Goal: Connect with others: Connect with others

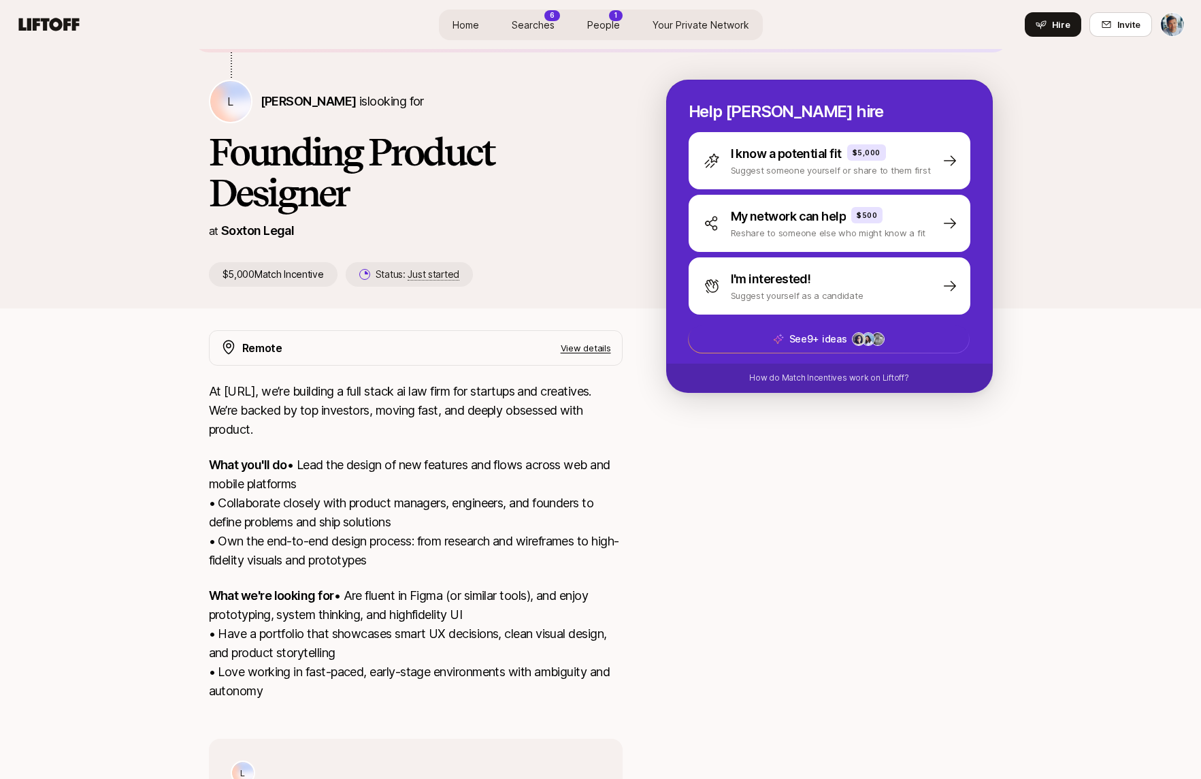
scroll to position [110, 0]
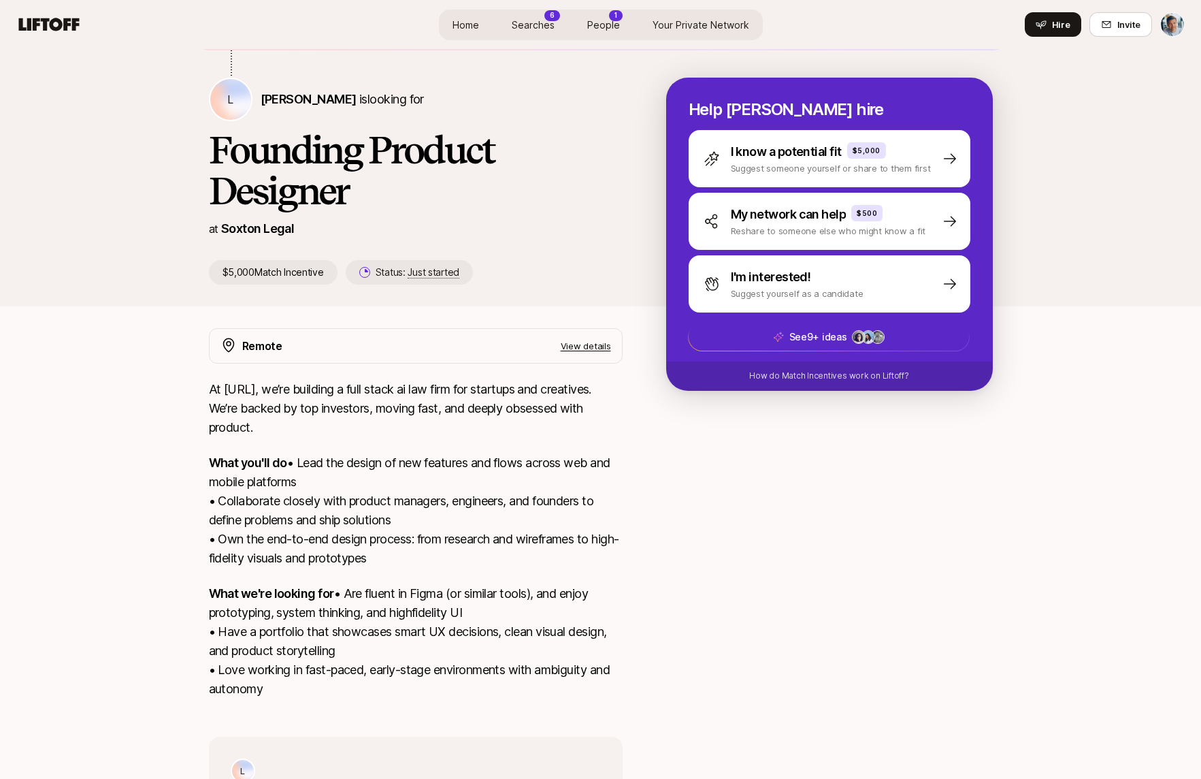
click at [583, 347] on p "View details" at bounding box center [586, 346] width 50 height 14
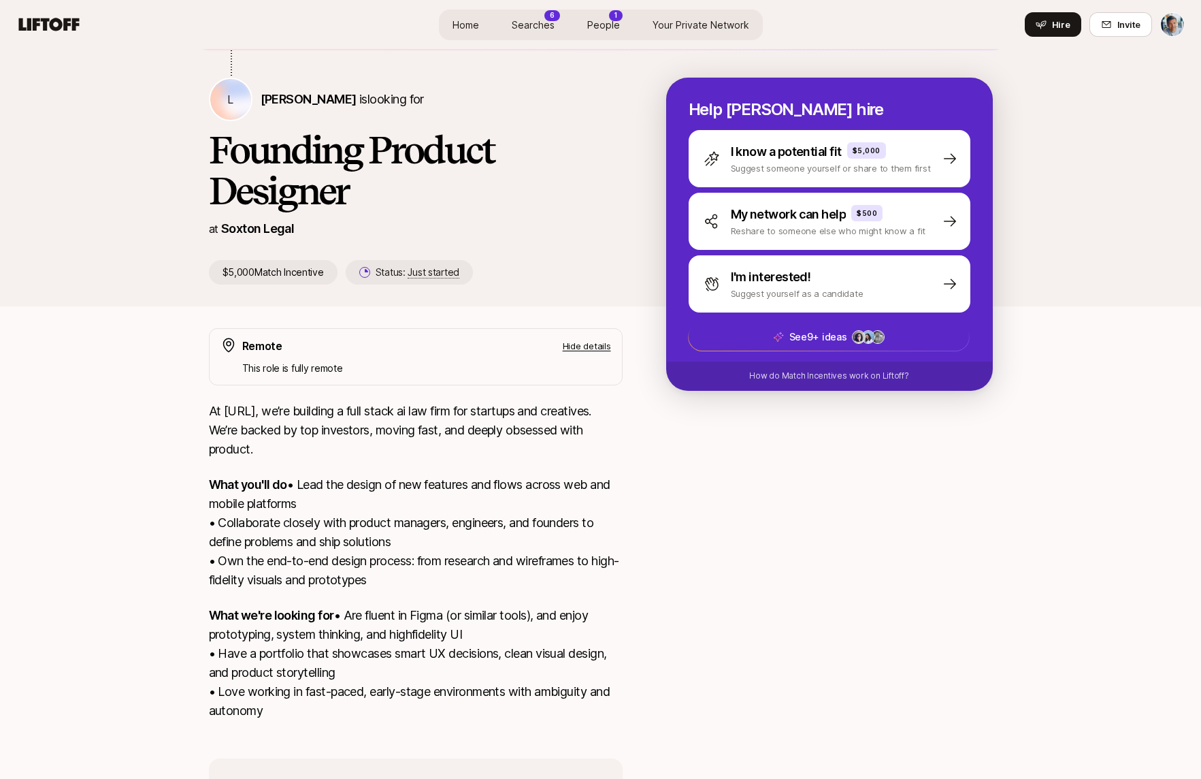
click at [583, 347] on p "Hide details" at bounding box center [587, 346] width 48 height 14
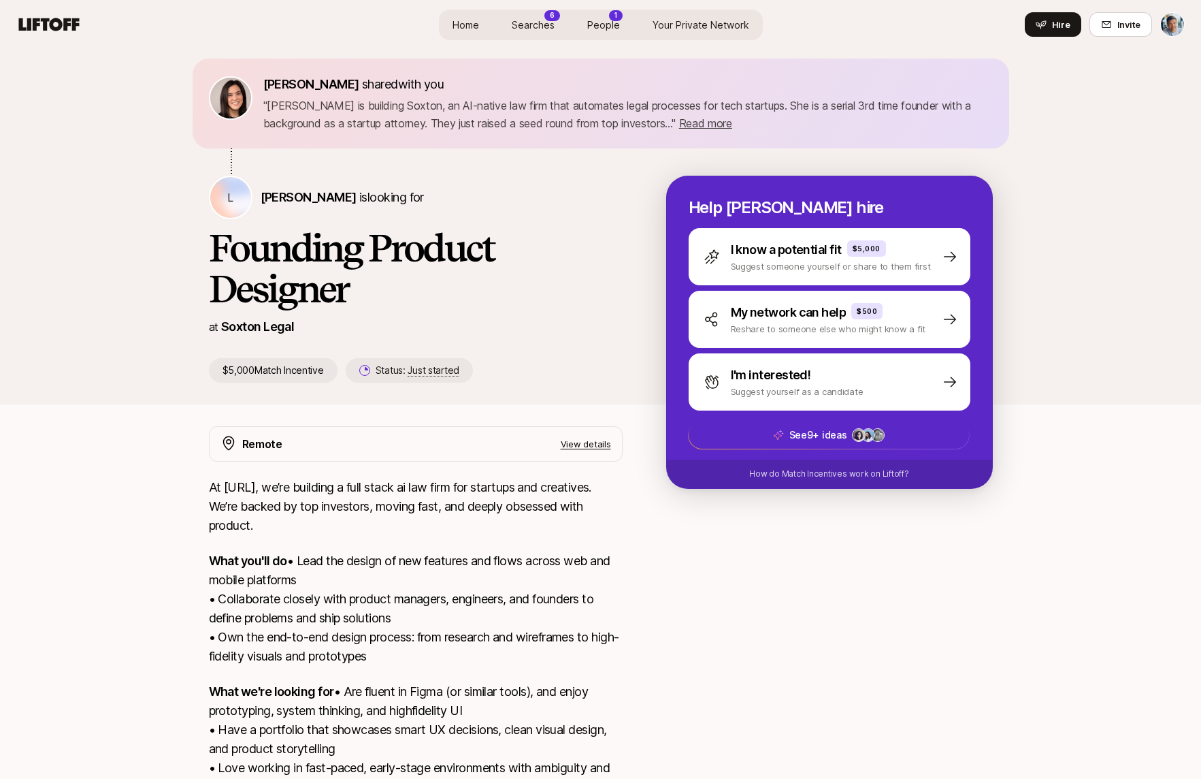
scroll to position [0, 0]
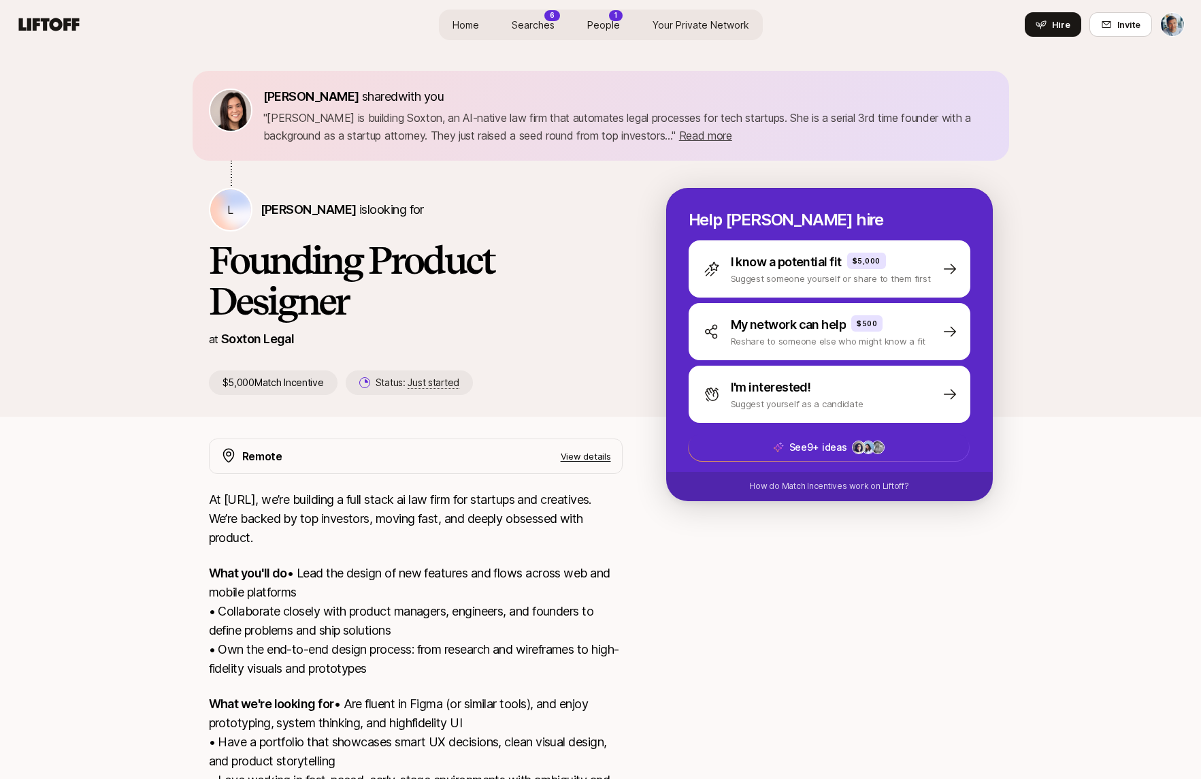
click at [543, 27] on span "Searches" at bounding box center [533, 25] width 43 height 14
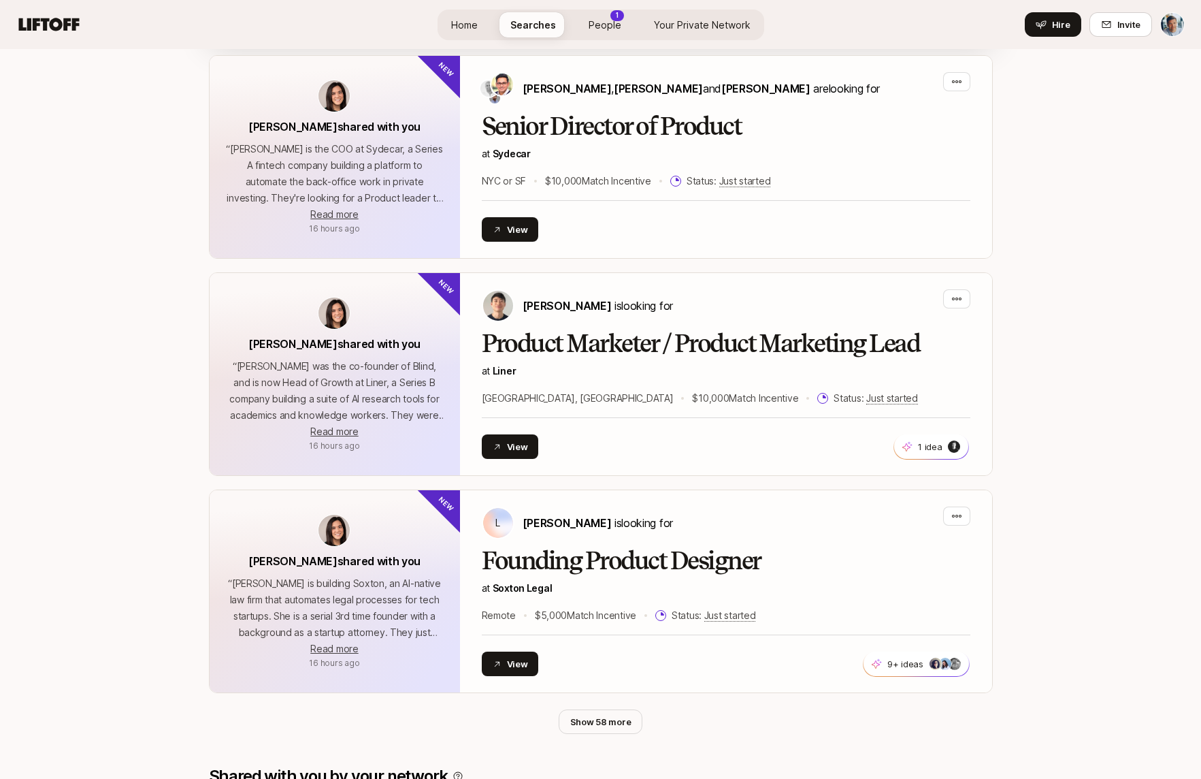
scroll to position [967, 0]
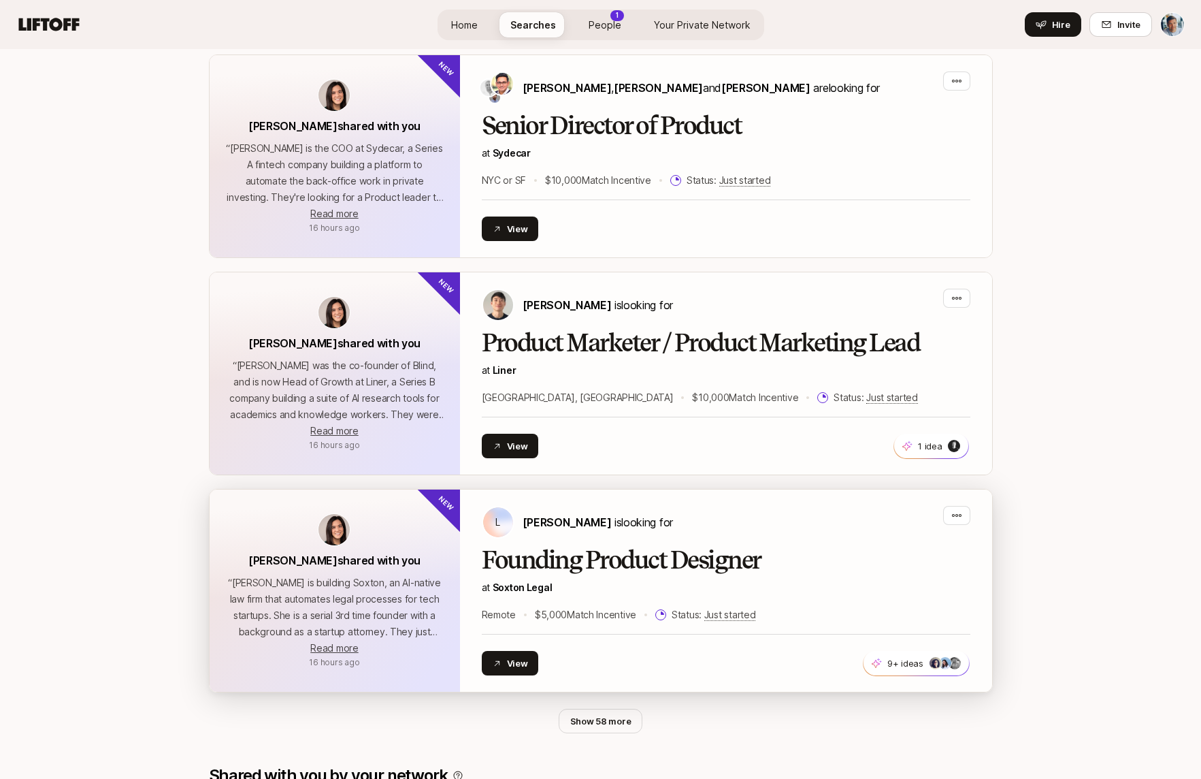
click at [685, 515] on div "[PERSON_NAME] is looking for" at bounding box center [726, 522] width 489 height 33
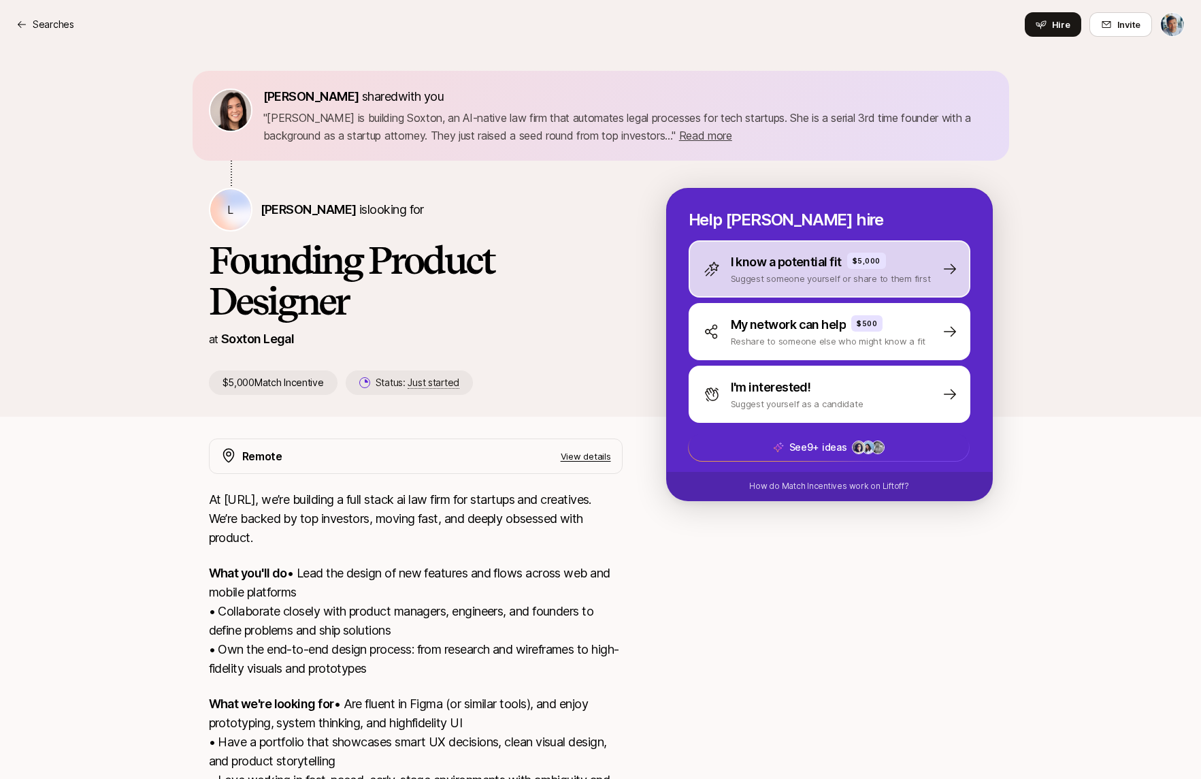
click at [796, 287] on div "I know a potential fit $5,000 Suggest someone yourself or share to them first" at bounding box center [830, 268] width 282 height 57
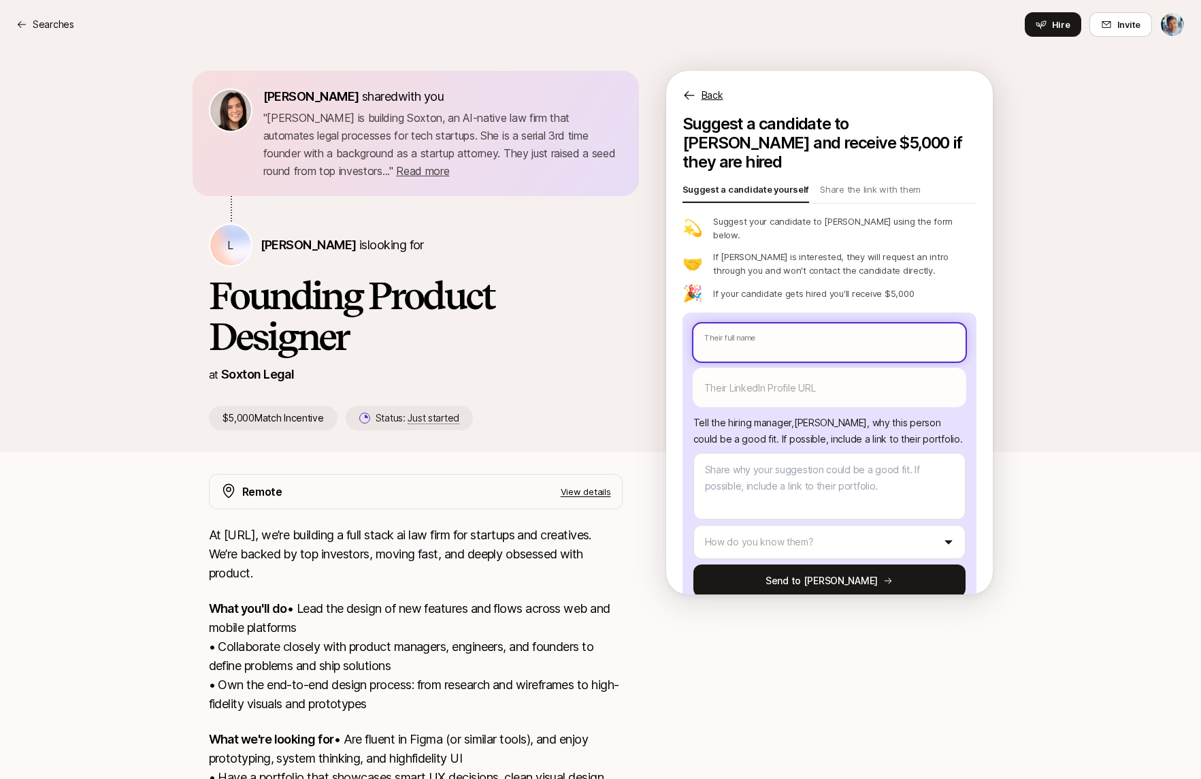
click at [791, 323] on input "text" at bounding box center [829, 342] width 272 height 38
type textarea "x"
type input "S"
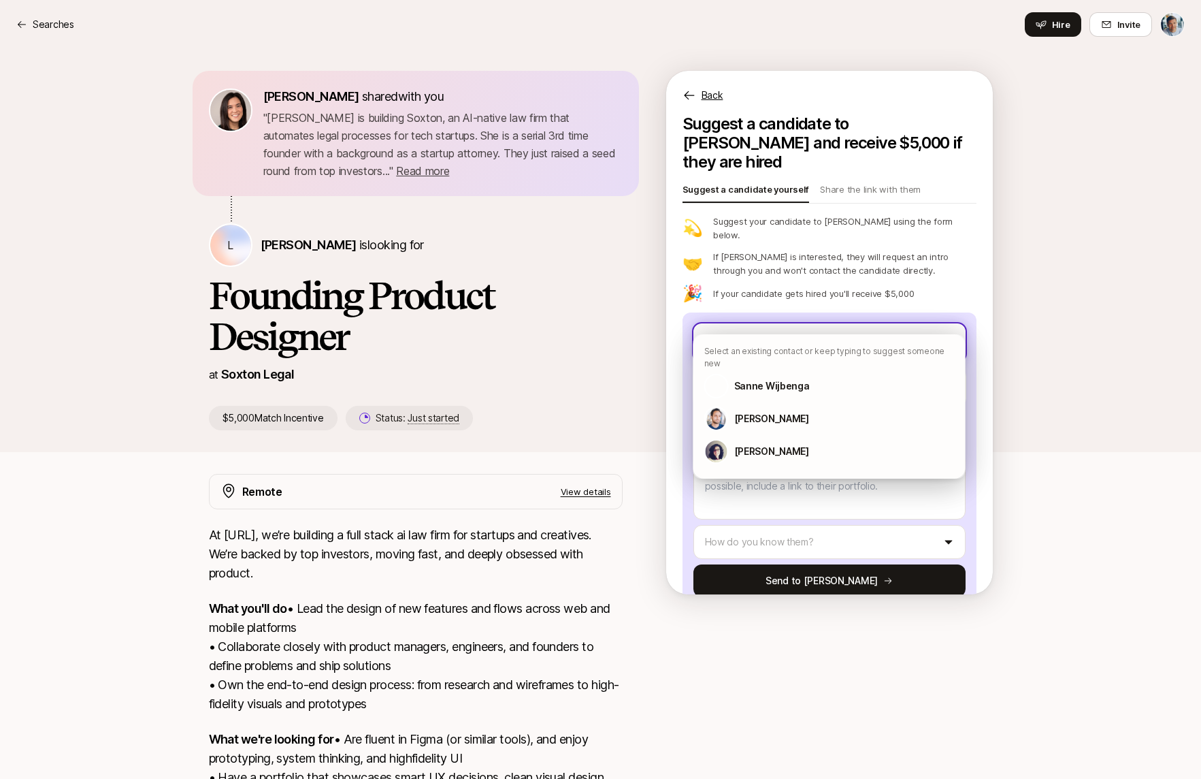
type textarea "x"
type input "Sh"
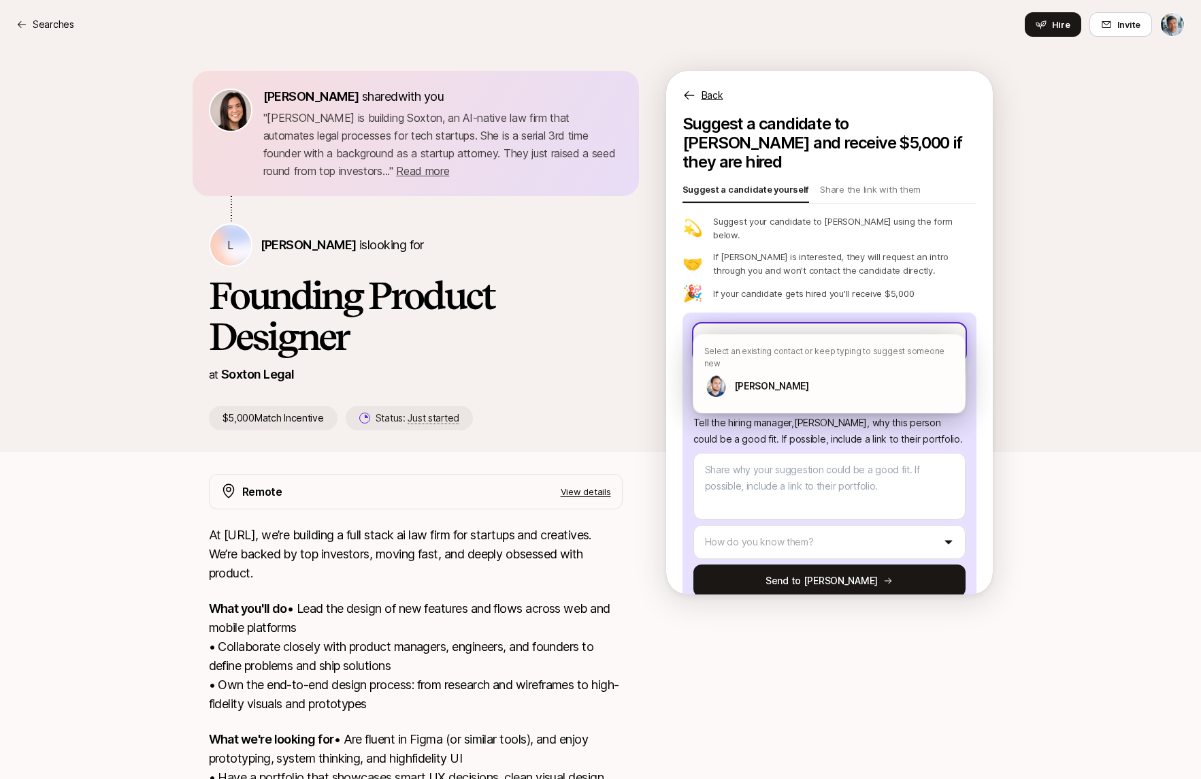
type textarea "x"
type input "Sha"
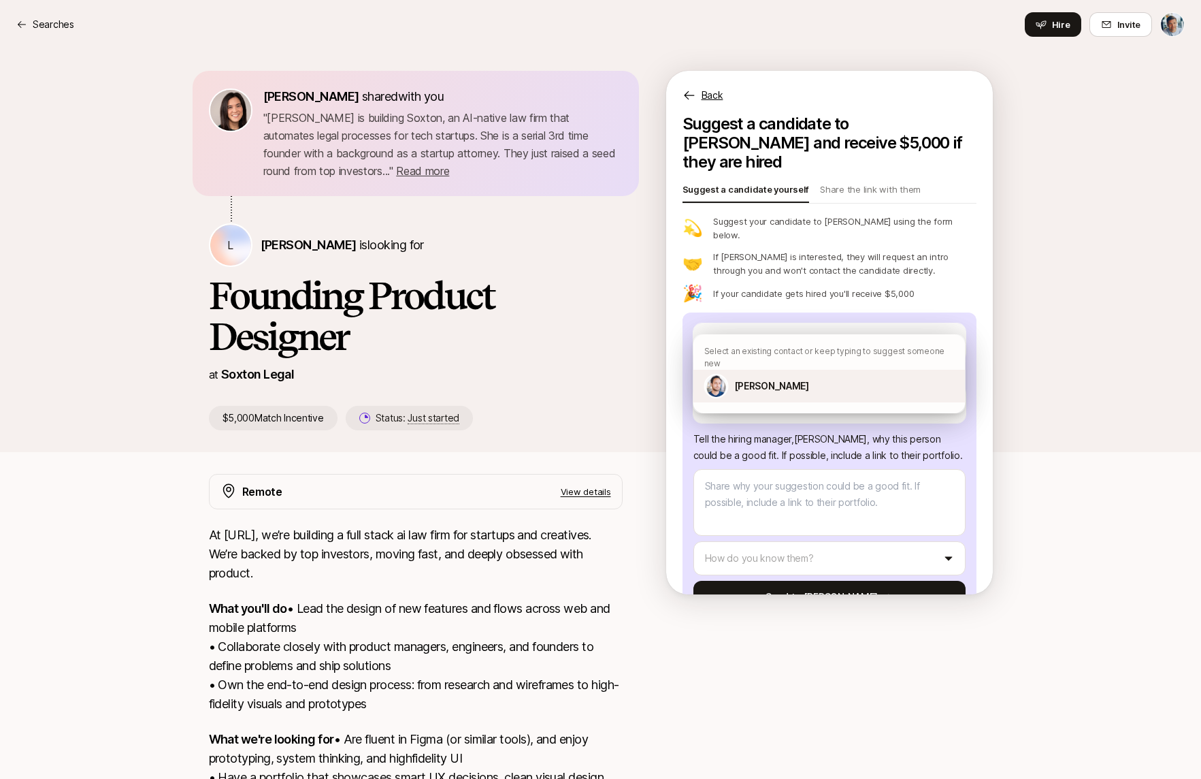
click at [769, 378] on p "[PERSON_NAME]" at bounding box center [771, 386] width 75 height 16
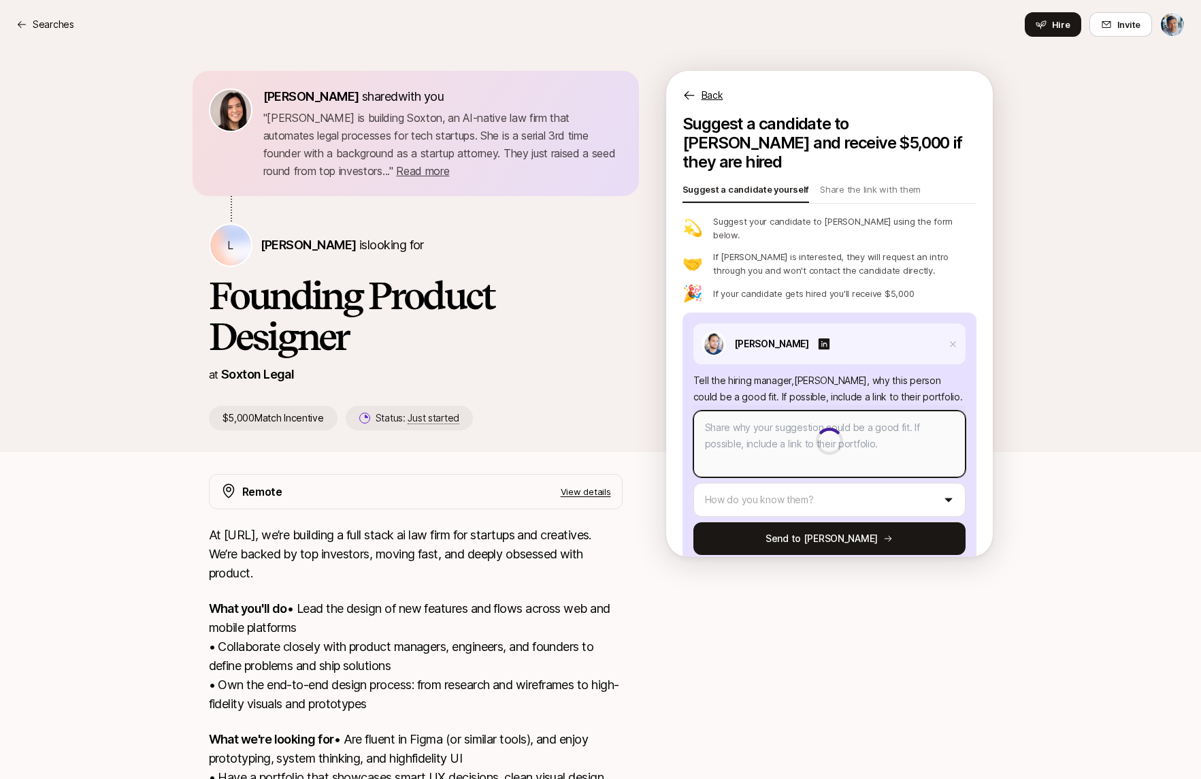
type textarea "x"
type textarea "[PERSON_NAME] is a great product designer with a great ability to work individu…"
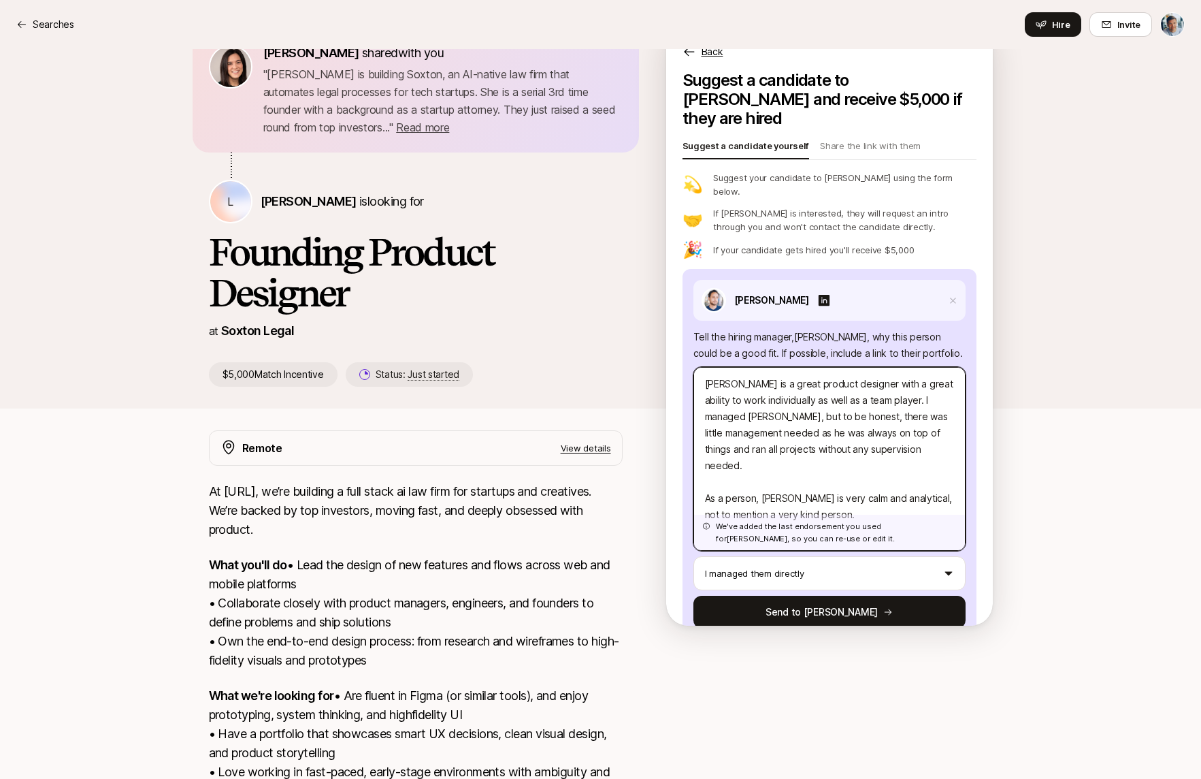
scroll to position [37, 0]
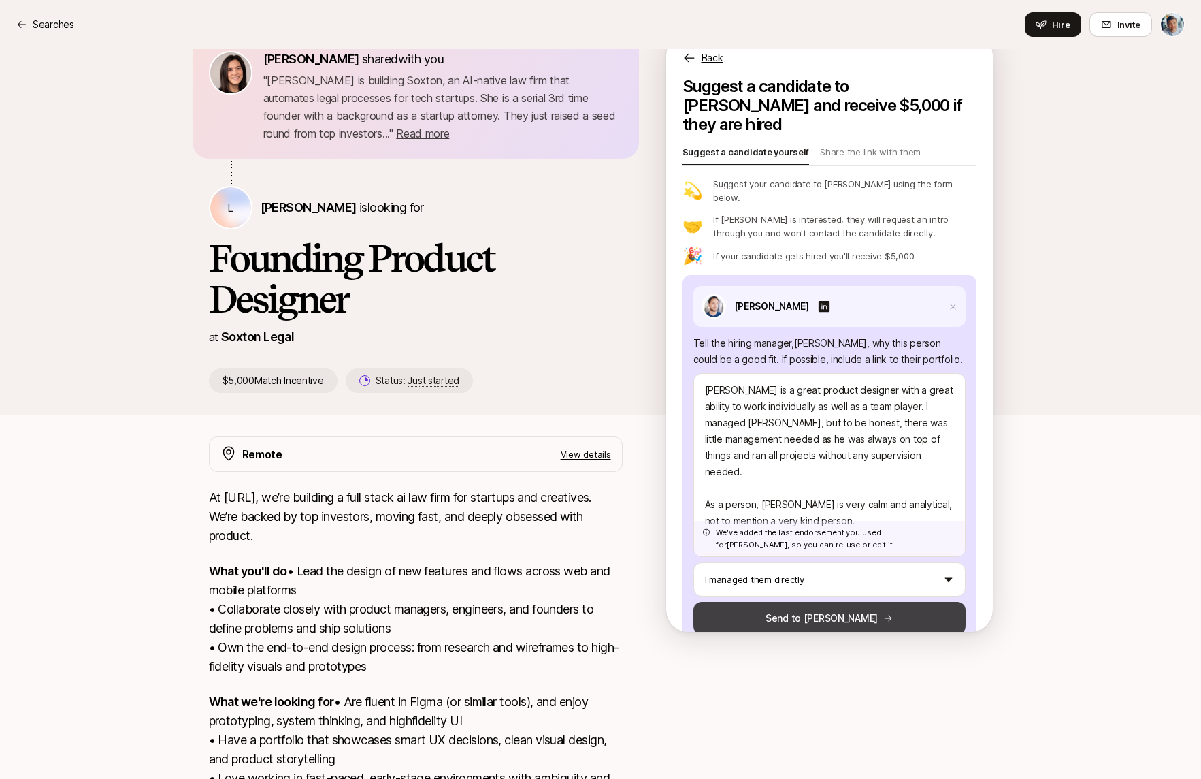
click at [815, 602] on button "Send to [PERSON_NAME]" at bounding box center [829, 618] width 272 height 33
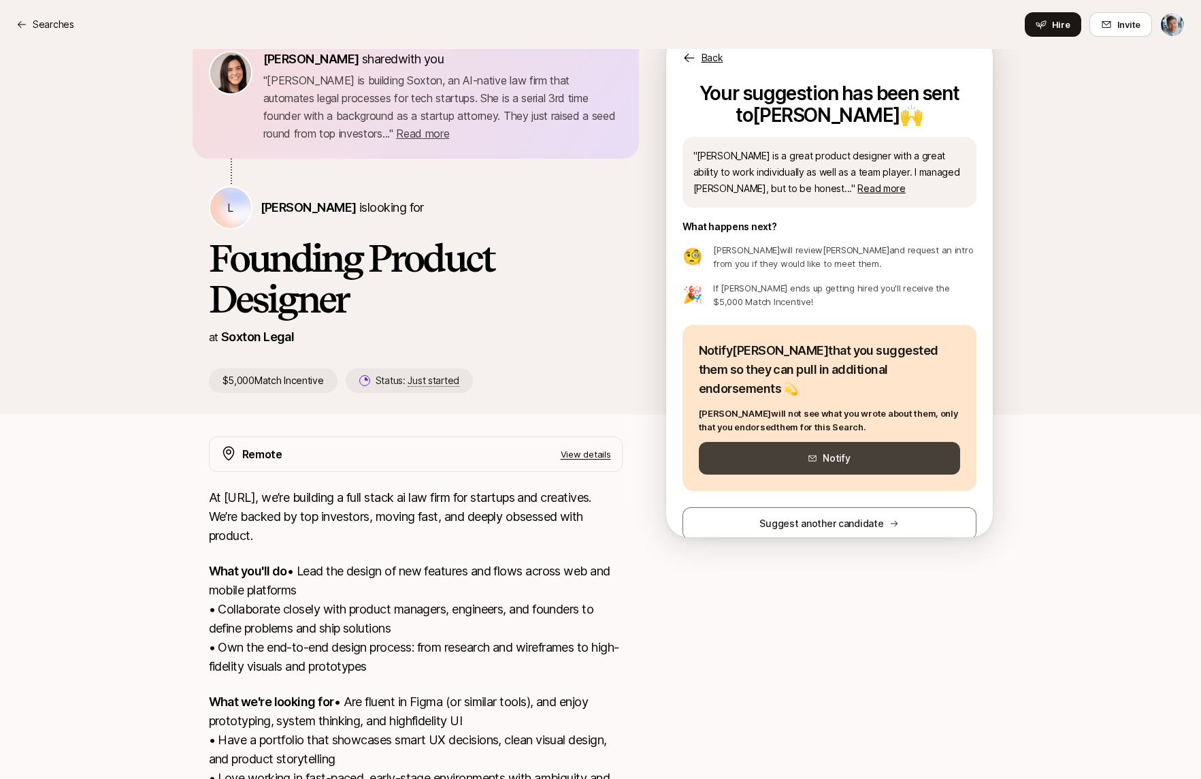
click at [845, 442] on button "Notify" at bounding box center [829, 458] width 261 height 33
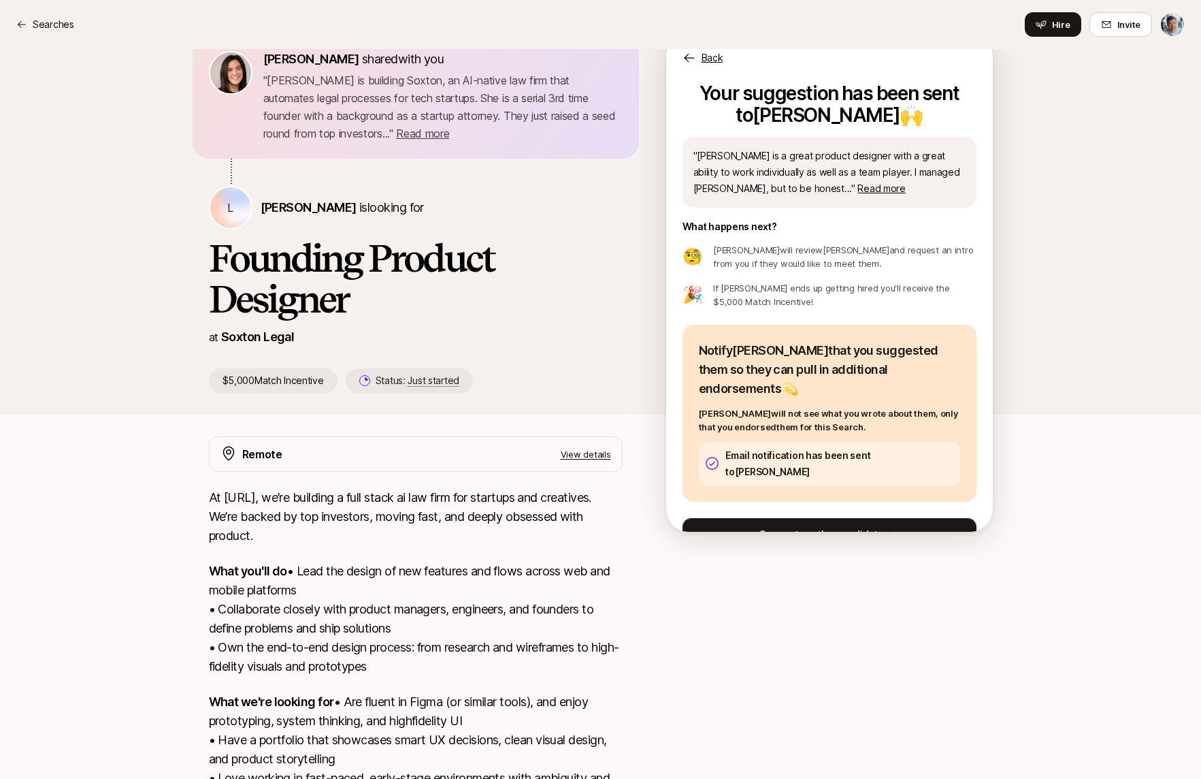
click at [830, 518] on button "Suggest another candidate" at bounding box center [830, 534] width 294 height 33
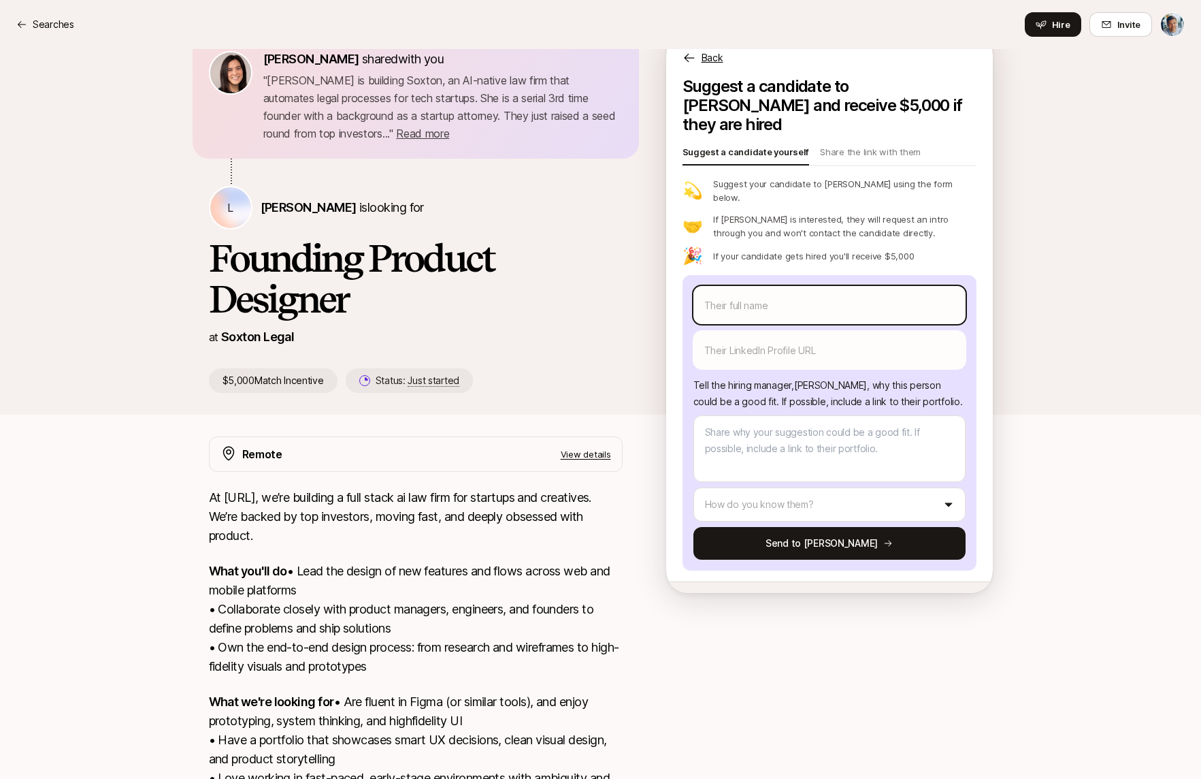
scroll to position [0, 0]
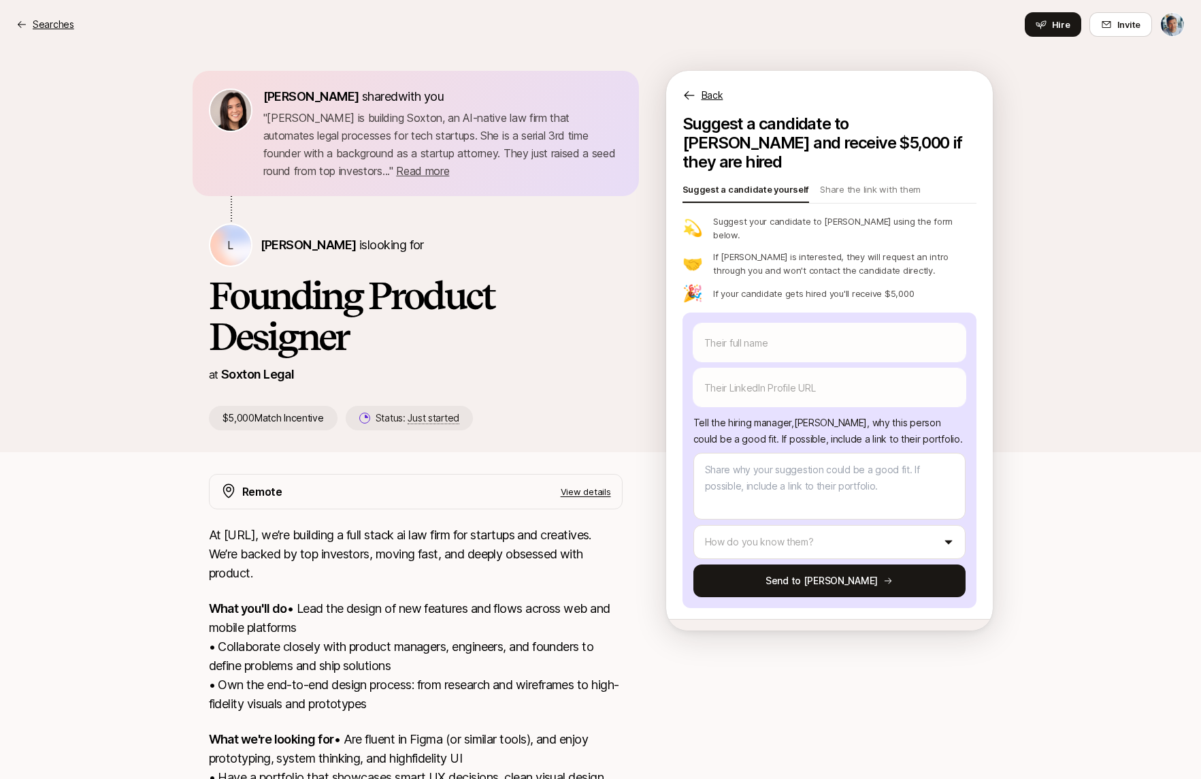
click at [63, 30] on p "Searches" at bounding box center [54, 24] width 42 height 16
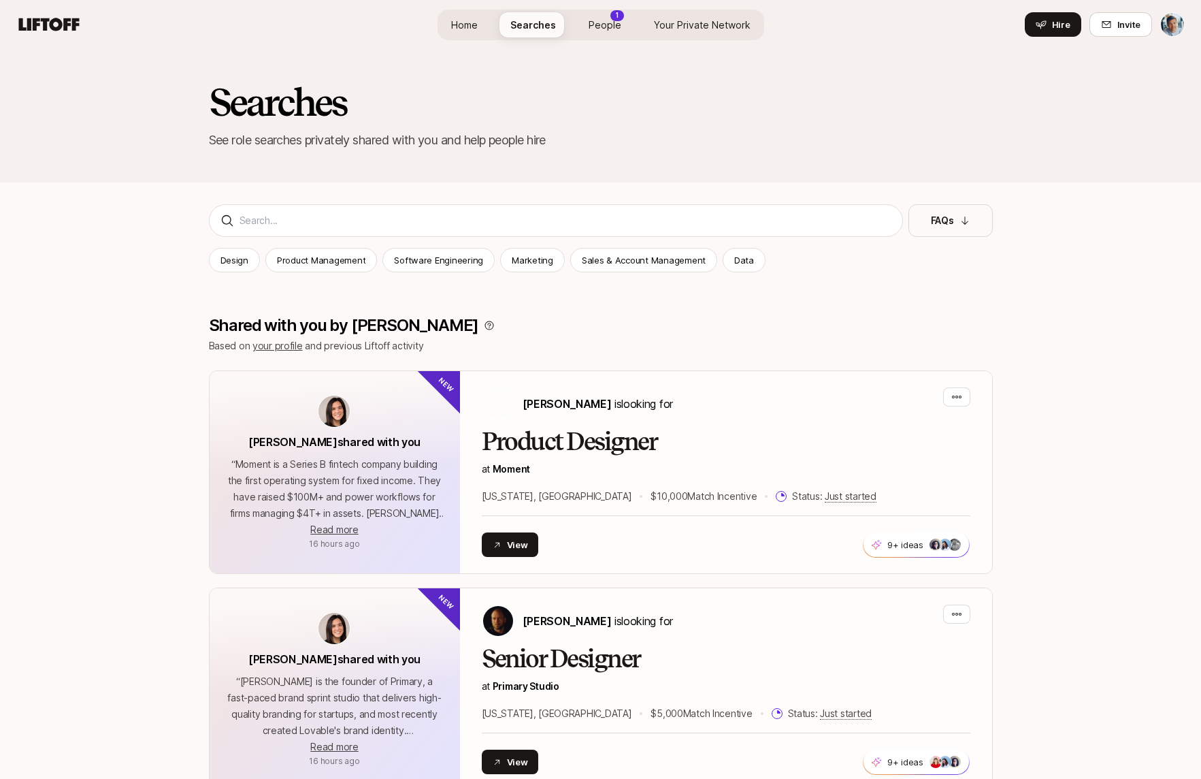
scroll to position [975, 0]
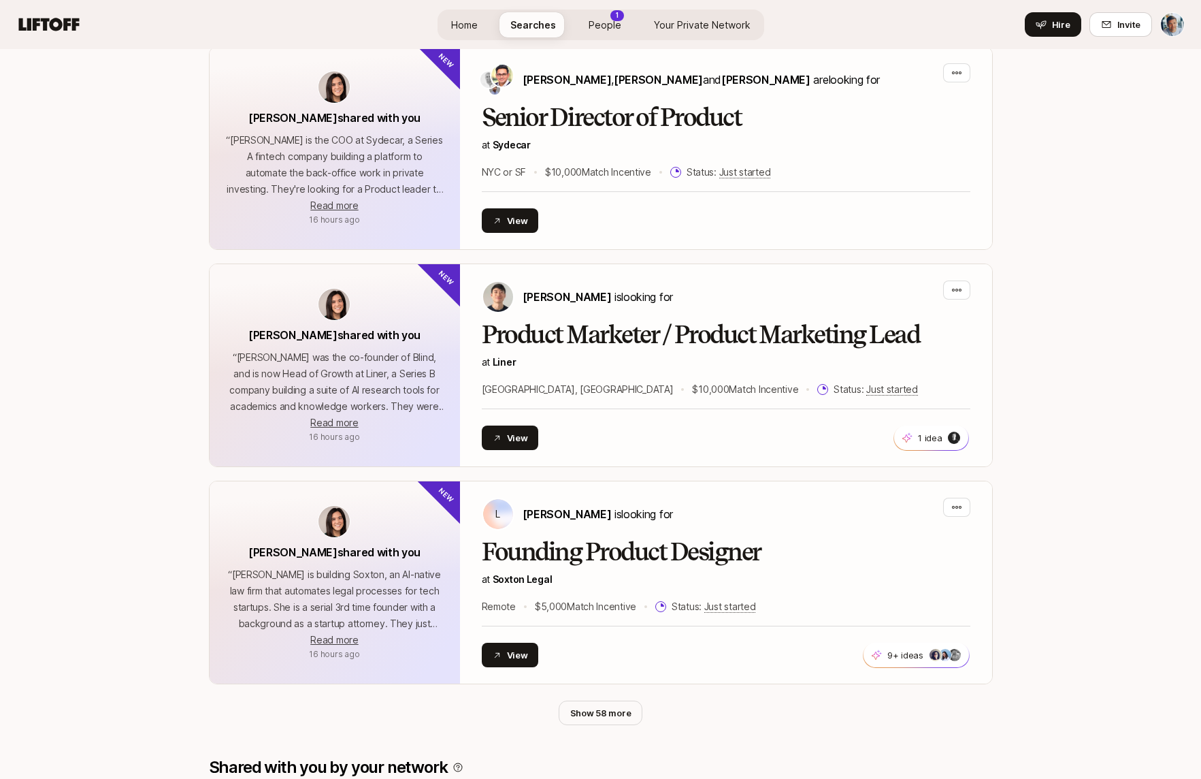
click at [610, 31] on span "People" at bounding box center [605, 25] width 33 height 14
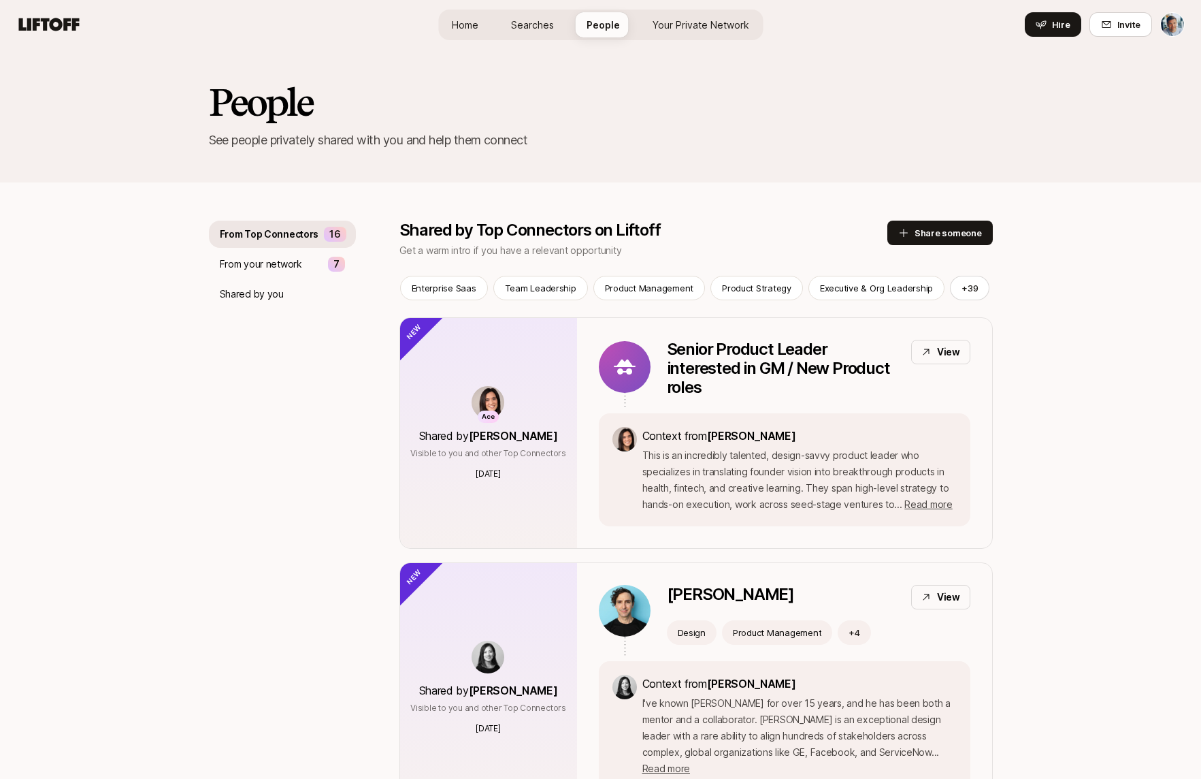
click at [663, 27] on span "Your Private Network" at bounding box center [701, 25] width 97 height 14
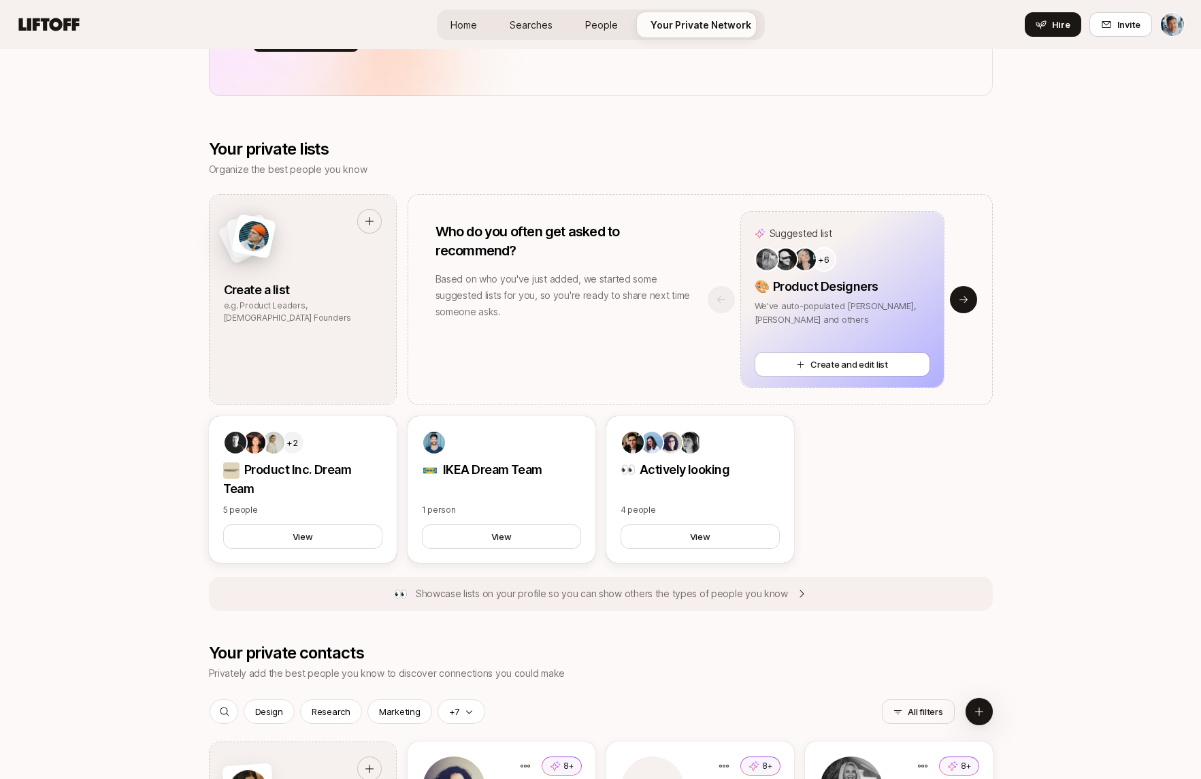
scroll to position [1081, 0]
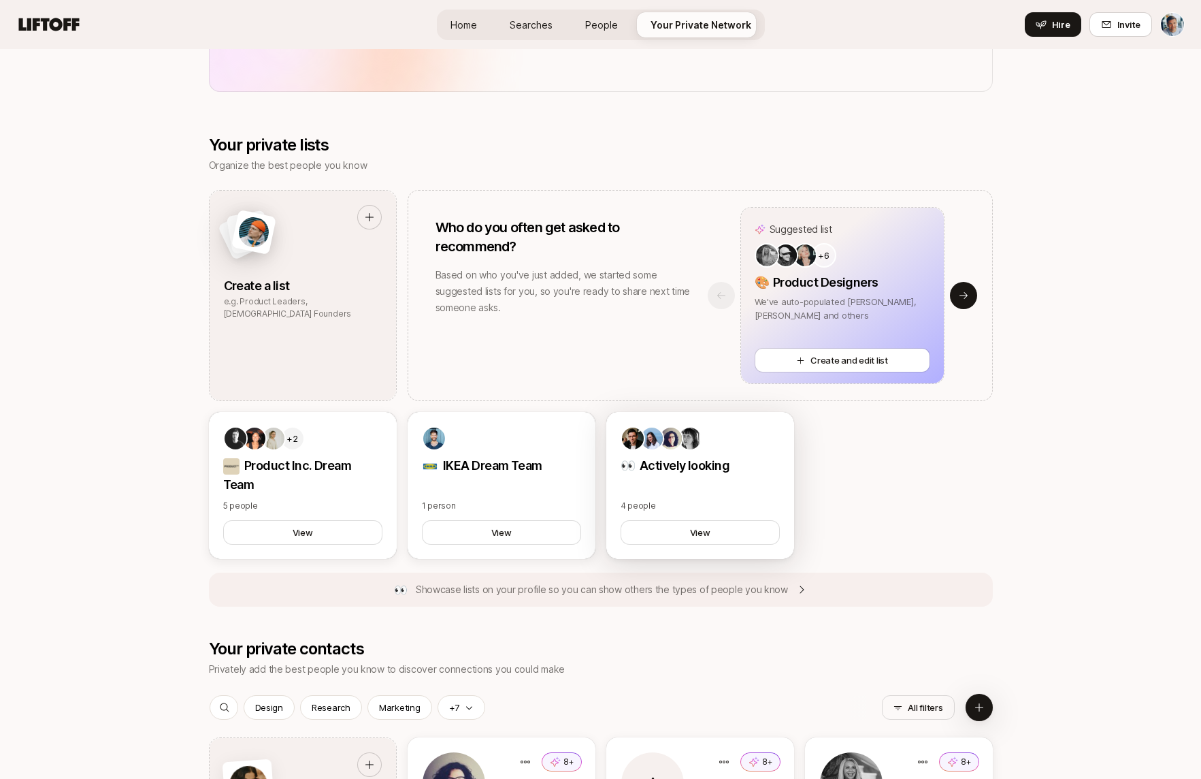
click at [734, 430] on div at bounding box center [700, 438] width 159 height 25
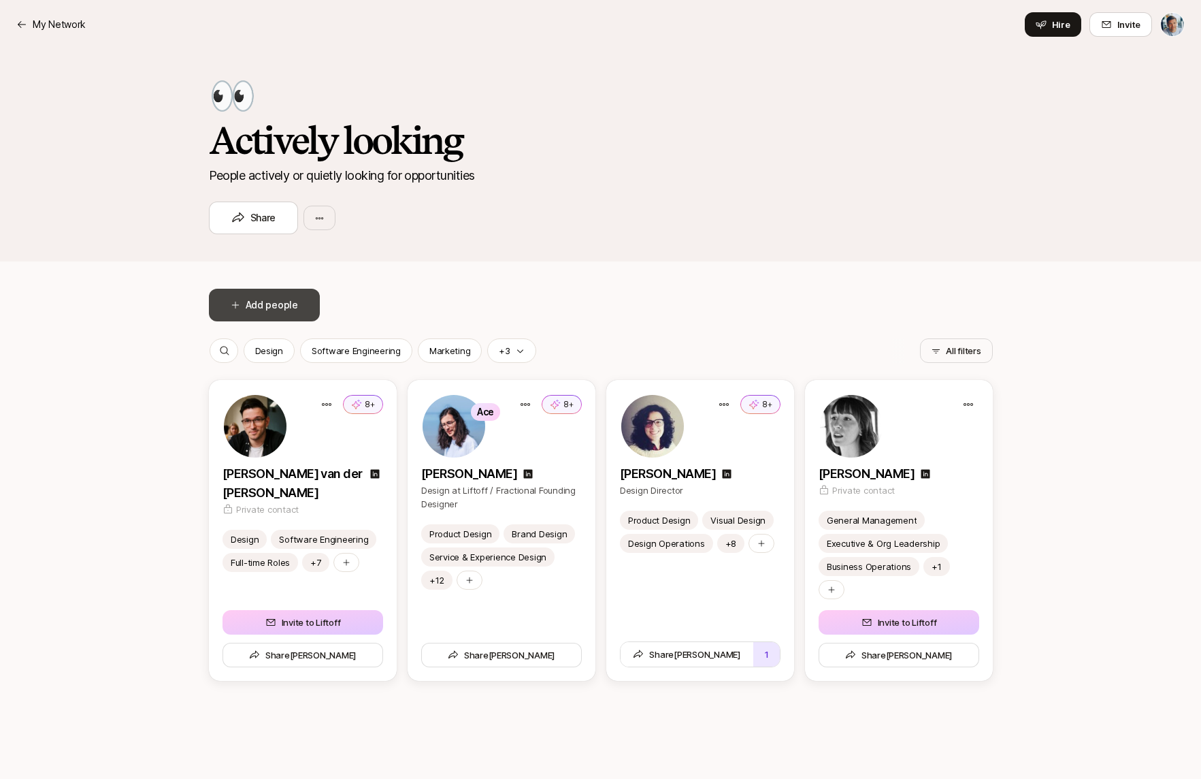
click at [297, 313] on button "Add people" at bounding box center [264, 305] width 111 height 33
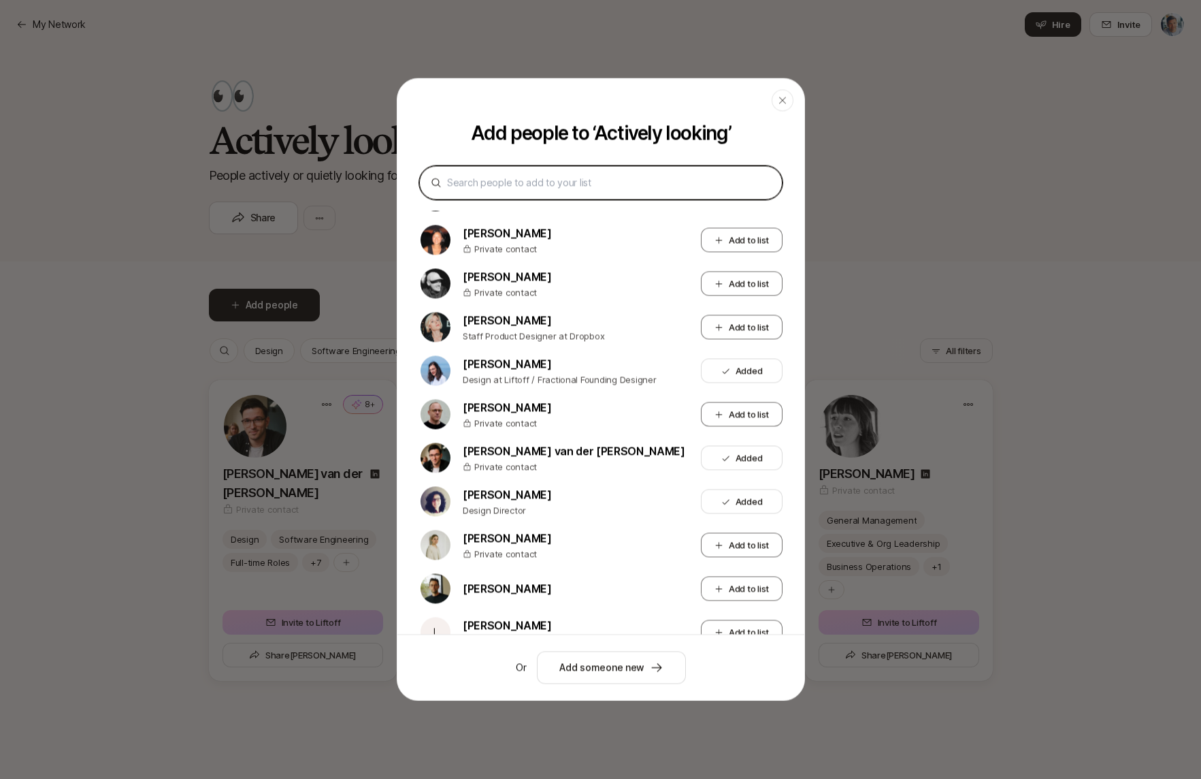
scroll to position [173, 0]
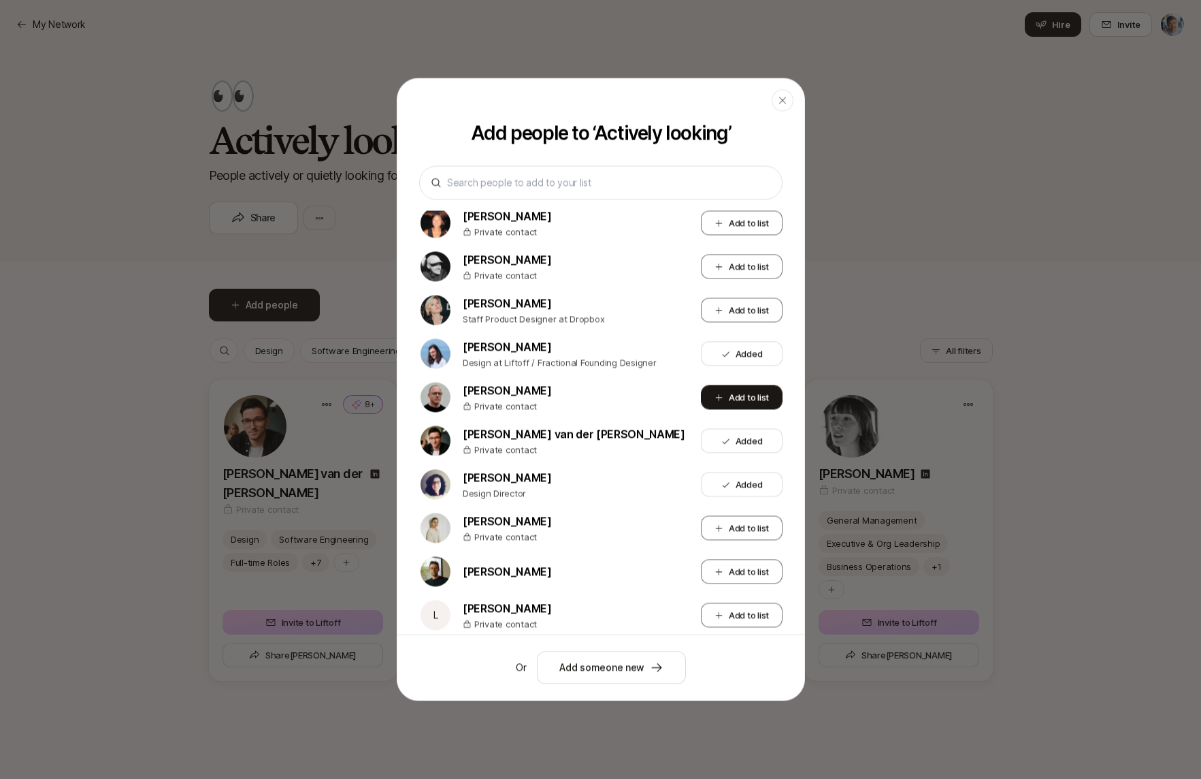
click at [725, 395] on button "Add to list" at bounding box center [742, 397] width 82 height 25
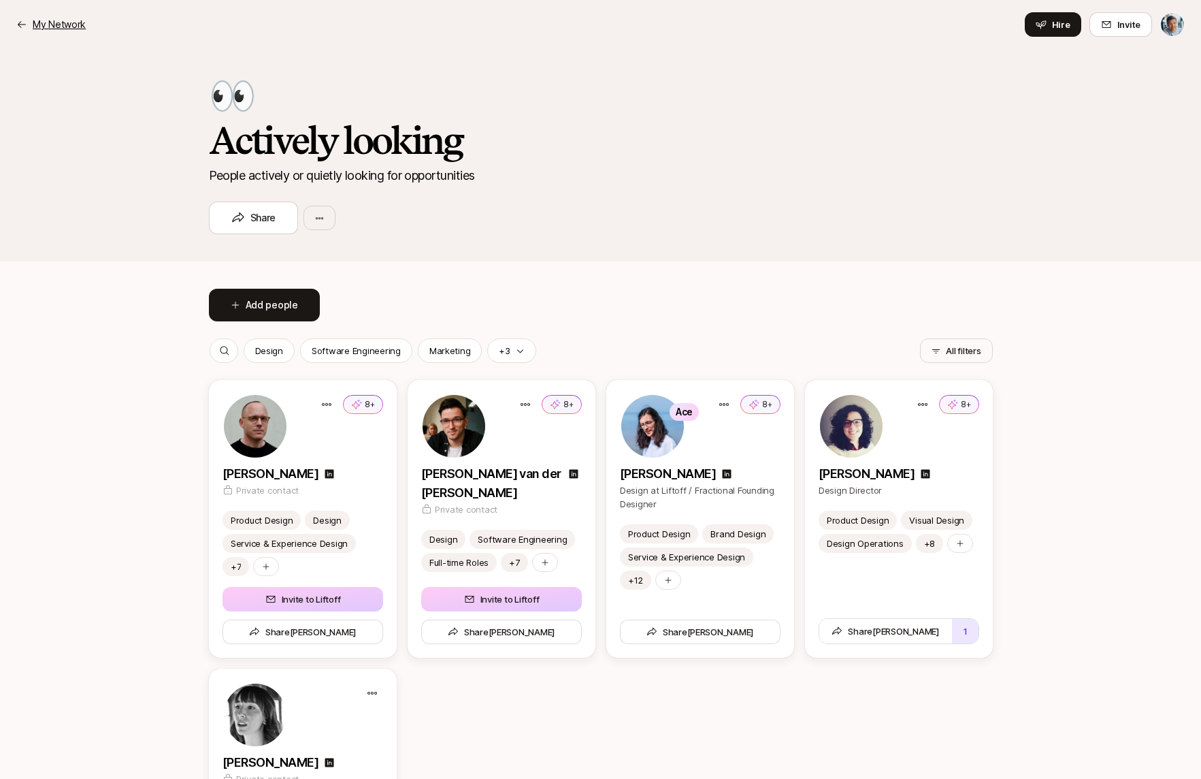
click at [46, 22] on p "My Network" at bounding box center [59, 24] width 53 height 16
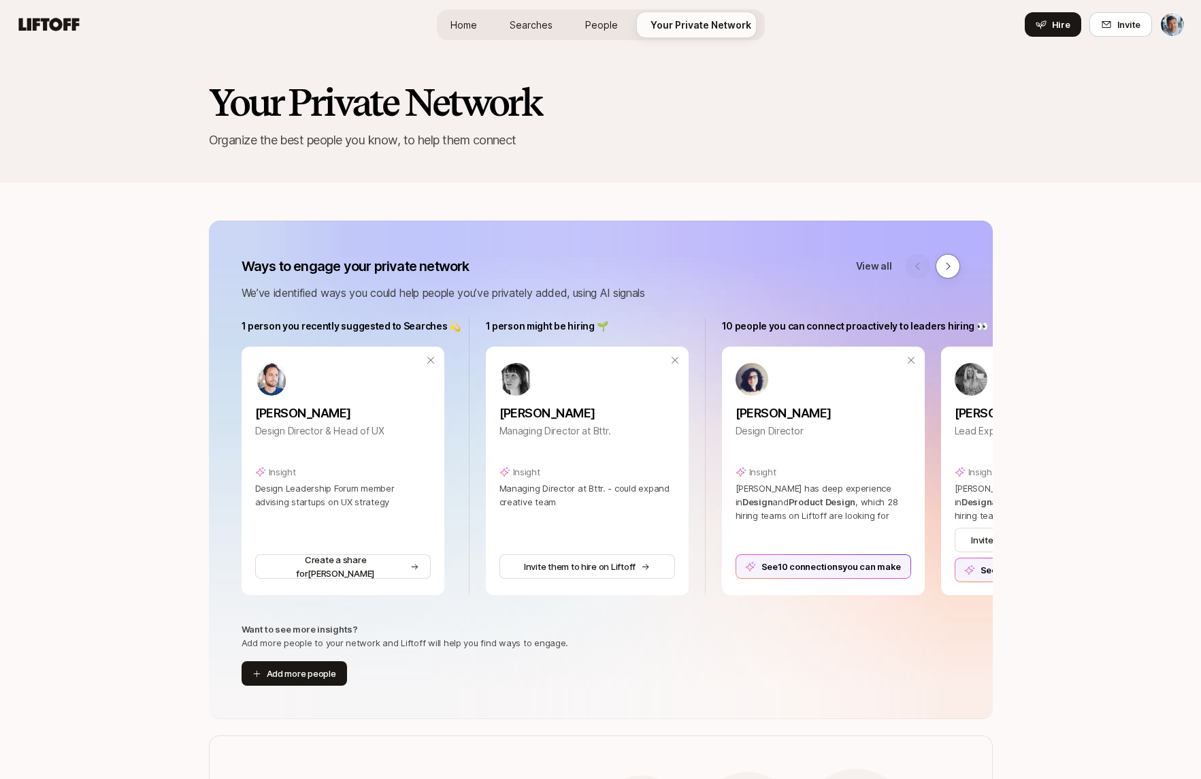
scroll to position [1081, 0]
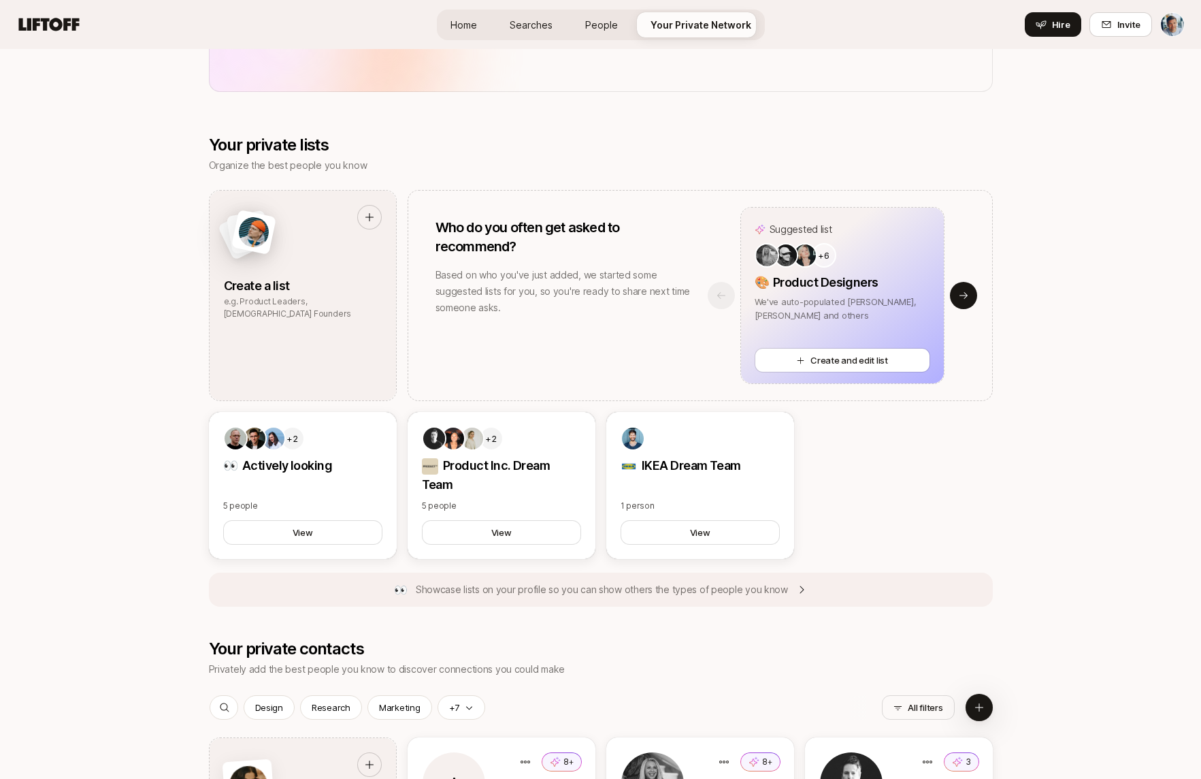
click at [532, 33] on link "Searches" at bounding box center [531, 24] width 65 height 25
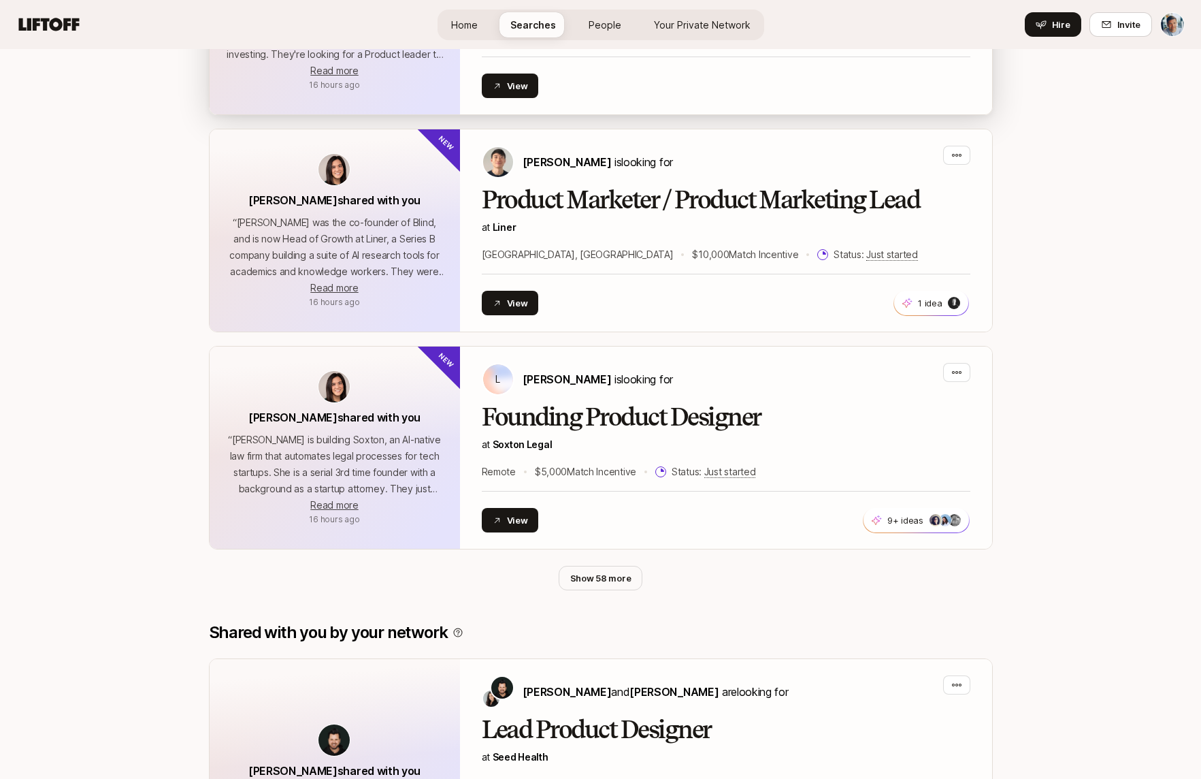
scroll to position [1111, 0]
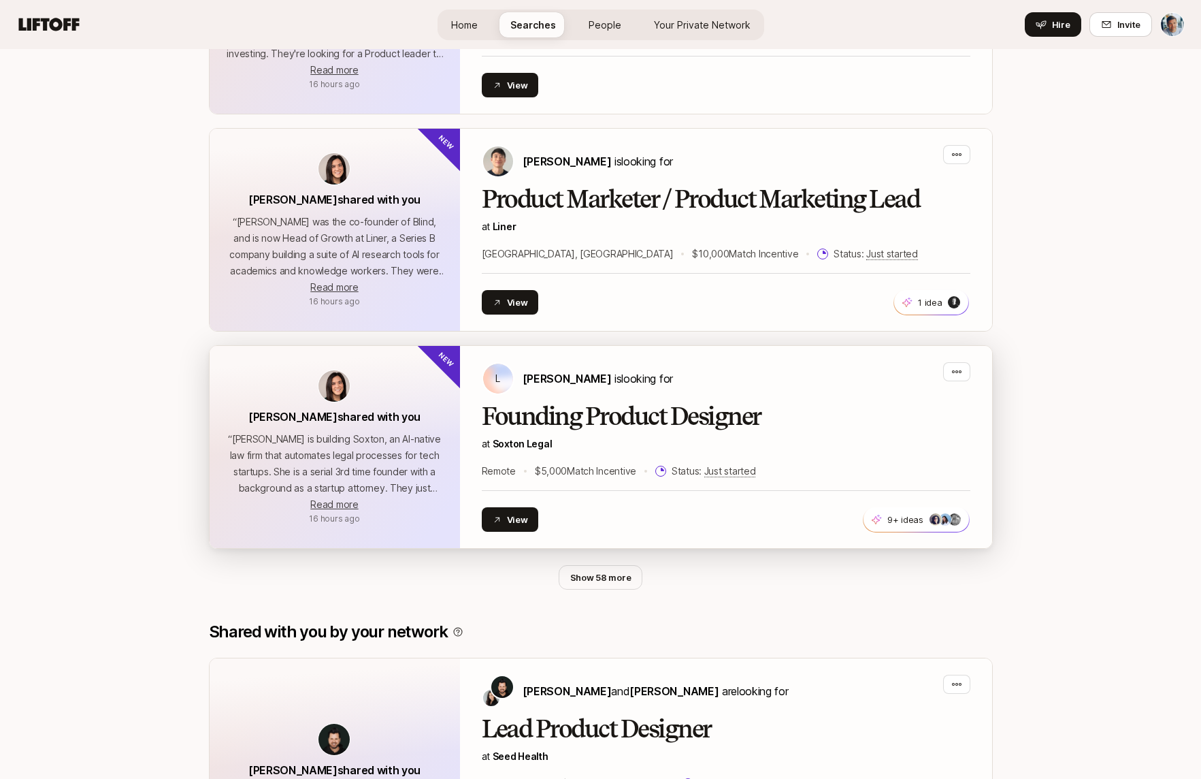
click at [586, 404] on h2 "Founding Product Designer" at bounding box center [726, 416] width 489 height 27
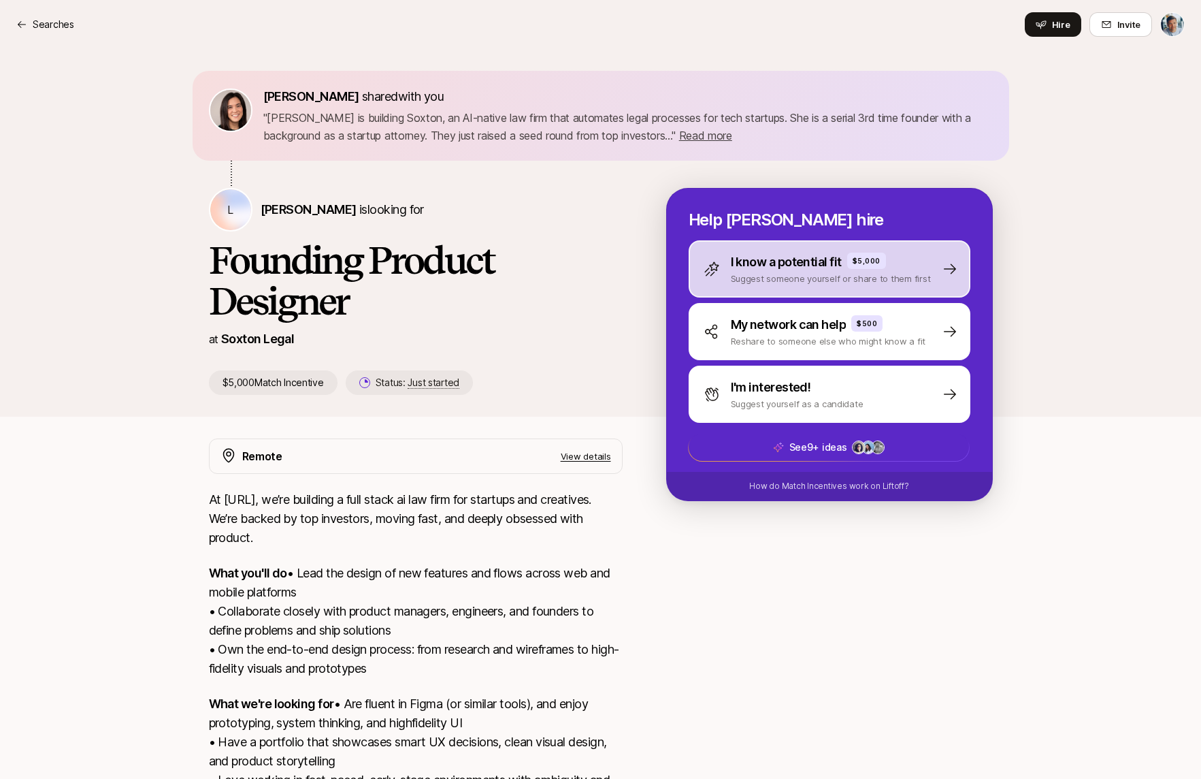
click at [757, 266] on p "I know a potential fit" at bounding box center [786, 261] width 111 height 19
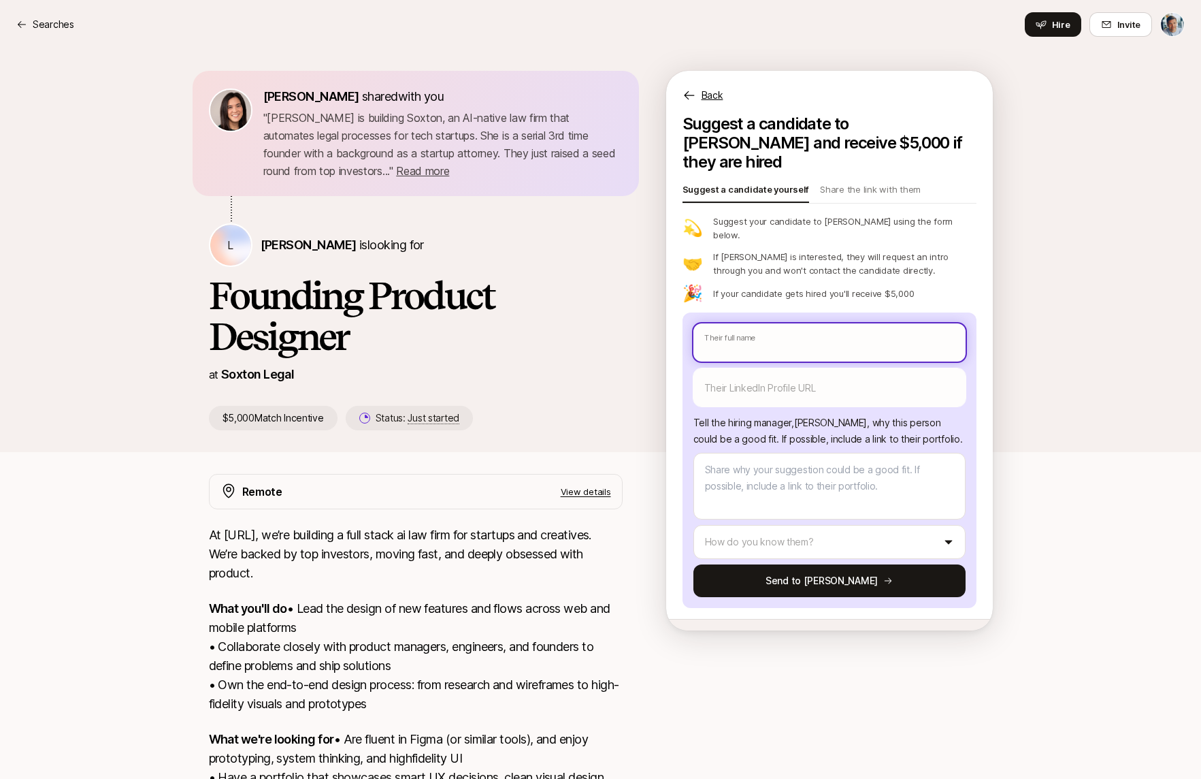
click at [745, 323] on input "text" at bounding box center [829, 342] width 272 height 38
type textarea "x"
type input "D"
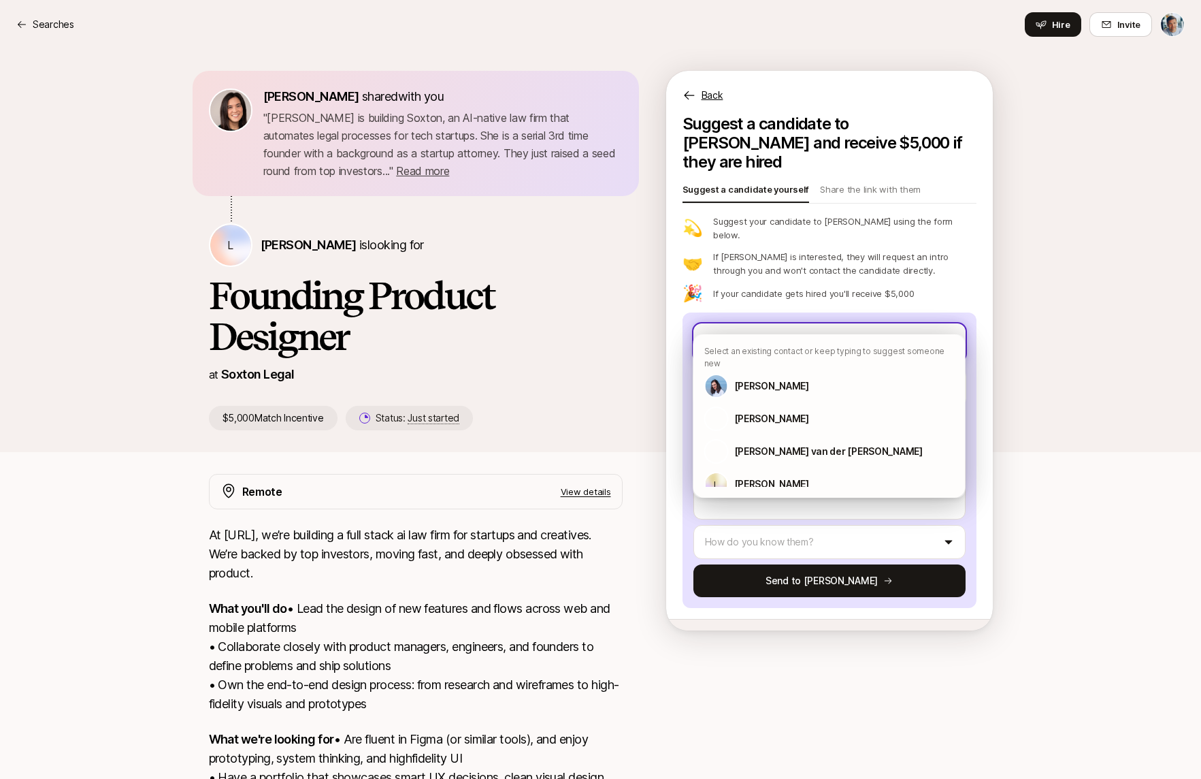
type textarea "x"
type input "Da"
type textarea "x"
type input "[PERSON_NAME]"
type textarea "x"
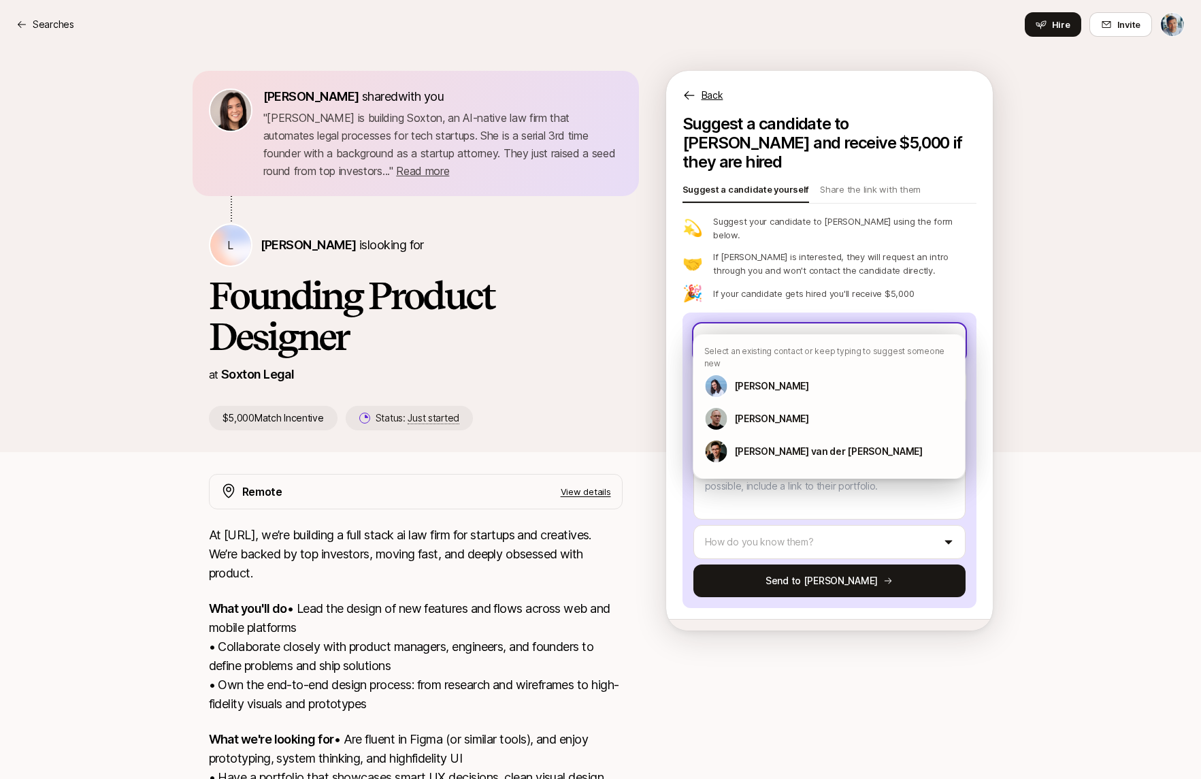
type input "[PERSON_NAME]"
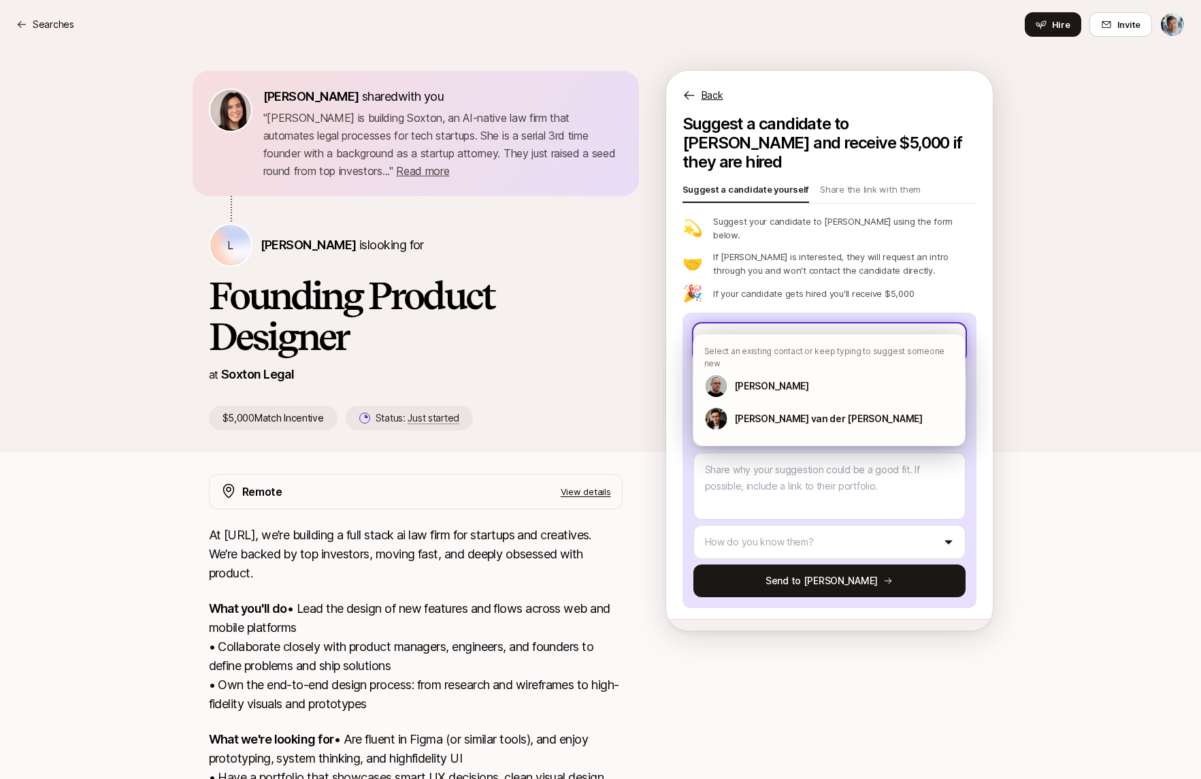
type textarea "x"
type input "Danie"
type textarea "x"
type input "[PERSON_NAME]"
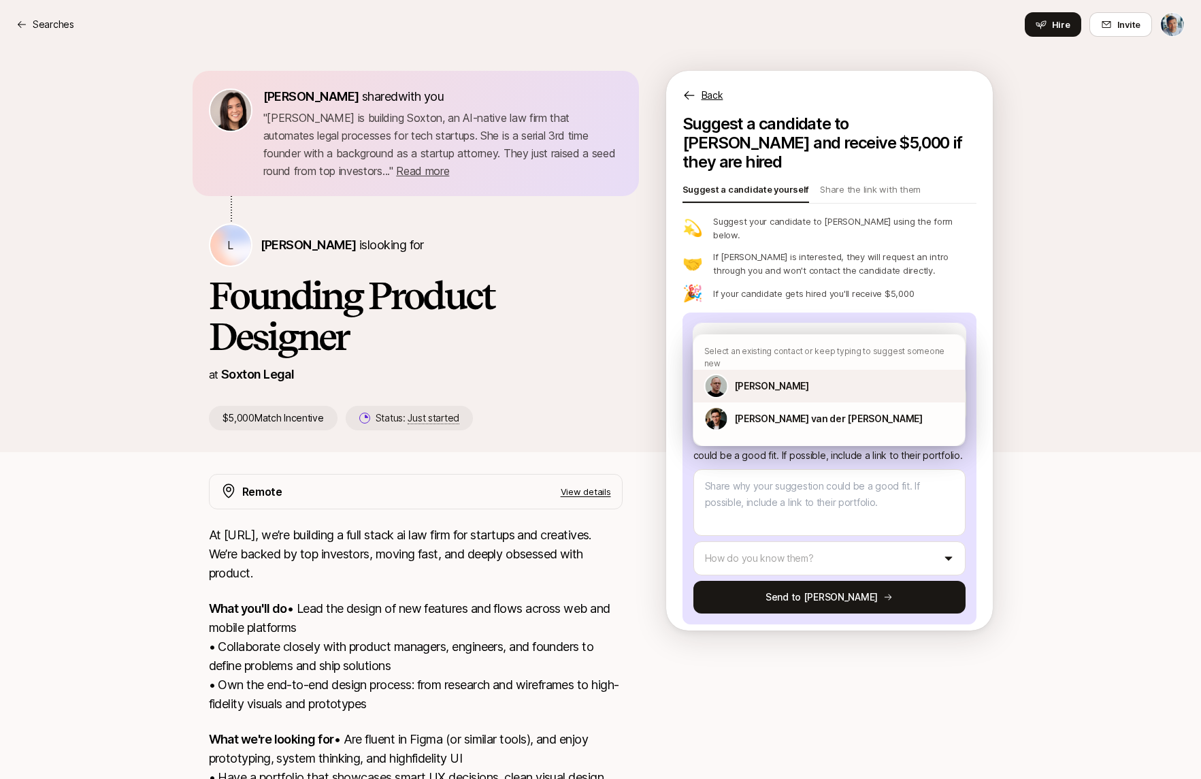
click at [752, 378] on p "[PERSON_NAME]" at bounding box center [771, 386] width 75 height 16
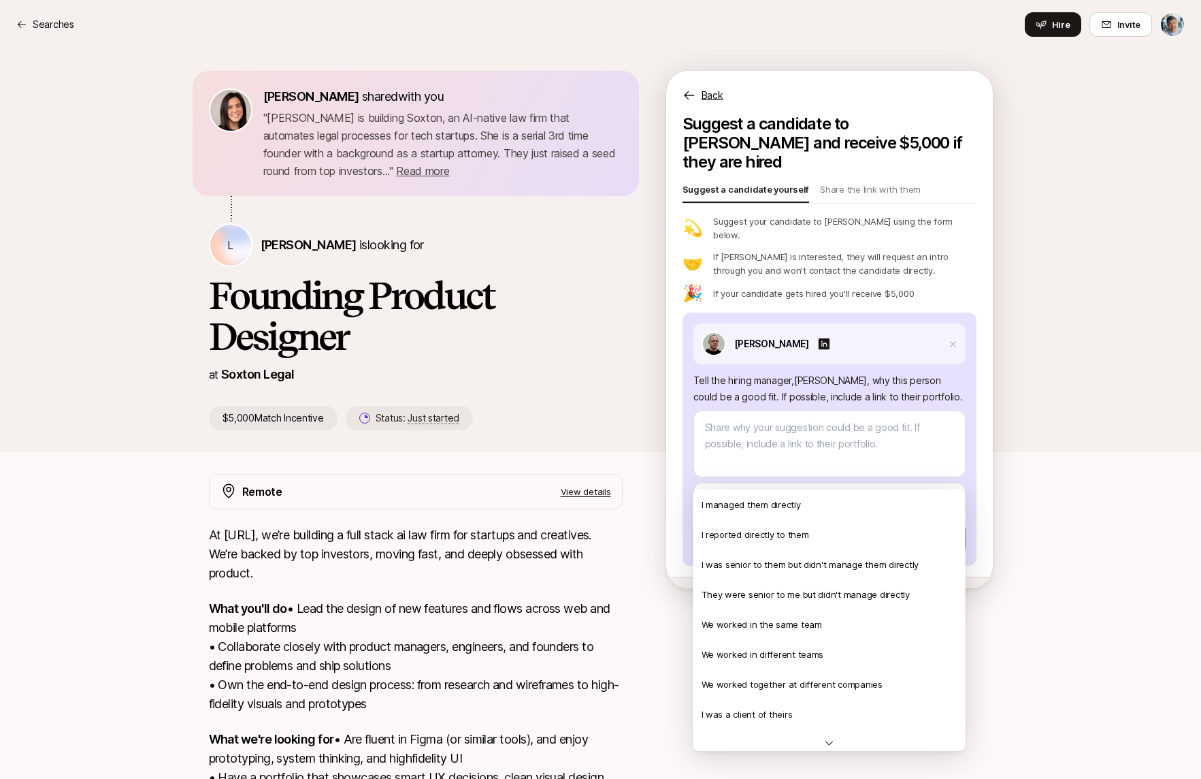
click at [770, 474] on html "Searches Searches Hire Invite [PERSON_NAME] shared with you " [PERSON_NAME] is …" at bounding box center [600, 389] width 1201 height 779
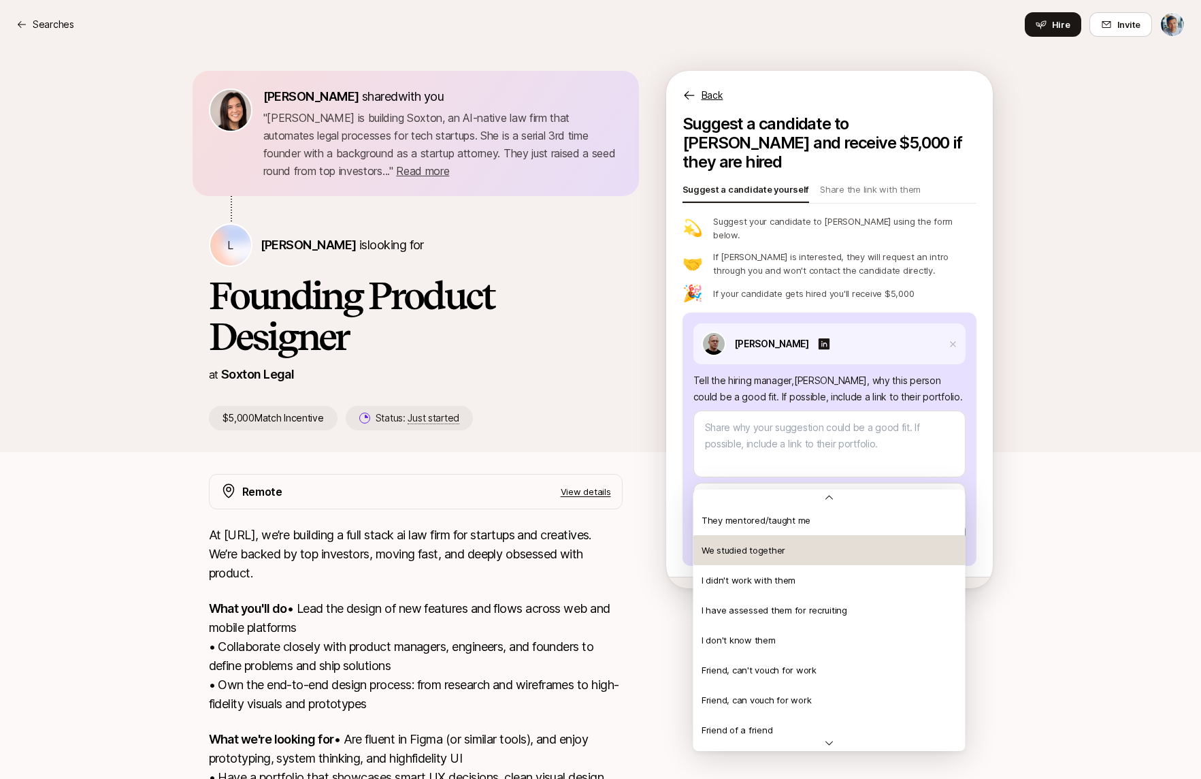
scroll to position [301, 0]
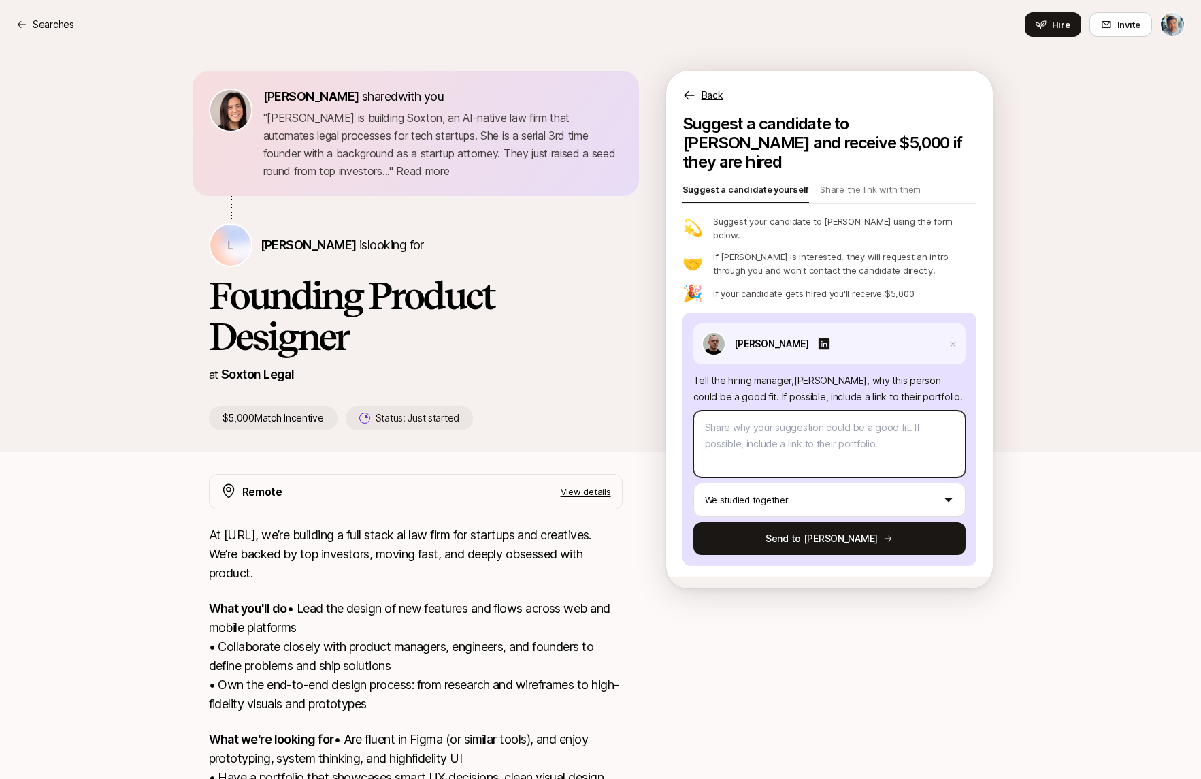
click at [802, 417] on textarea at bounding box center [829, 443] width 272 height 67
type textarea "x"
type textarea "D"
type textarea "x"
type textarea "Da"
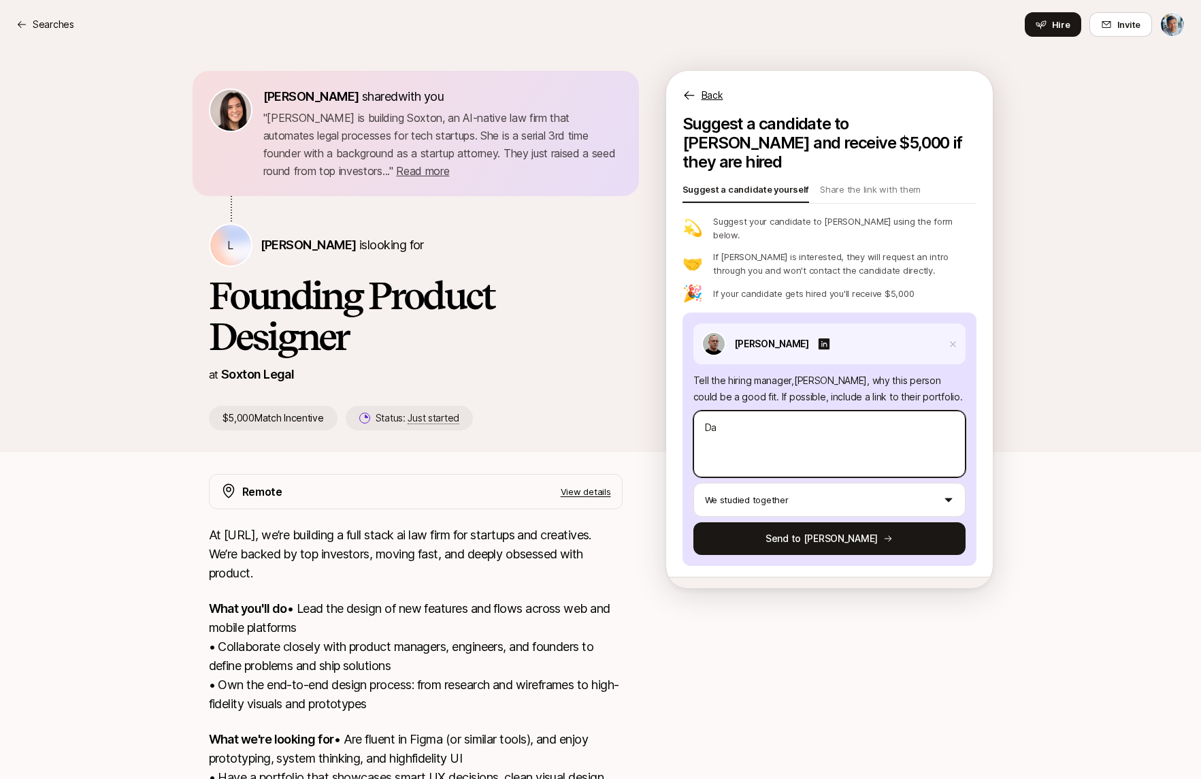
type textarea "x"
type textarea "[PERSON_NAME]"
type textarea "x"
type textarea "[PERSON_NAME]"
type textarea "x"
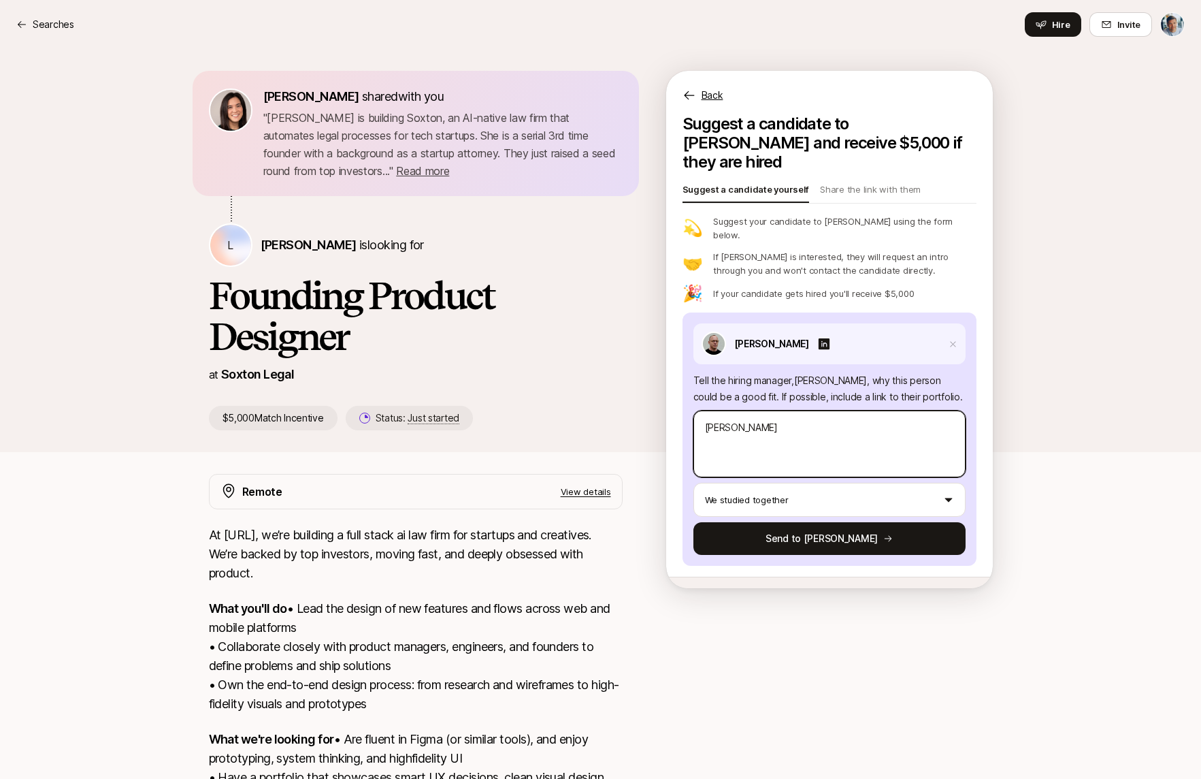
type textarea "Danie"
type textarea "x"
type textarea "[PERSON_NAME]"
type textarea "x"
type textarea "[PERSON_NAME]"
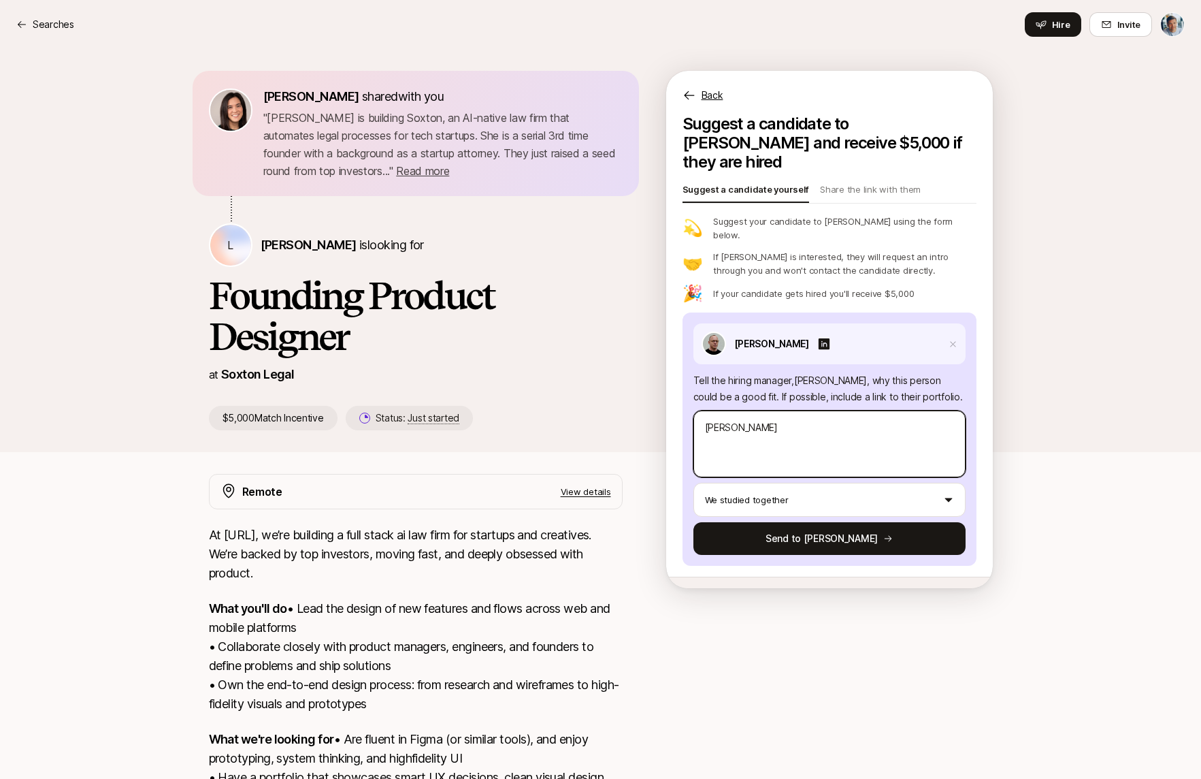
type textarea "x"
type textarea "[PERSON_NAME]"
type textarea "x"
type textarea "[PERSON_NAME]"
type textarea "x"
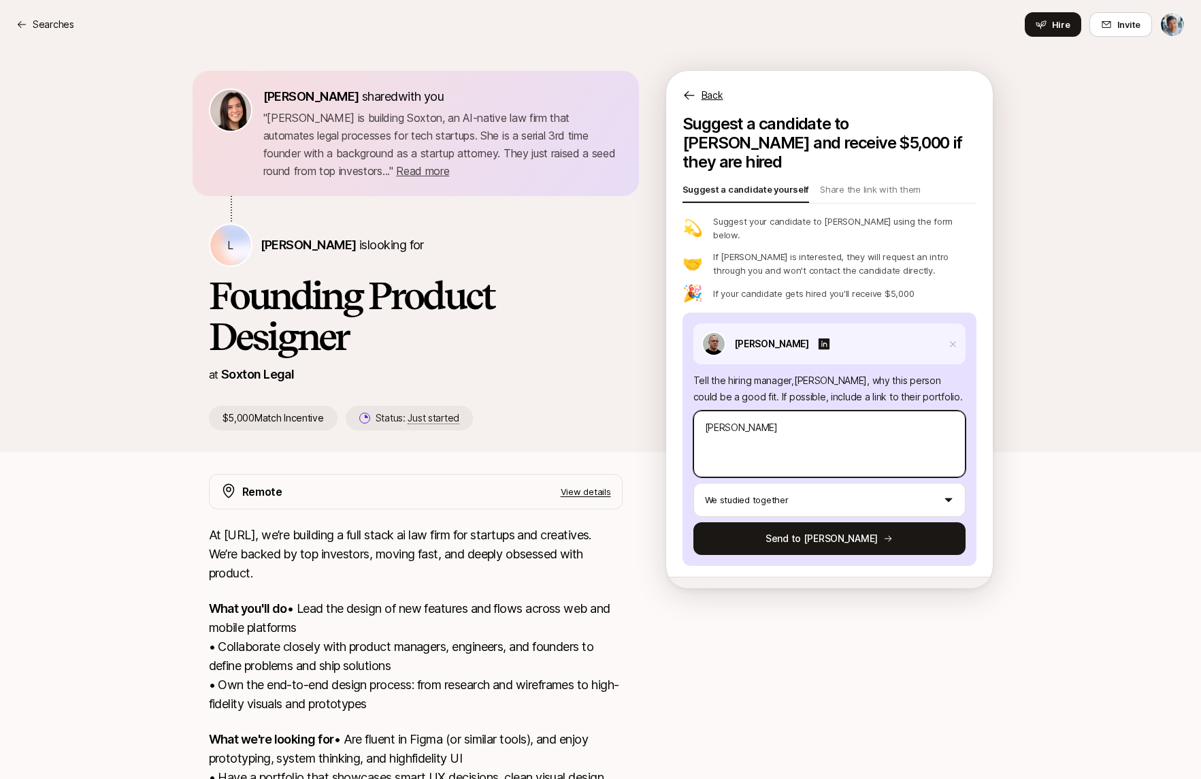
type textarea "[PERSON_NAME]"
type textarea "x"
type textarea "[PERSON_NAME] is"
type textarea "x"
type textarea "[PERSON_NAME] is"
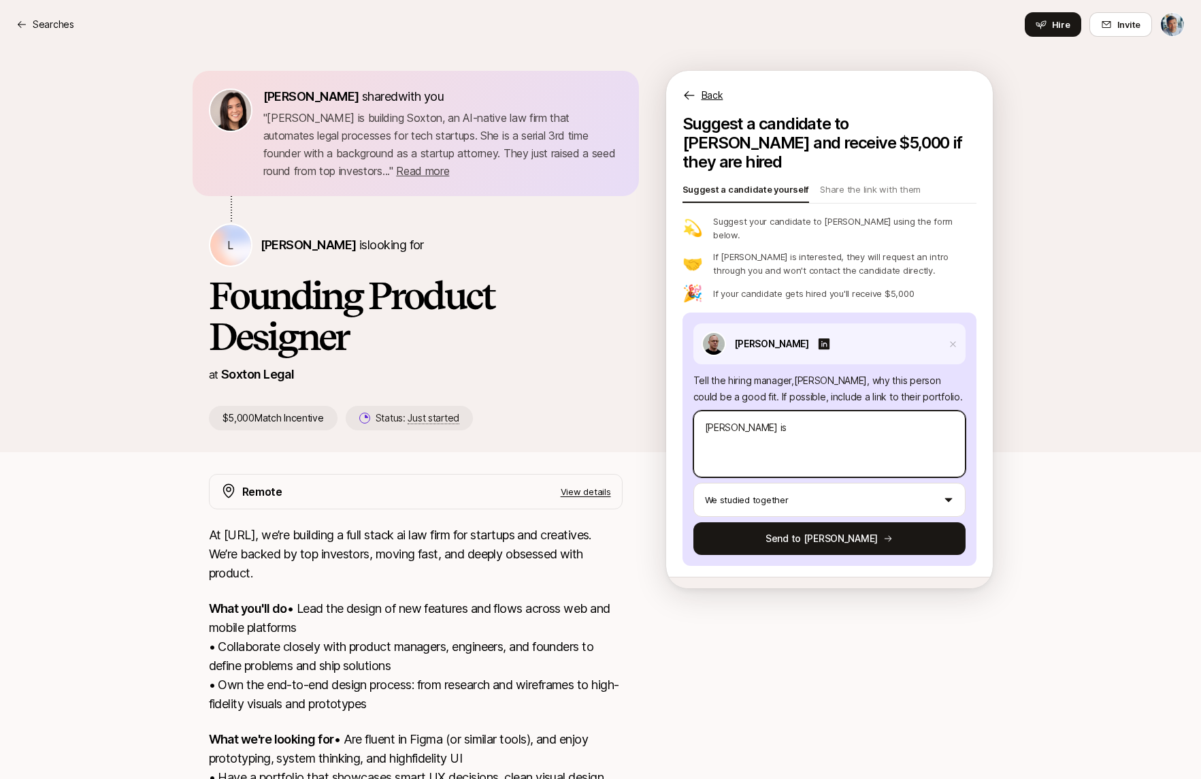
type textarea "x"
type textarea "[PERSON_NAME] is a"
type textarea "x"
type textarea "[PERSON_NAME] is a"
type textarea "x"
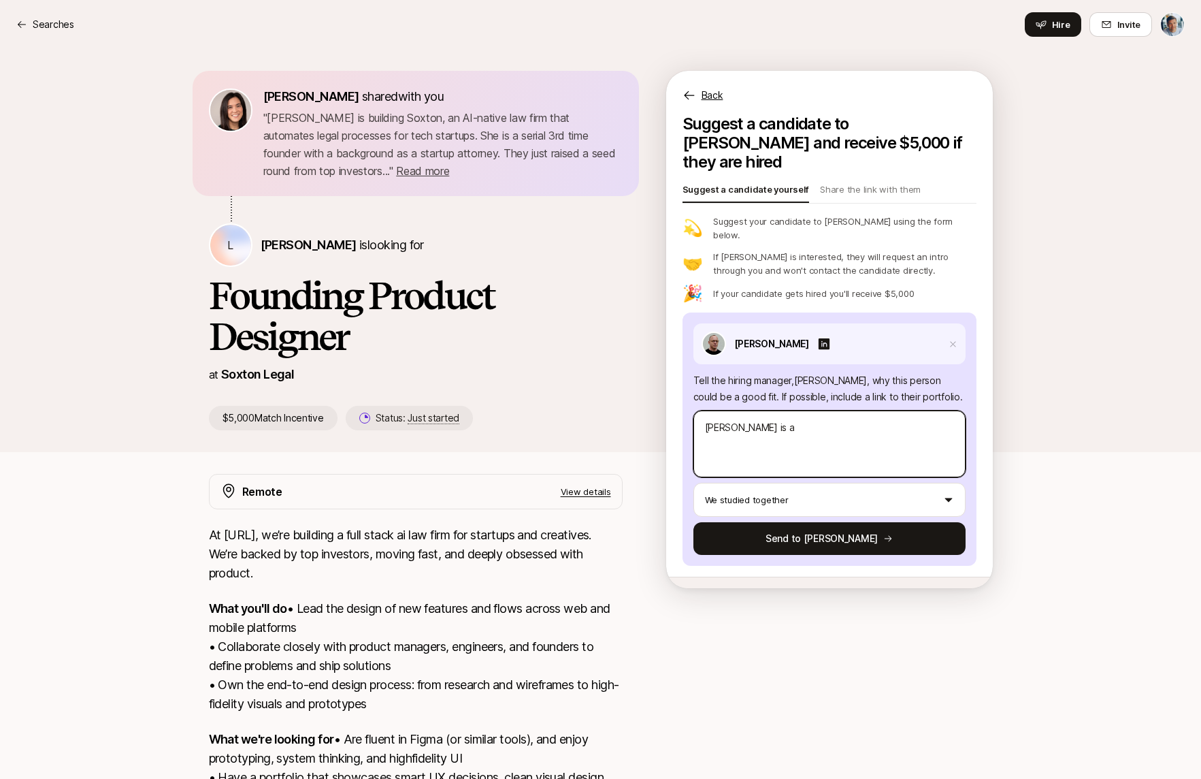
type textarea "[PERSON_NAME] is a b"
type textarea "x"
type textarea "[PERSON_NAME] is a bi"
type textarea "x"
type textarea "[PERSON_NAME] is a bir"
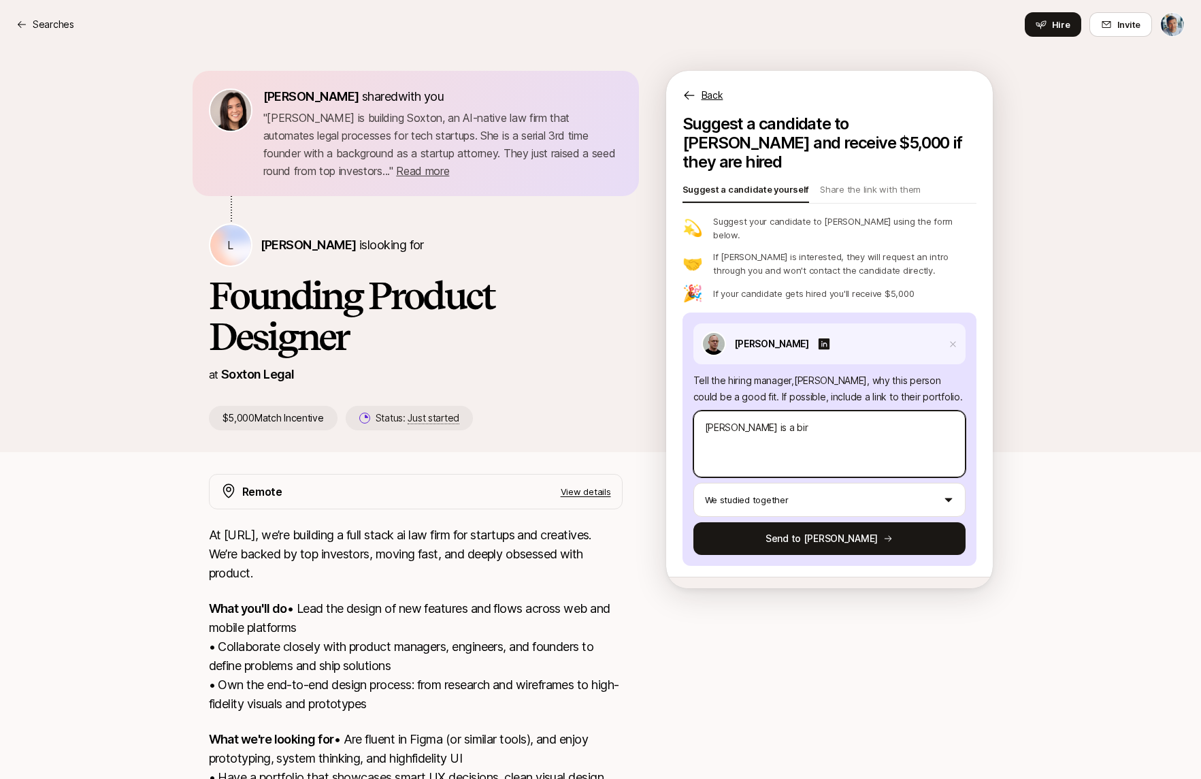
type textarea "x"
type textarea "[PERSON_NAME] is a bi"
type textarea "x"
type textarea "[PERSON_NAME] is a br"
type textarea "x"
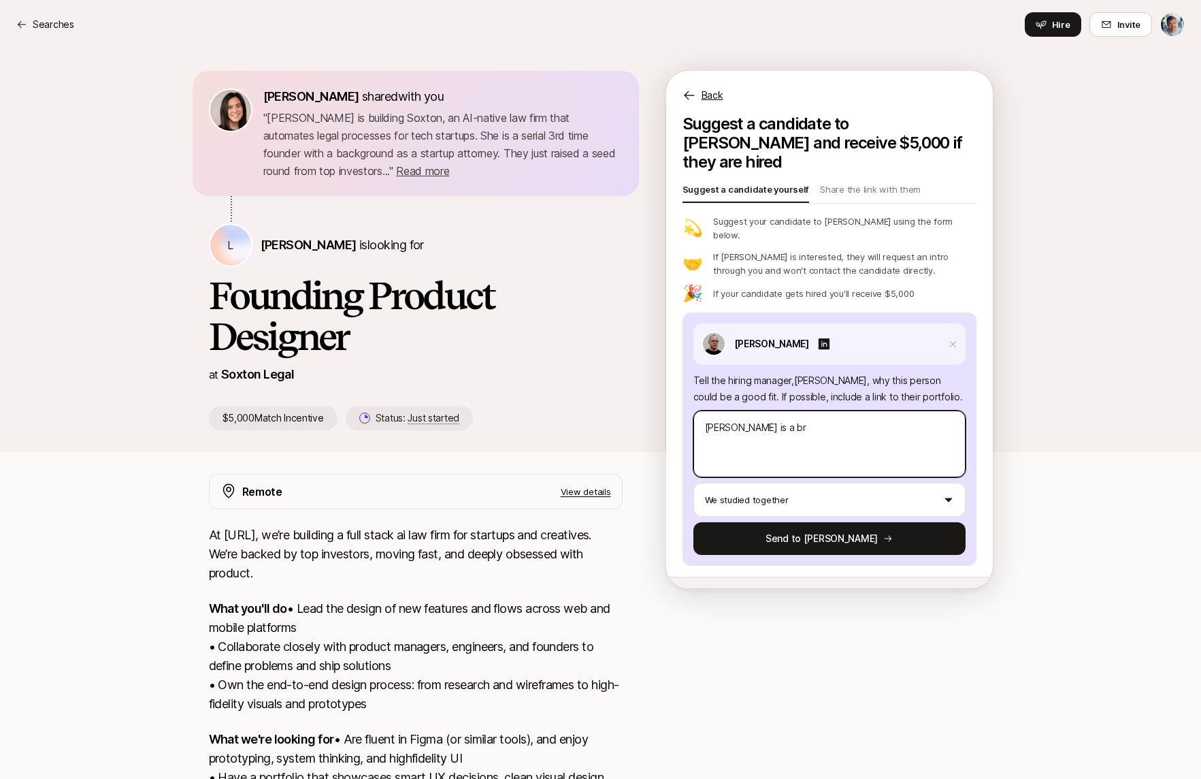
type textarea "[PERSON_NAME] is a bri"
type textarea "x"
type textarea "[PERSON_NAME] is a bril"
type textarea "x"
type textarea "[PERSON_NAME] is a [PERSON_NAME]"
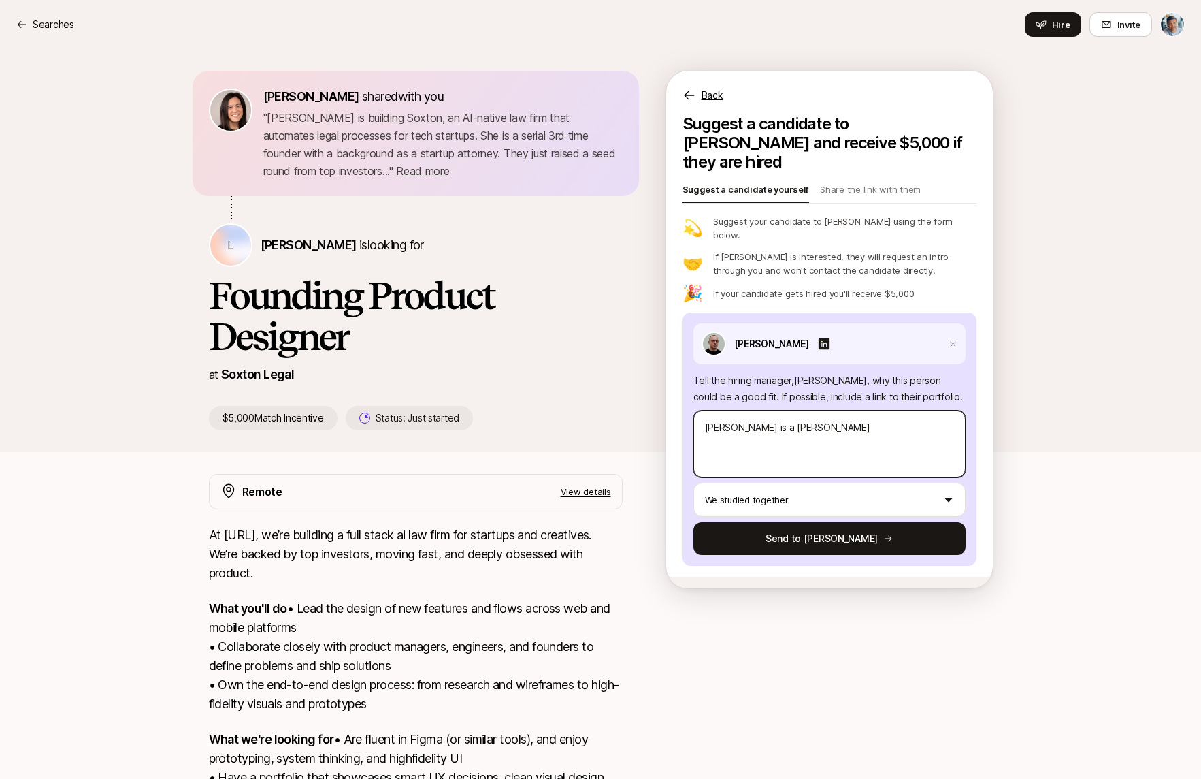
type textarea "x"
type textarea "[PERSON_NAME] is a brilli"
type textarea "x"
type textarea "[PERSON_NAME] is a brillia"
type textarea "x"
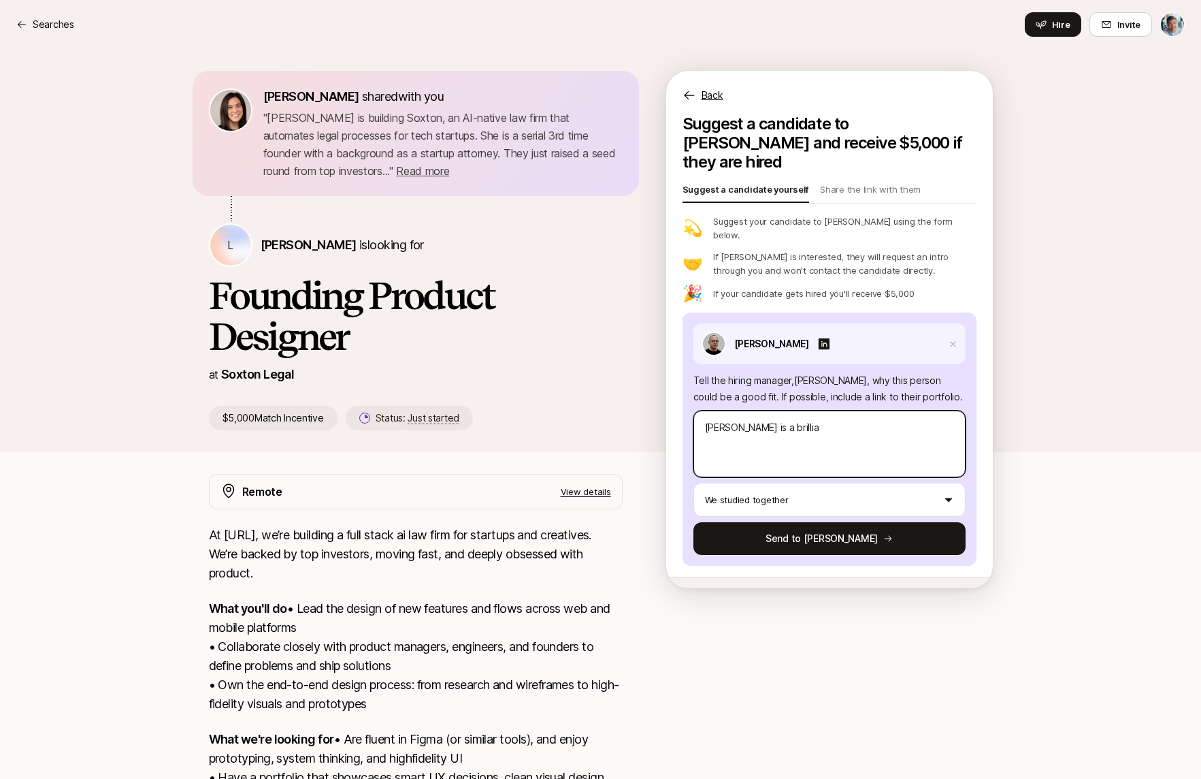
type textarea "[PERSON_NAME] is a brillian"
type textarea "x"
type textarea "[PERSON_NAME] is a brilliant"
type textarea "x"
type textarea "[PERSON_NAME] is a brilliant"
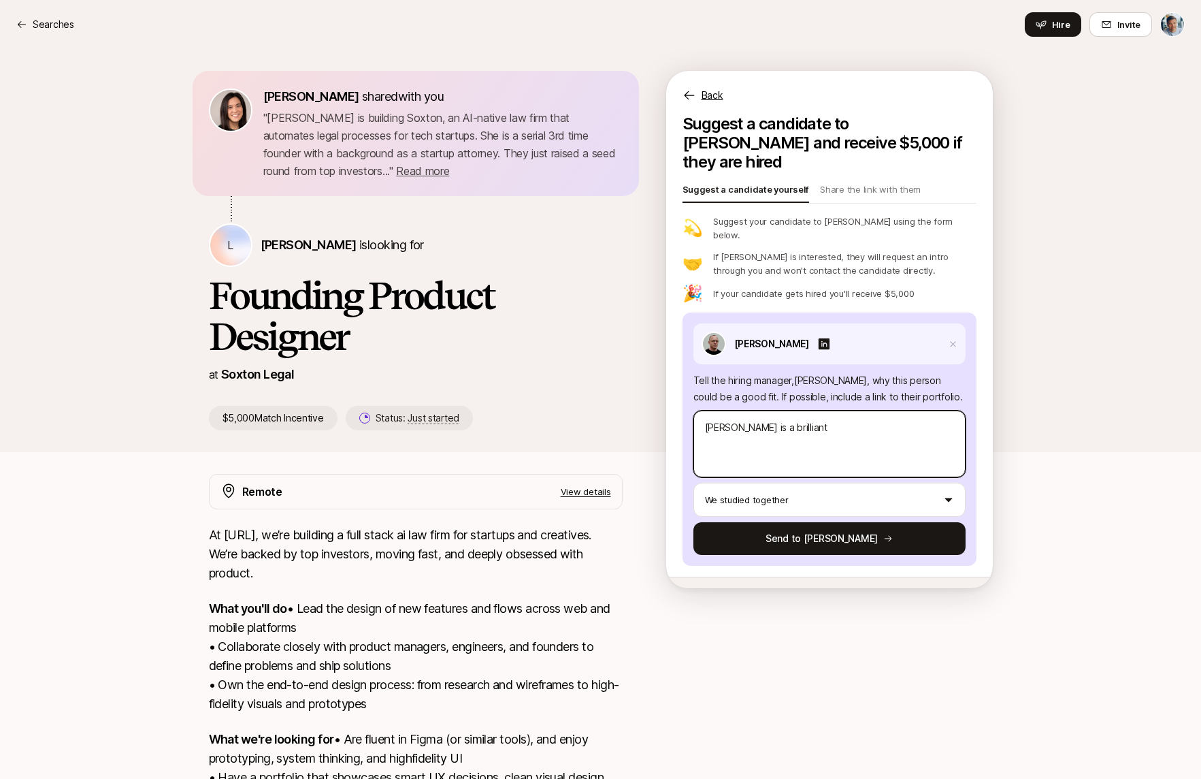
type textarea "x"
type textarea "[PERSON_NAME] is a brilliant d"
type textarea "x"
type textarea "[PERSON_NAME] is a brilliant de"
type textarea "x"
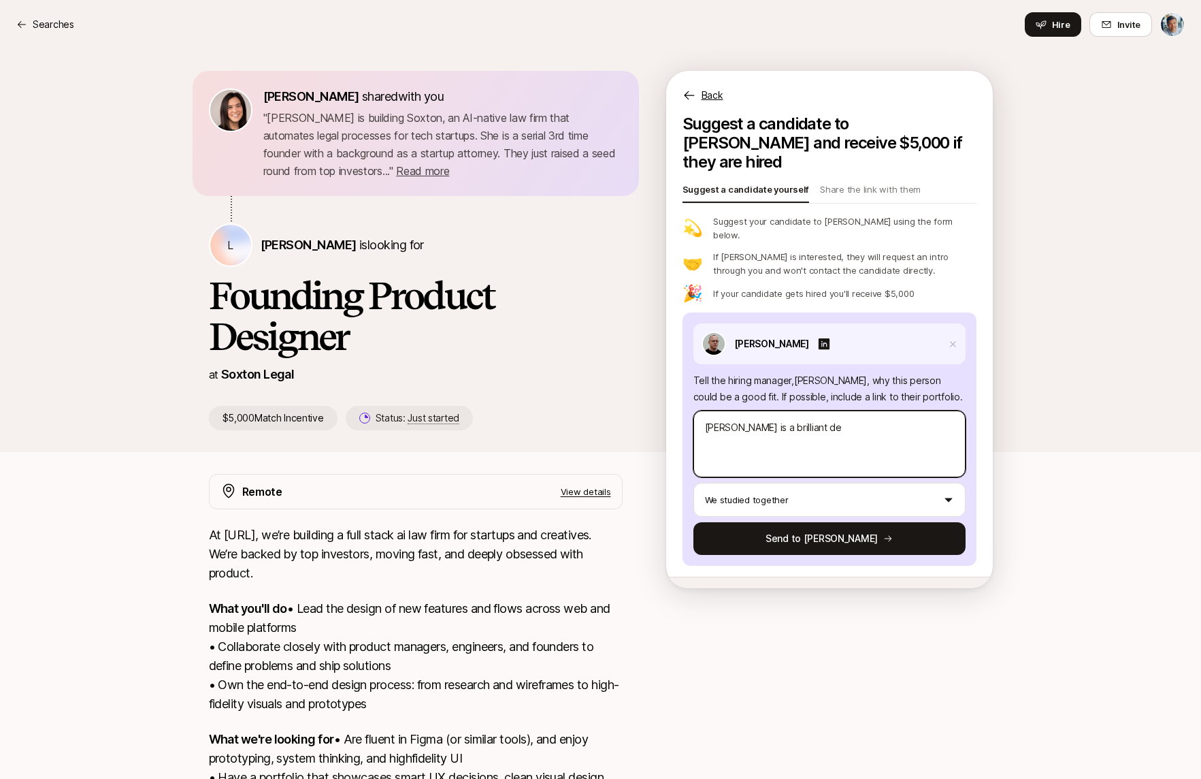
type textarea "[PERSON_NAME] is a brilliant des"
type textarea "x"
type textarea "[PERSON_NAME] is a brilliant desi"
type textarea "x"
type textarea "[PERSON_NAME] is a brilliant desig"
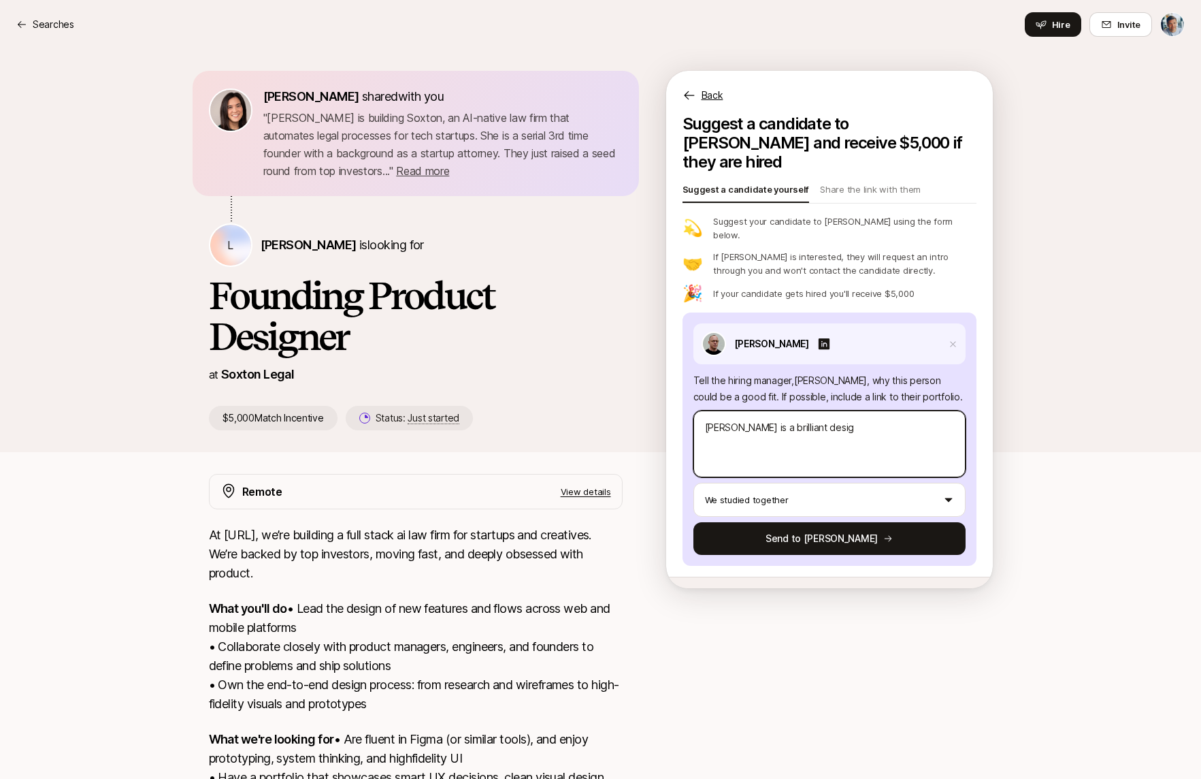
type textarea "x"
type textarea "[PERSON_NAME] is a brilliant design"
type textarea "x"
type textarea "[PERSON_NAME] is a brilliant designe"
type textarea "x"
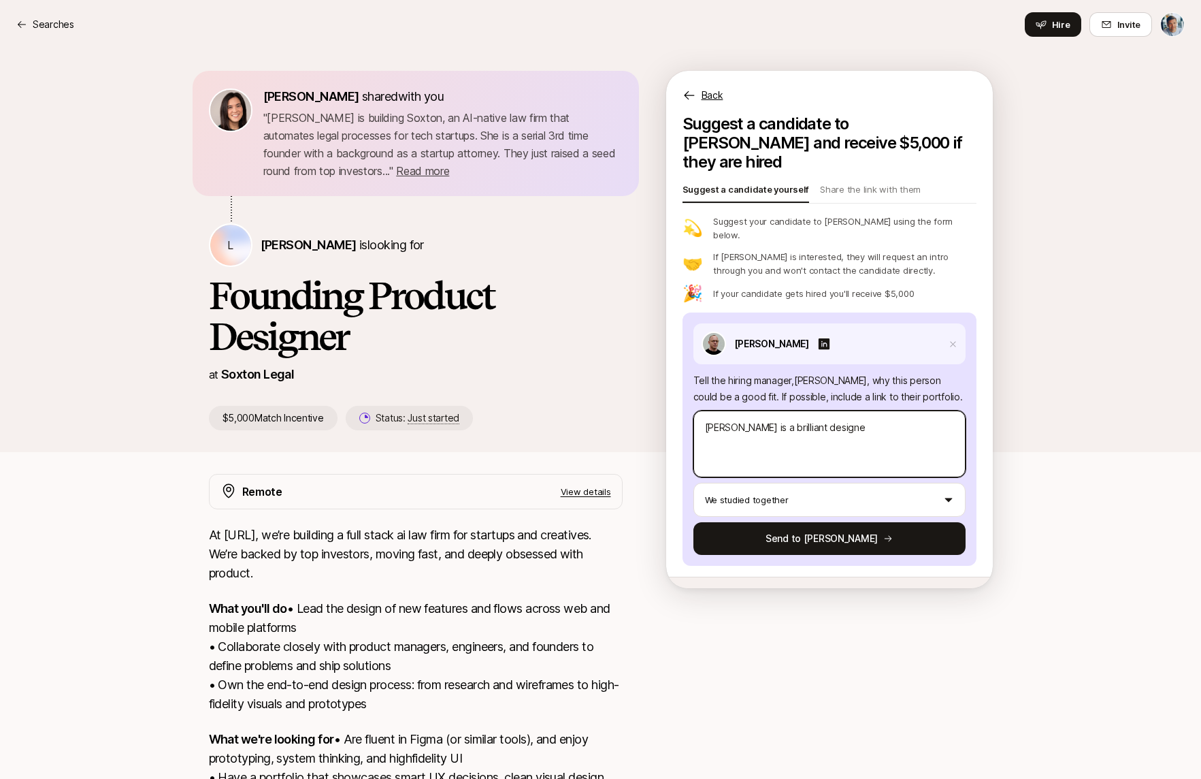
type textarea "[PERSON_NAME] is a brilliant designer"
type textarea "x"
type textarea "[PERSON_NAME] is a brilliant designer"
type textarea "x"
type textarea "[PERSON_NAME] is a brilliant designer t"
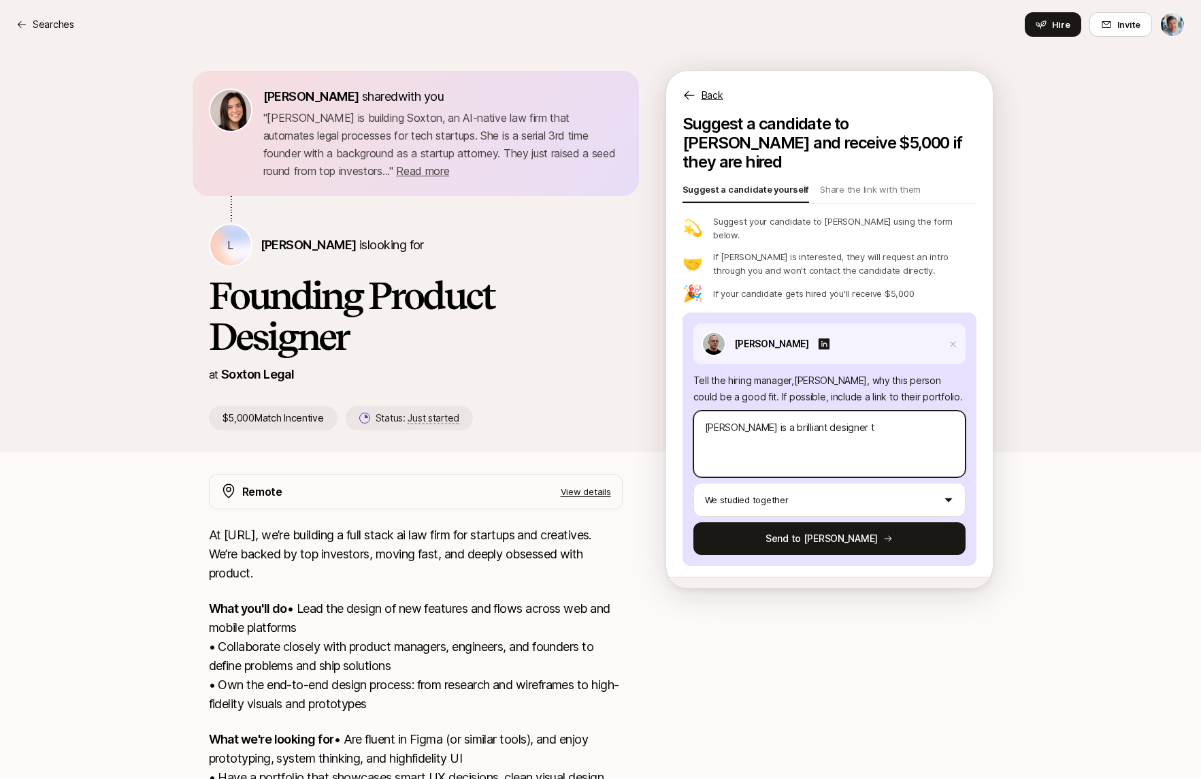
type textarea "x"
type textarea "[PERSON_NAME] is a brilliant designer [PERSON_NAME]"
type textarea "x"
type textarea "[PERSON_NAME] is a brilliant designer tha"
type textarea "x"
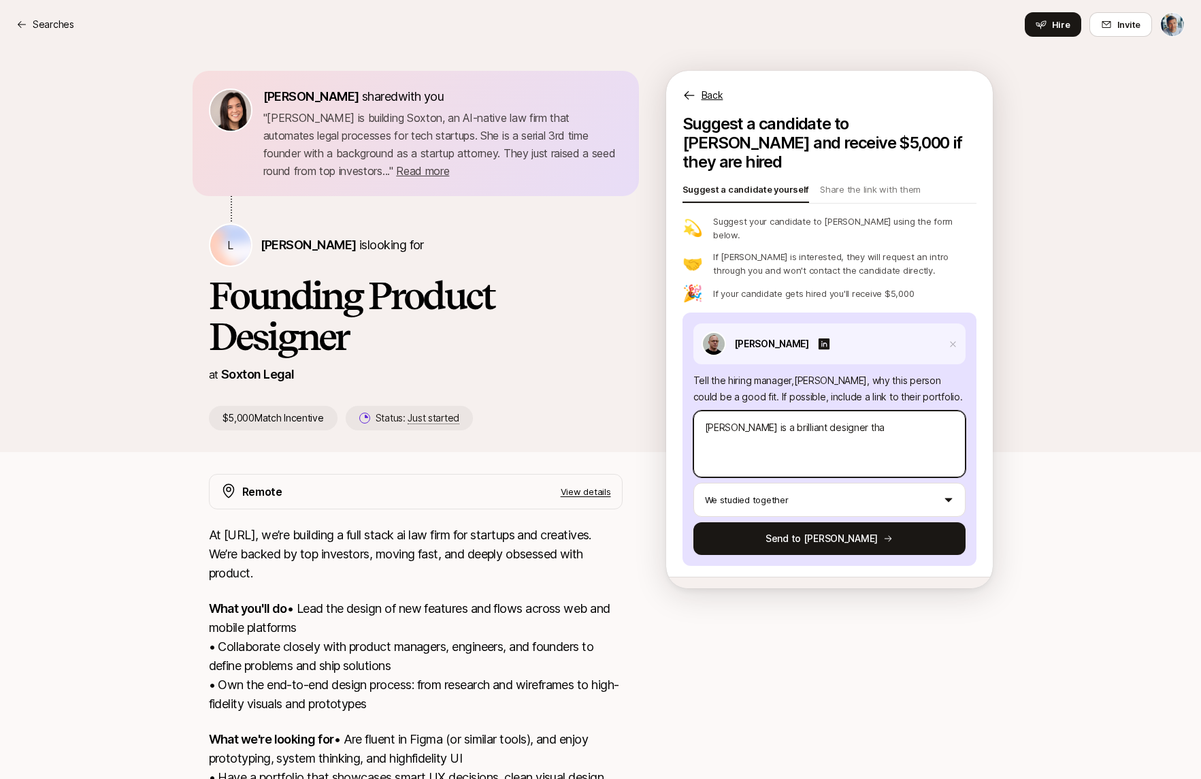
type textarea "[PERSON_NAME] is a brilliant designer that"
type textarea "x"
type textarea "[PERSON_NAME] is a brilliant designer that"
type textarea "x"
type textarea "[PERSON_NAME] is a brilliant designer that h"
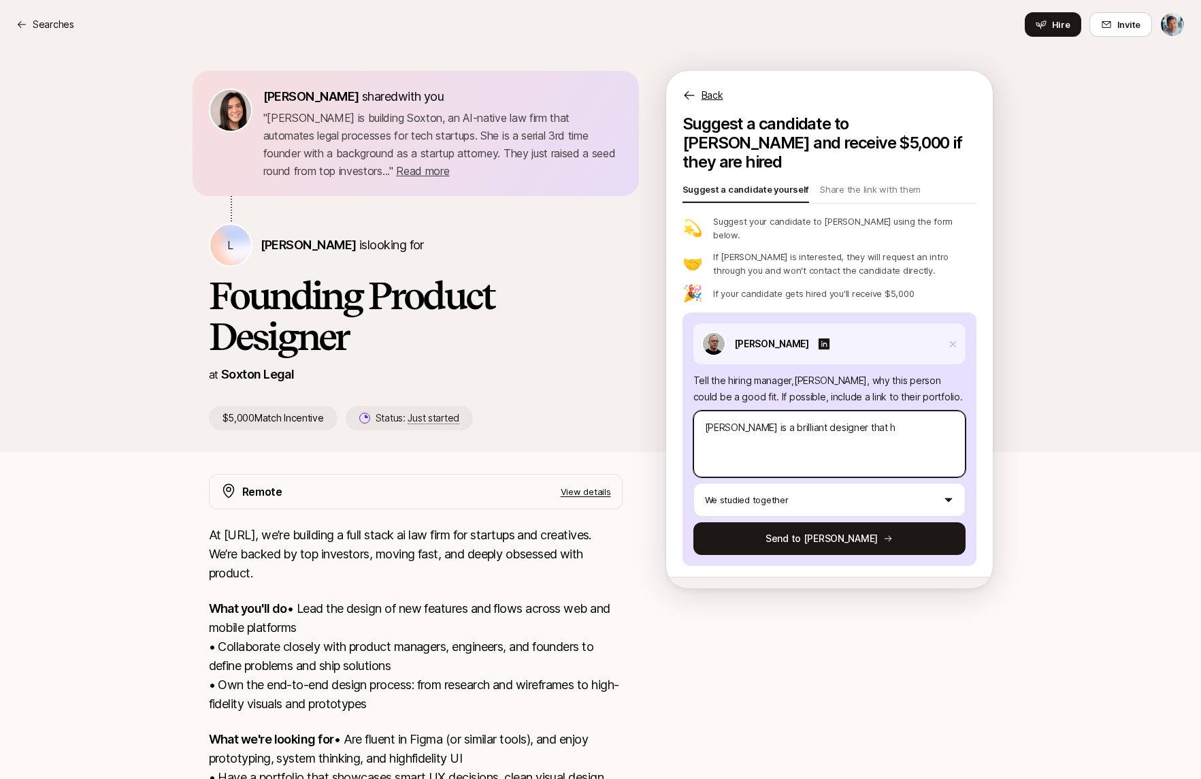
type textarea "x"
type textarea "[PERSON_NAME] is a brilliant designer that ha"
type textarea "x"
type textarea "[PERSON_NAME] is a brilliant designer that hav"
type textarea "x"
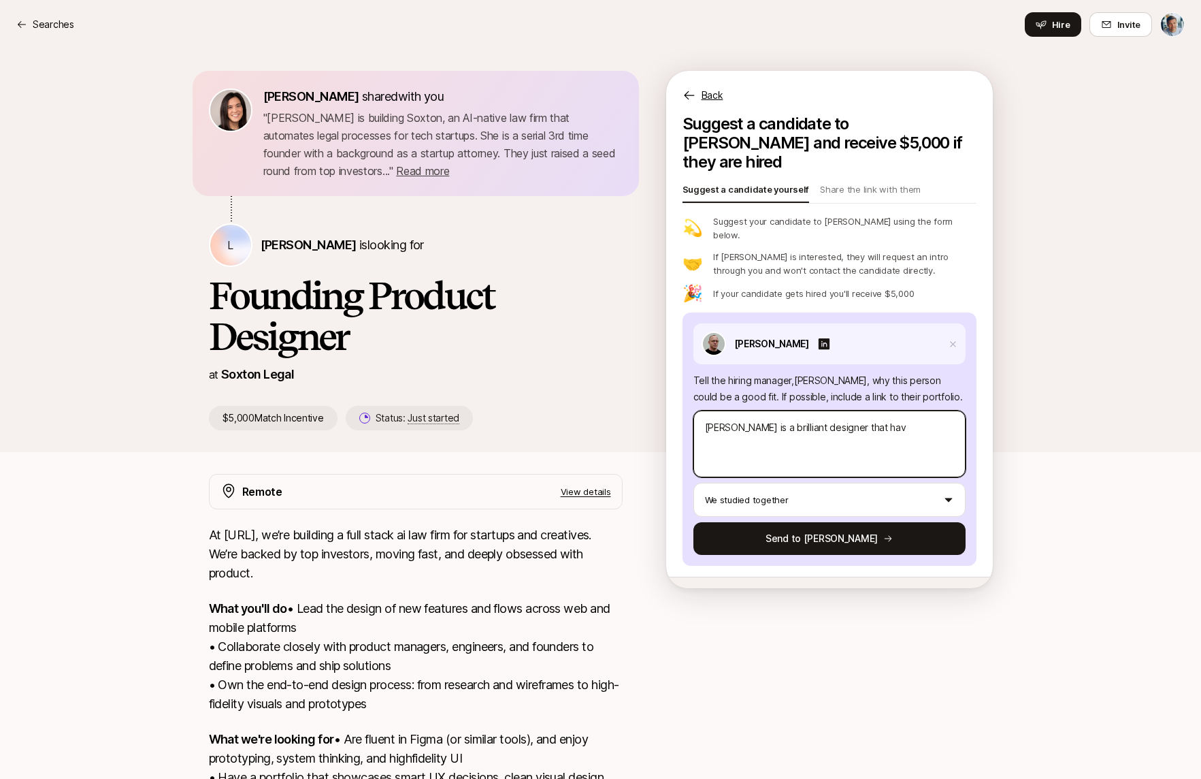
type textarea "[PERSON_NAME] is a brilliant designer that have"
type textarea "x"
type textarea "[PERSON_NAME] is a brilliant designer that have a"
type textarea "x"
type textarea "[PERSON_NAME] is a brilliant designer that have a"
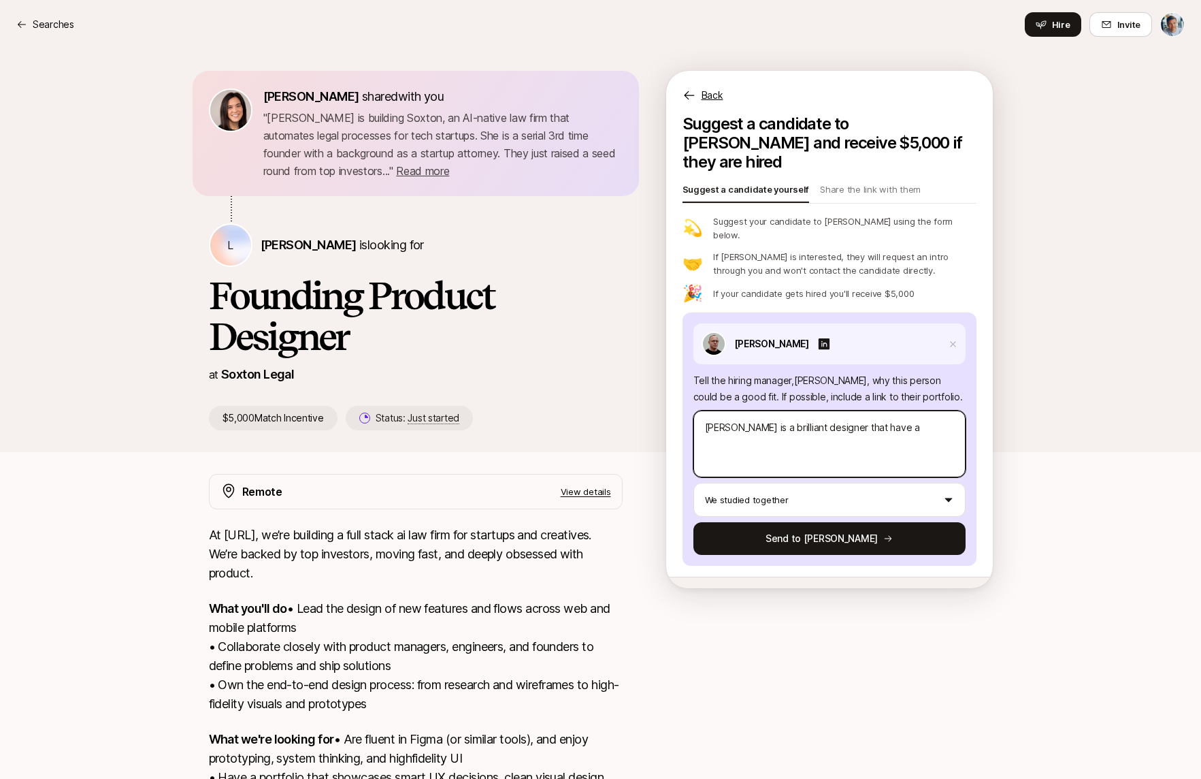
type textarea "x"
type textarea "[PERSON_NAME] is a brilliant designer that have a r"
type textarea "x"
type textarea "[PERSON_NAME] is a brilliant designer that have a ra"
type textarea "x"
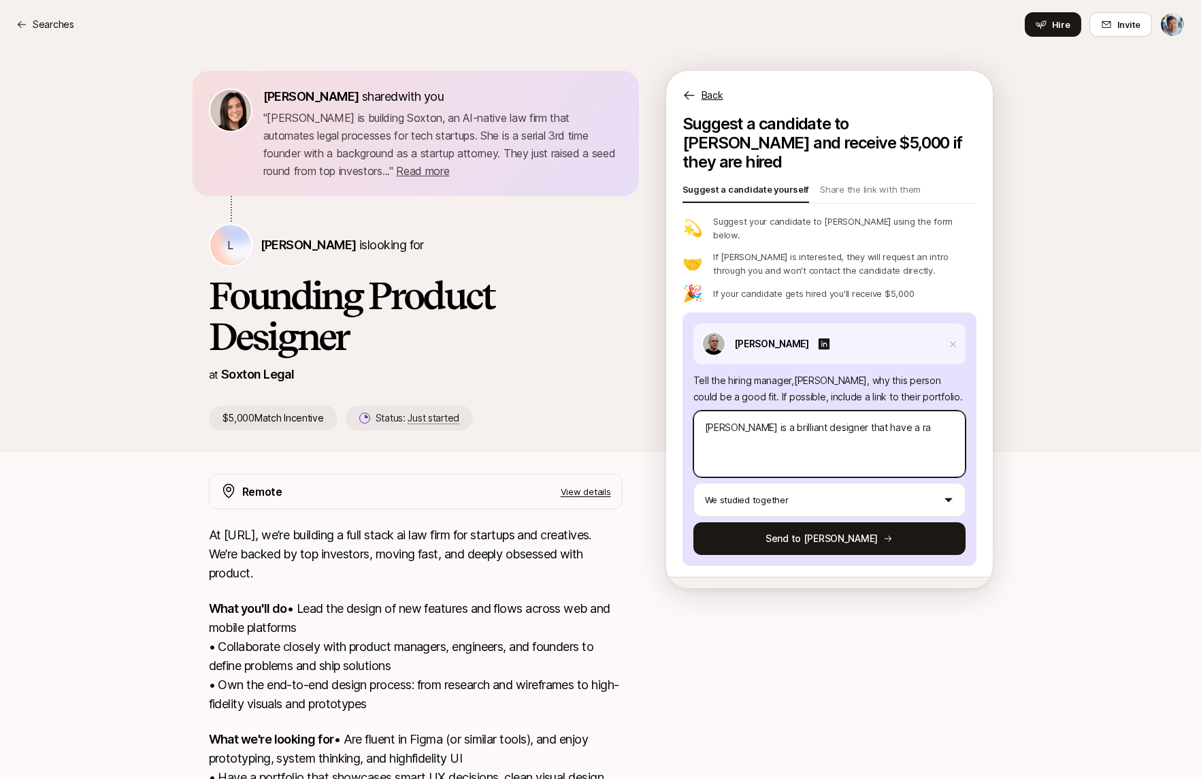
type textarea "[PERSON_NAME] is a brilliant designer that have a rar"
type textarea "x"
type textarea "[PERSON_NAME] is a brilliant designer that have a rare"
type textarea "x"
type textarea "[PERSON_NAME] is a brilliant designer that have a rare"
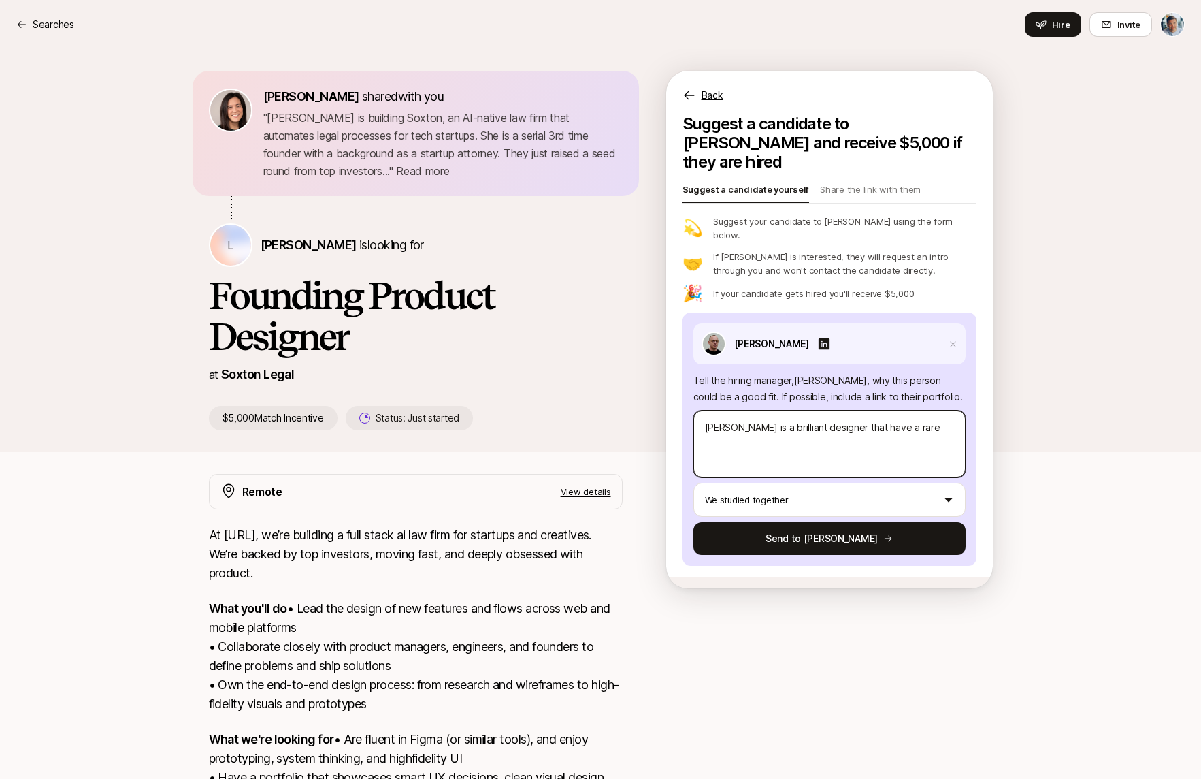
type textarea "x"
type textarea "[PERSON_NAME] is a brilliant designer that have a rare a"
type textarea "x"
type textarea "[PERSON_NAME] is a brilliant designer that have a rare ab"
type textarea "x"
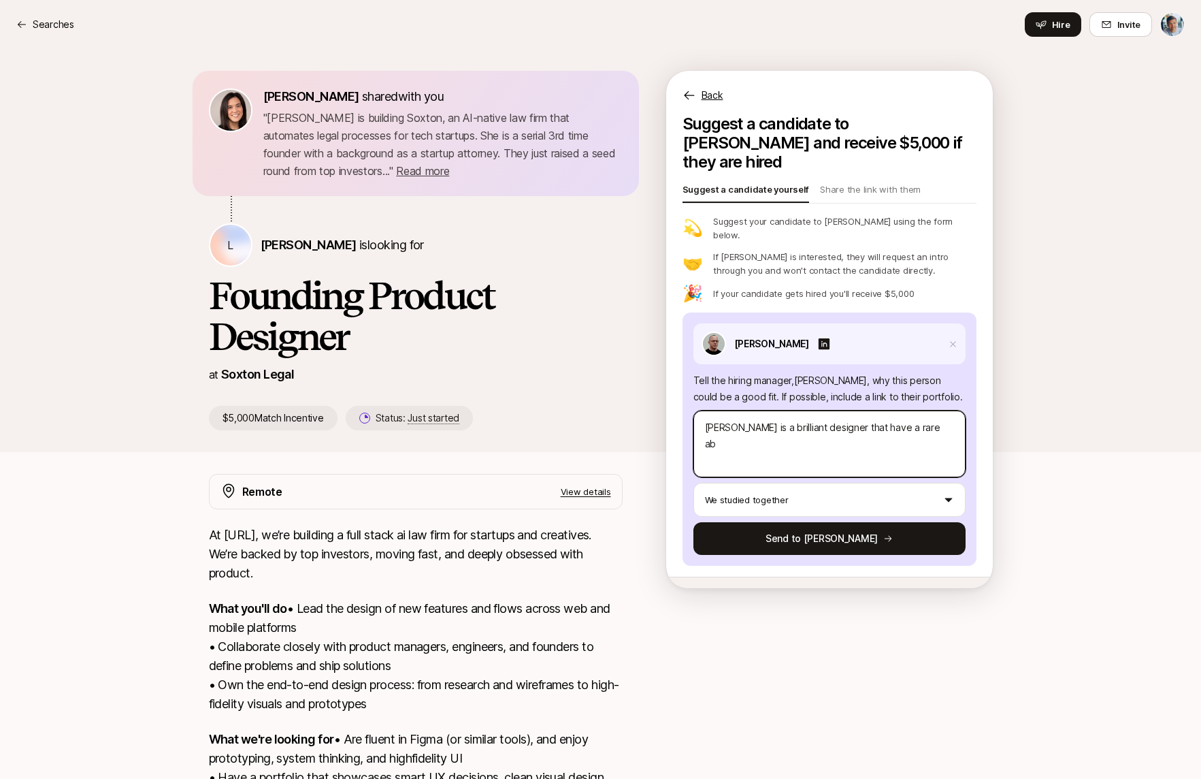
type textarea "[PERSON_NAME] is a brilliant designer that have a rare abi"
type textarea "x"
type textarea "[PERSON_NAME] is a brilliant designer that have a rare abil"
type textarea "x"
type textarea "[PERSON_NAME] is a brilliant designer that have a rare abili"
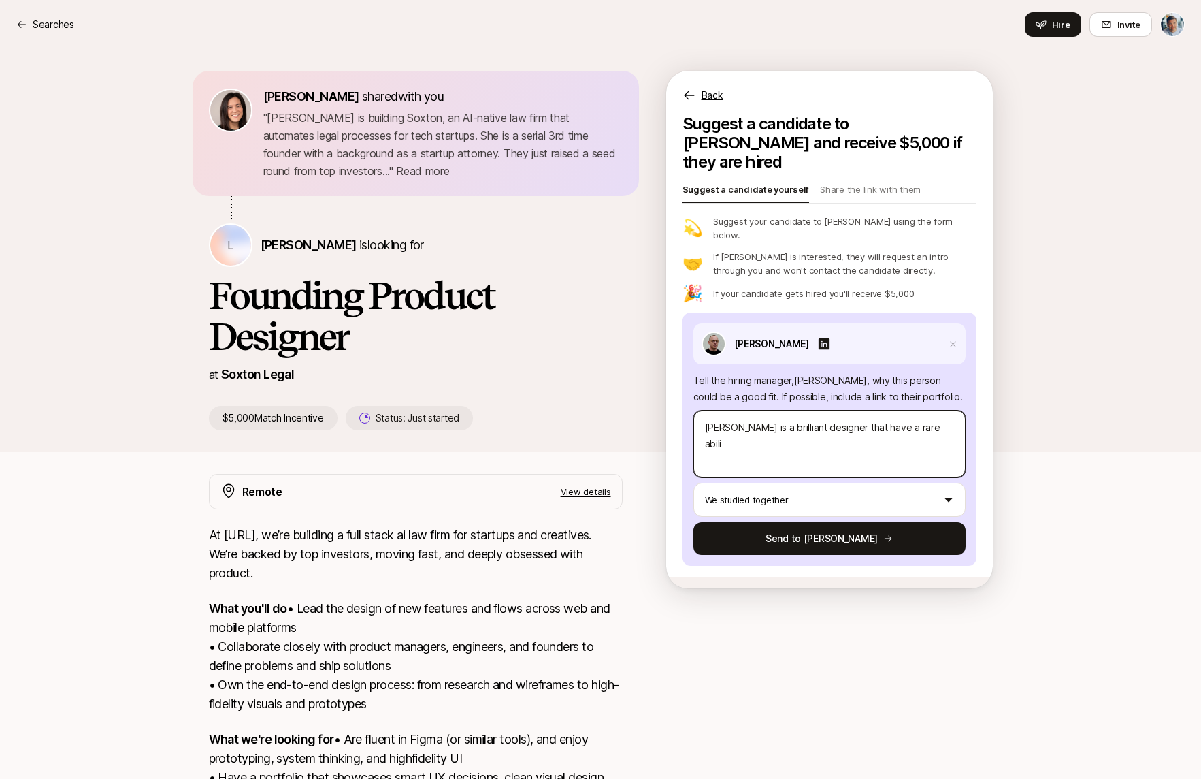
type textarea "x"
type textarea "[PERSON_NAME] is a brilliant designer that have a rare abilit"
type textarea "x"
type textarea "[PERSON_NAME] is a brilliant designer that have a rare ability"
type textarea "x"
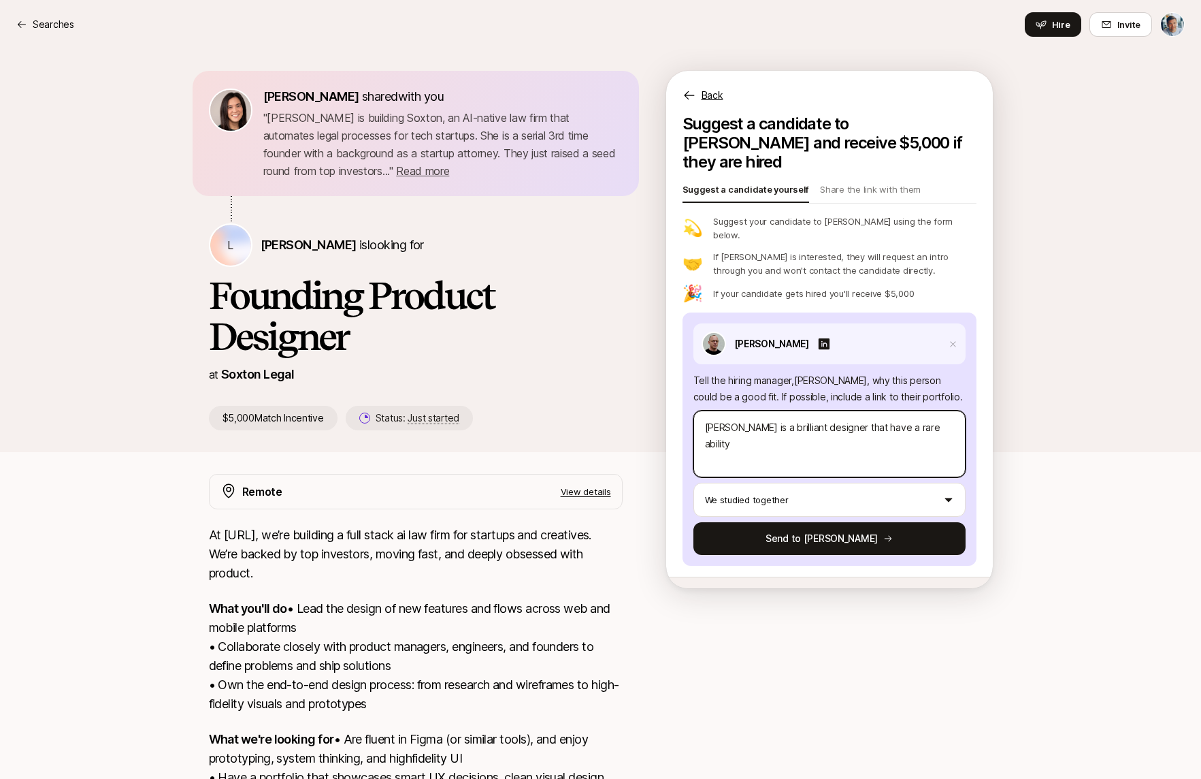
type textarea "[PERSON_NAME] is a brilliant designer that have a rare ability"
type textarea "x"
type textarea "[PERSON_NAME] is a brilliant designer that have a rare ability t"
type textarea "x"
type textarea "[PERSON_NAME] is a brilliant designer that have a rare ability to"
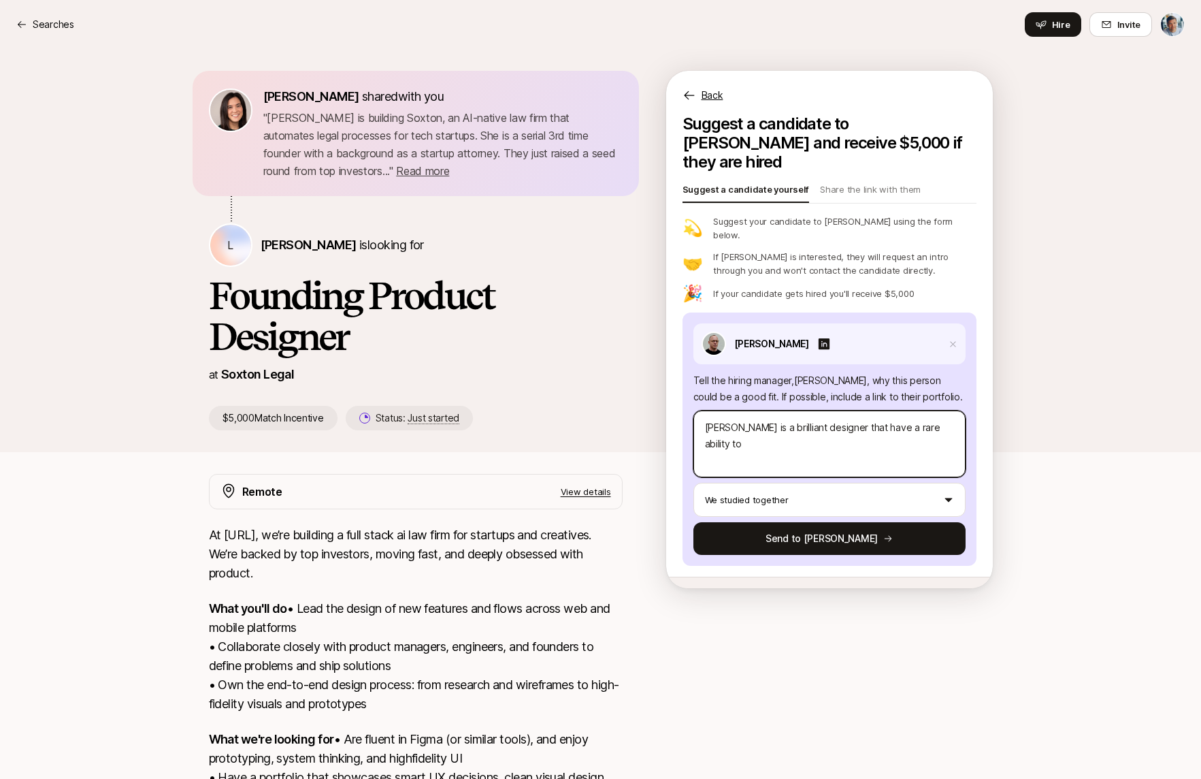
type textarea "x"
type textarea "[PERSON_NAME] is a brilliant designer that have a rare ability to"
type textarea "x"
type textarea "[PERSON_NAME] is a brilliant designer that have a rare ability to b"
type textarea "x"
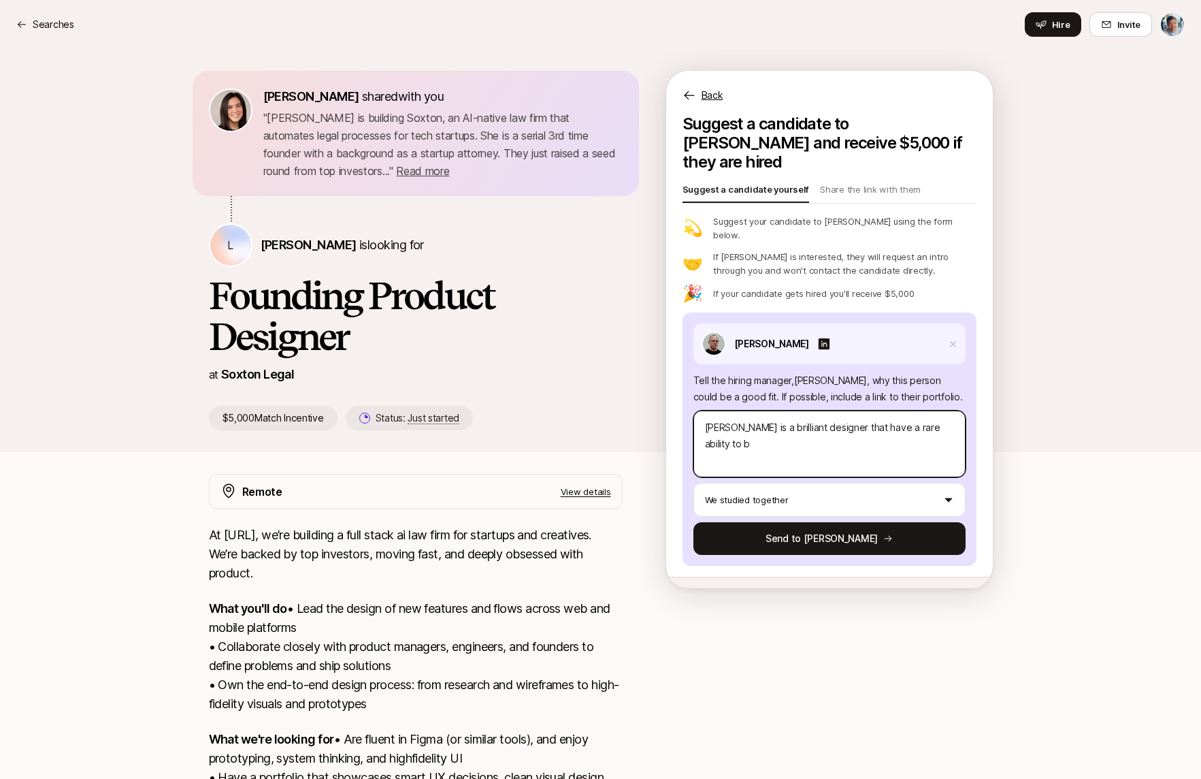
type textarea "[PERSON_NAME] is a brilliant designer that have a rare ability to bo"
type textarea "x"
type textarea "[PERSON_NAME] is a brilliant designer that have a rare ability to bot"
type textarea "x"
type textarea "[PERSON_NAME] is a brilliant designer that have a rare ability to both"
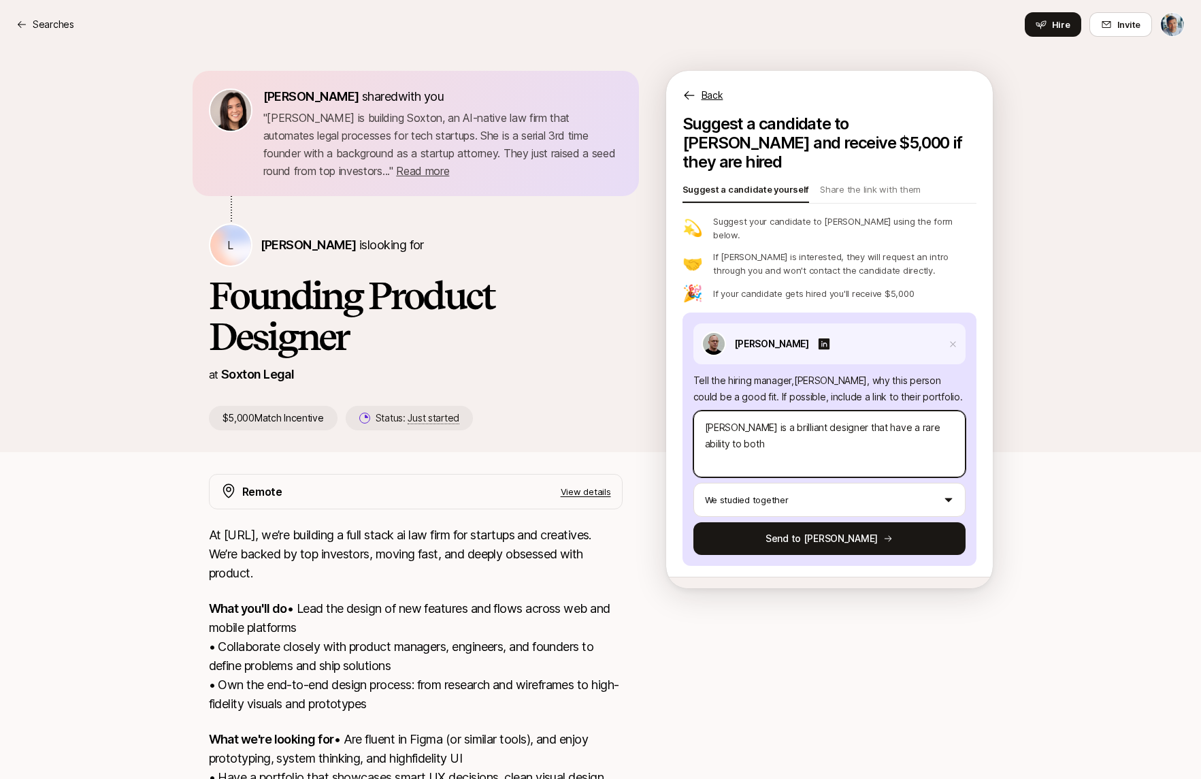
type textarea "x"
type textarea "[PERSON_NAME] is a brilliant designer that have a rare ability to both"
type textarea "x"
type textarea "[PERSON_NAME] is a brilliant designer that have a rare ability to both h"
type textarea "x"
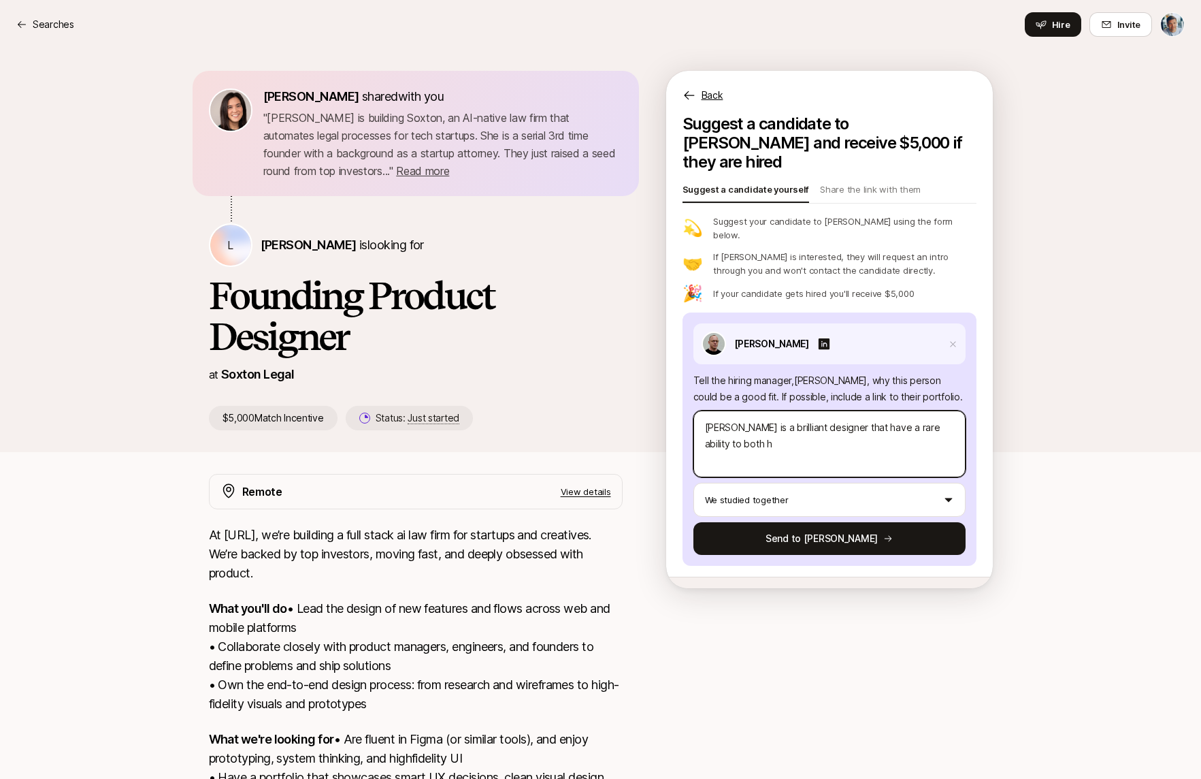
type textarea "[PERSON_NAME] is a brilliant designer that have a rare ability to both"
type textarea "x"
type textarea "[PERSON_NAME] is a brilliant designer that have a rare ability to both t"
type textarea "x"
type textarea "[PERSON_NAME] is a brilliant designer that have a rare ability to both th"
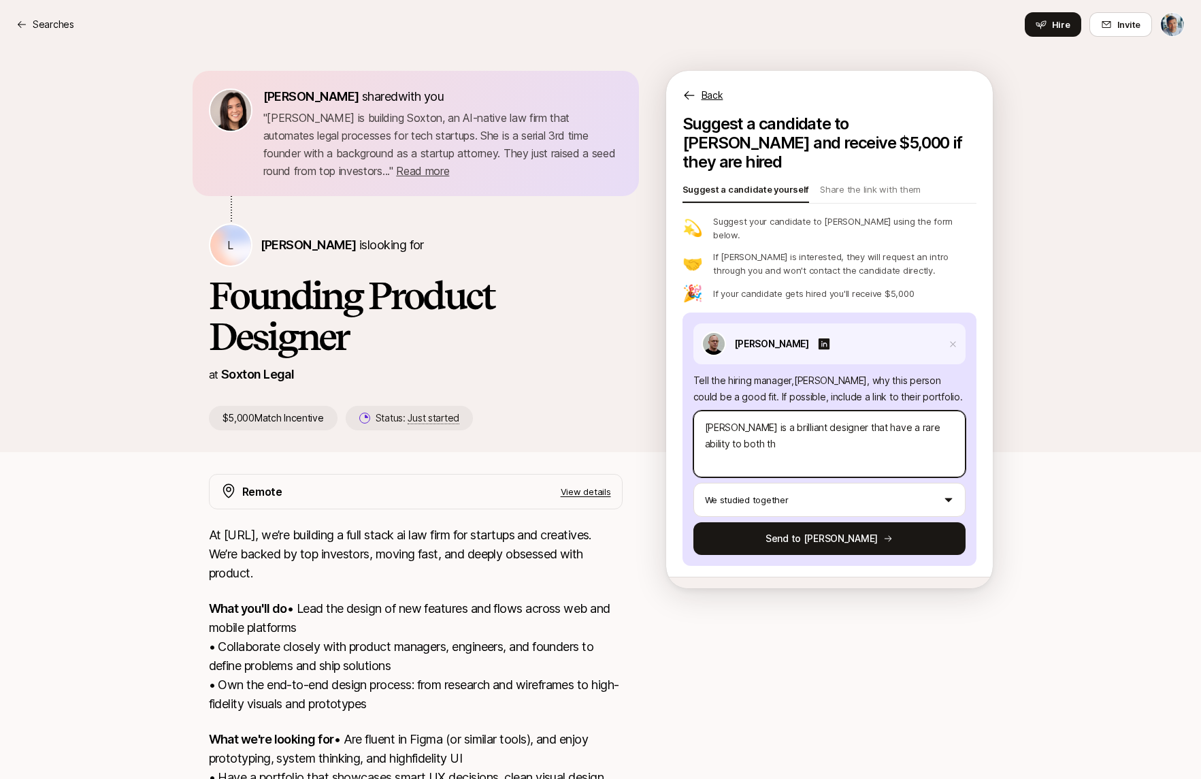
type textarea "x"
type textarea "[PERSON_NAME] is a brilliant designer that have a rare ability to both thin"
type textarea "x"
type textarea "[PERSON_NAME] is a brilliant designer that have a rare ability to both think"
type textarea "x"
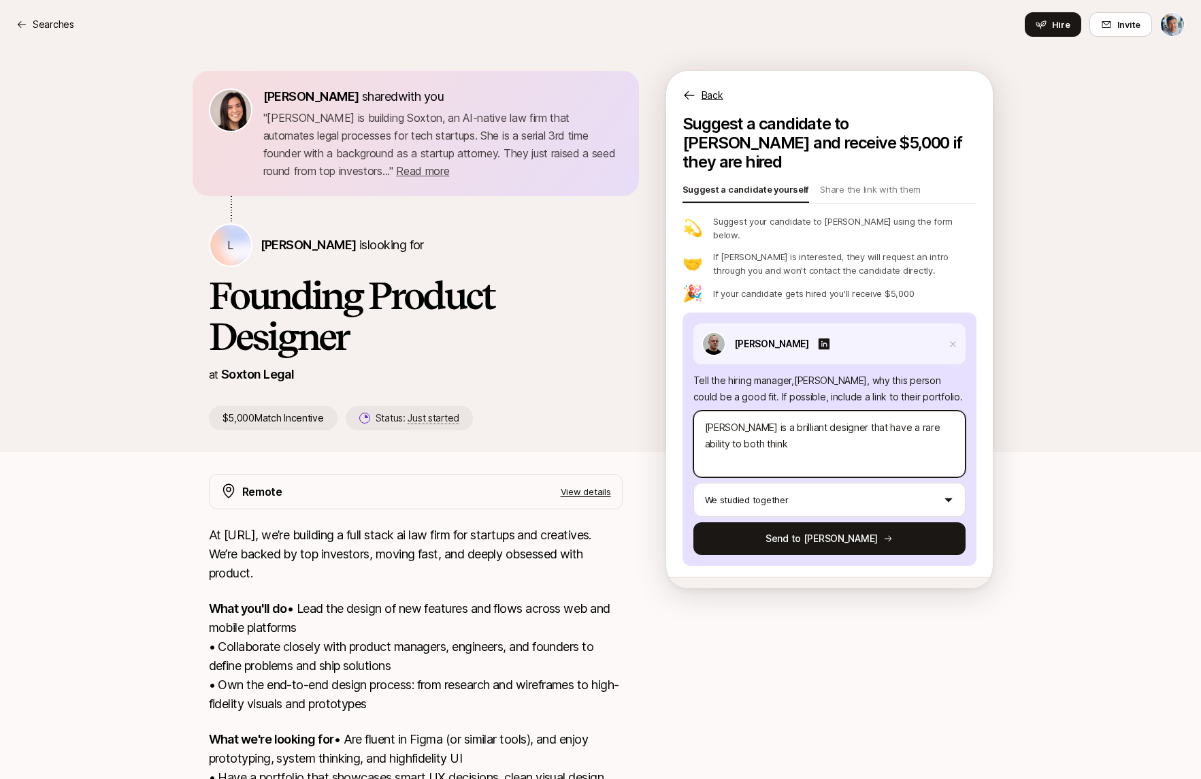
type textarea "[PERSON_NAME] is a brilliant designer that have a rare ability to both think"
type textarea "x"
type textarea "[PERSON_NAME] is a brilliant designer that have a rare ability to both think e"
type textarea "x"
type textarea "[PERSON_NAME] is a brilliant designer that have a rare ability to both think ex"
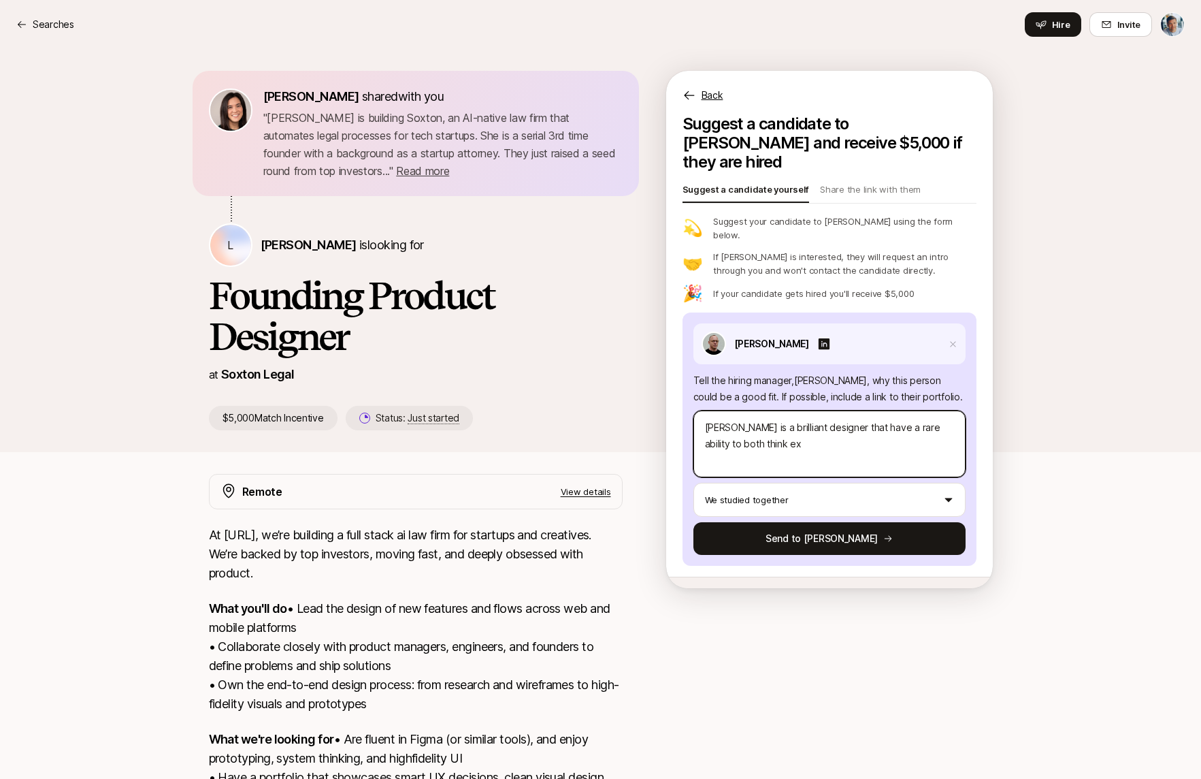
type textarea "x"
type textarea "[PERSON_NAME] is a brilliant designer that have a rare ability to both think exp"
type textarea "x"
type textarea "[PERSON_NAME] is a brilliant designer that have a rare ability to both think ex…"
type textarea "x"
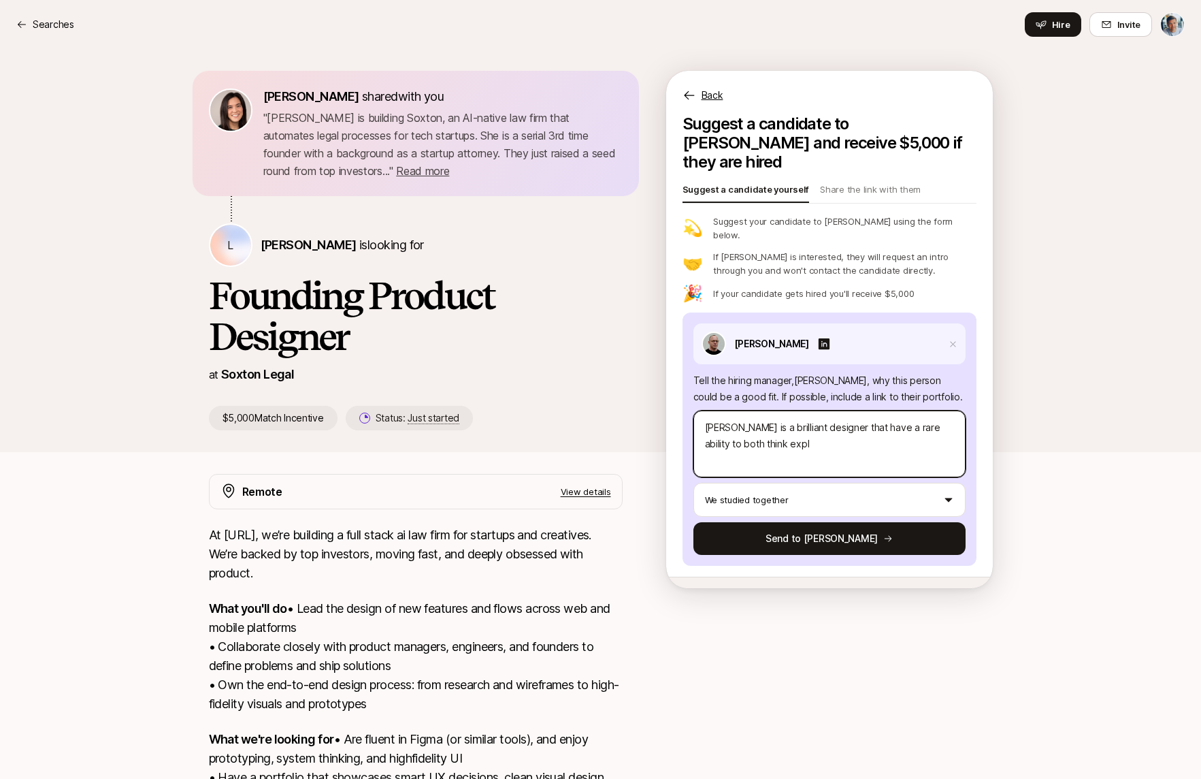
type textarea "[PERSON_NAME] is a brilliant designer that have a rare ability to both think ex…"
type textarea "x"
type textarea "[PERSON_NAME] is a brilliant designer that have a rare ability to both think ex…"
type textarea "x"
type textarea "[PERSON_NAME] is a brilliant designer that have a rare ability to both think ex…"
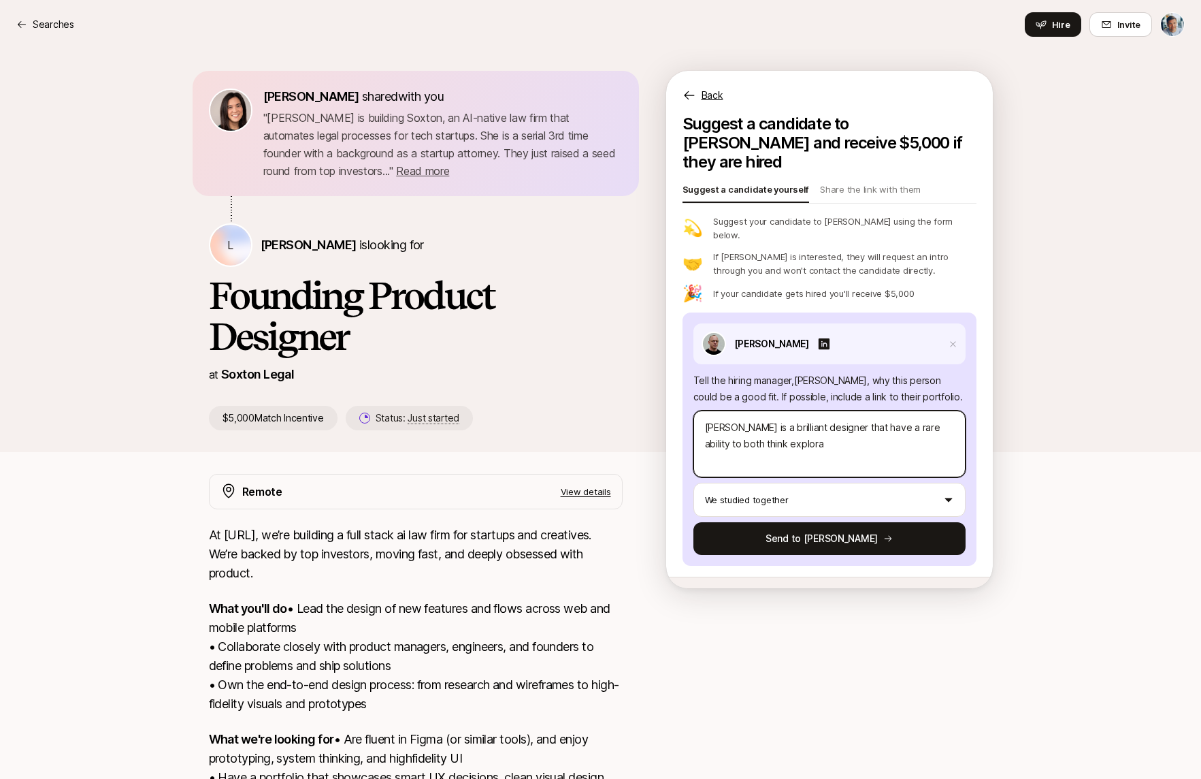
type textarea "x"
type textarea "[PERSON_NAME] is a brilliant designer that have a rare ability to both think ex…"
type textarea "x"
type textarea "[PERSON_NAME] is a brilliant designer that have a rare ability to both think ex…"
type textarea "x"
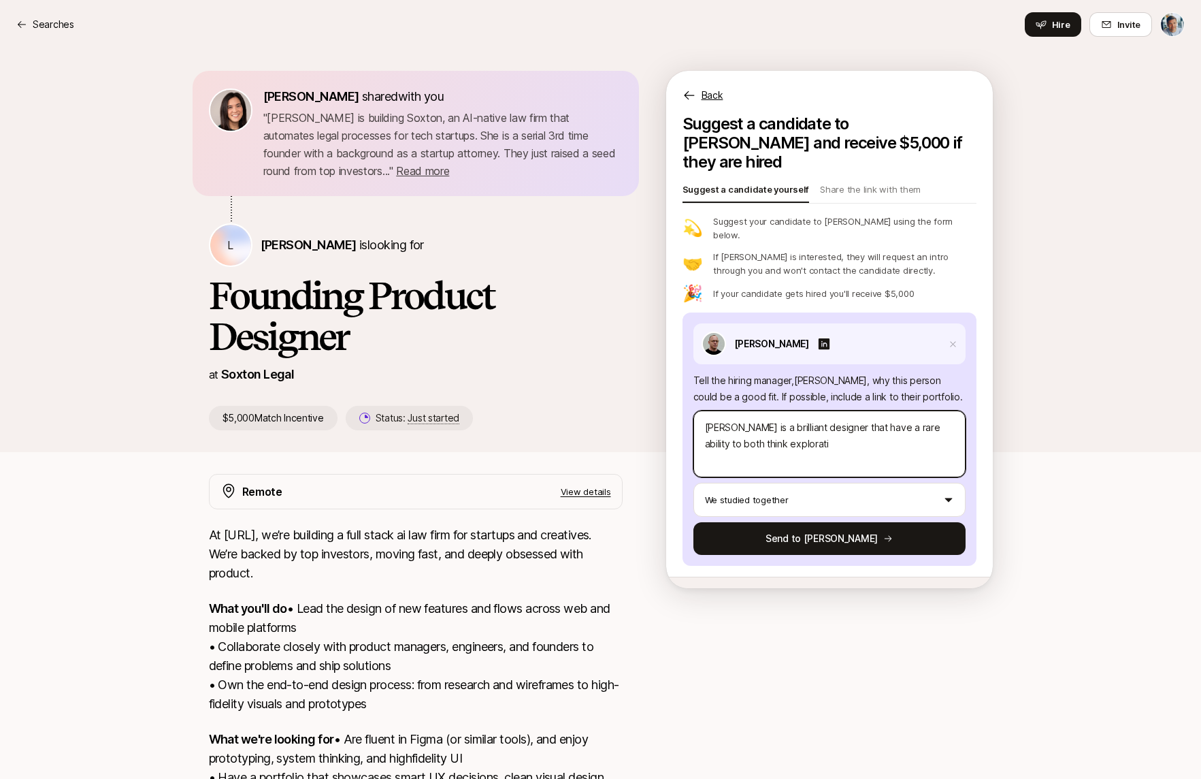
type textarea "[PERSON_NAME] is a brilliant designer that have a rare ability to both think ex…"
type textarea "x"
type textarea "[PERSON_NAME] is a brilliant designer that have a rare ability to both think ex…"
type textarea "x"
type textarea "[PERSON_NAME] is a brilliant designer that have a rare ability to both think ex…"
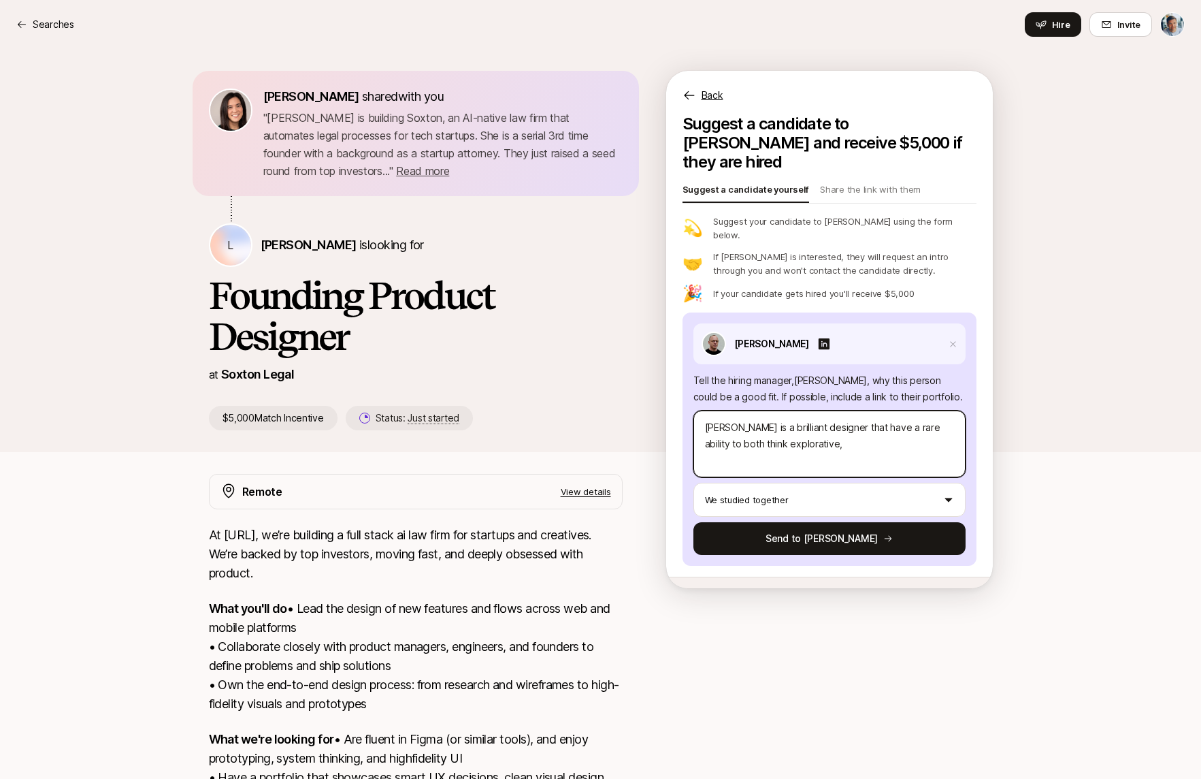
type textarea "x"
type textarea "[PERSON_NAME] is a brilliant designer that have a rare ability to both think ex…"
type textarea "x"
type textarea "[PERSON_NAME] is a brilliant designer that have a rare ability to both think ex…"
type textarea "x"
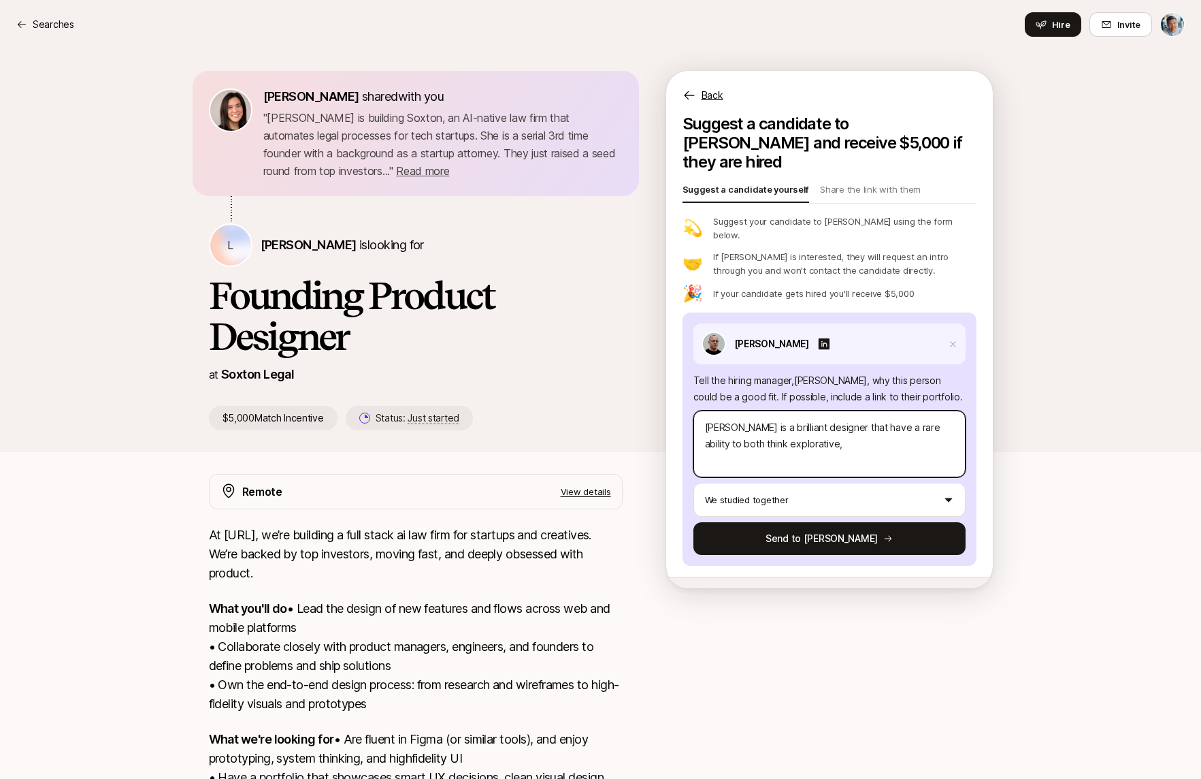
type textarea "[PERSON_NAME] is a brilliant designer that have a rare ability to both think ex…"
paste textarea "[PERSON_NAME] is a rare kind of designer. He can think big and explore bold ide…"
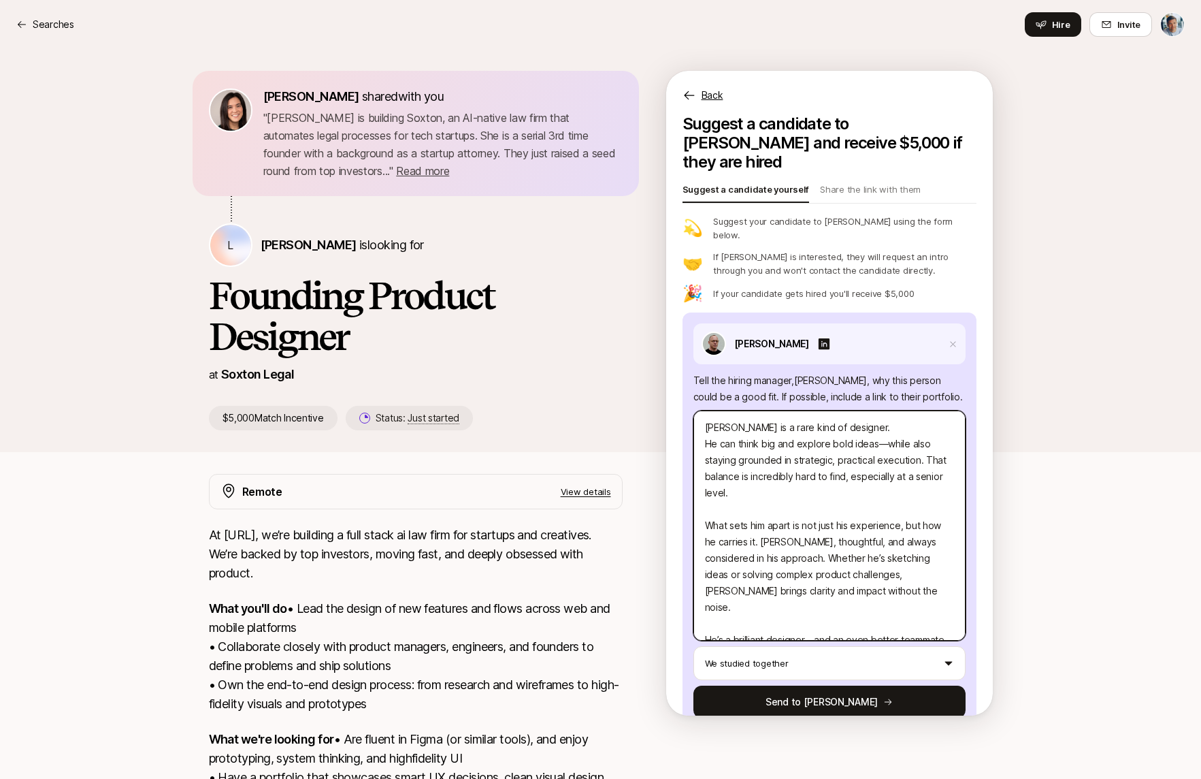
scroll to position [0, 0]
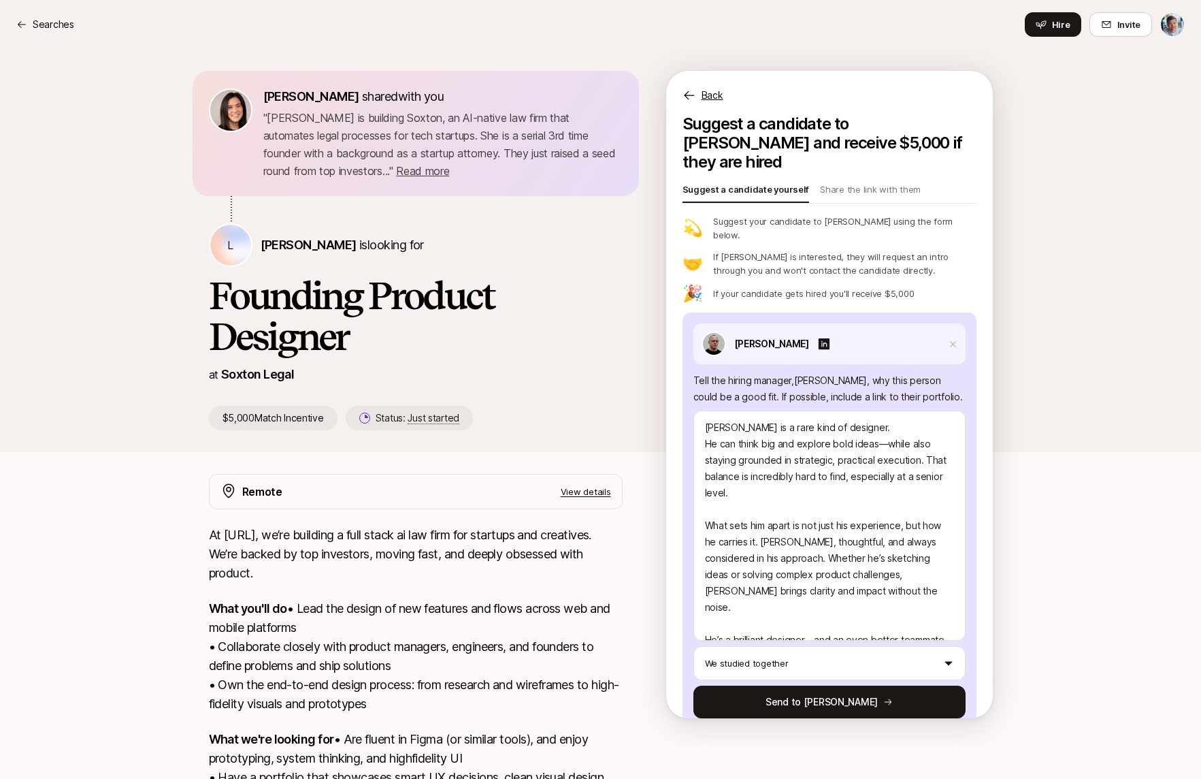
click at [1111, 492] on div "[PERSON_NAME] shared with you " [PERSON_NAME] is building Soxton, an AI-native …" at bounding box center [600, 556] width 1201 height 1014
click at [883, 697] on icon at bounding box center [888, 702] width 10 height 10
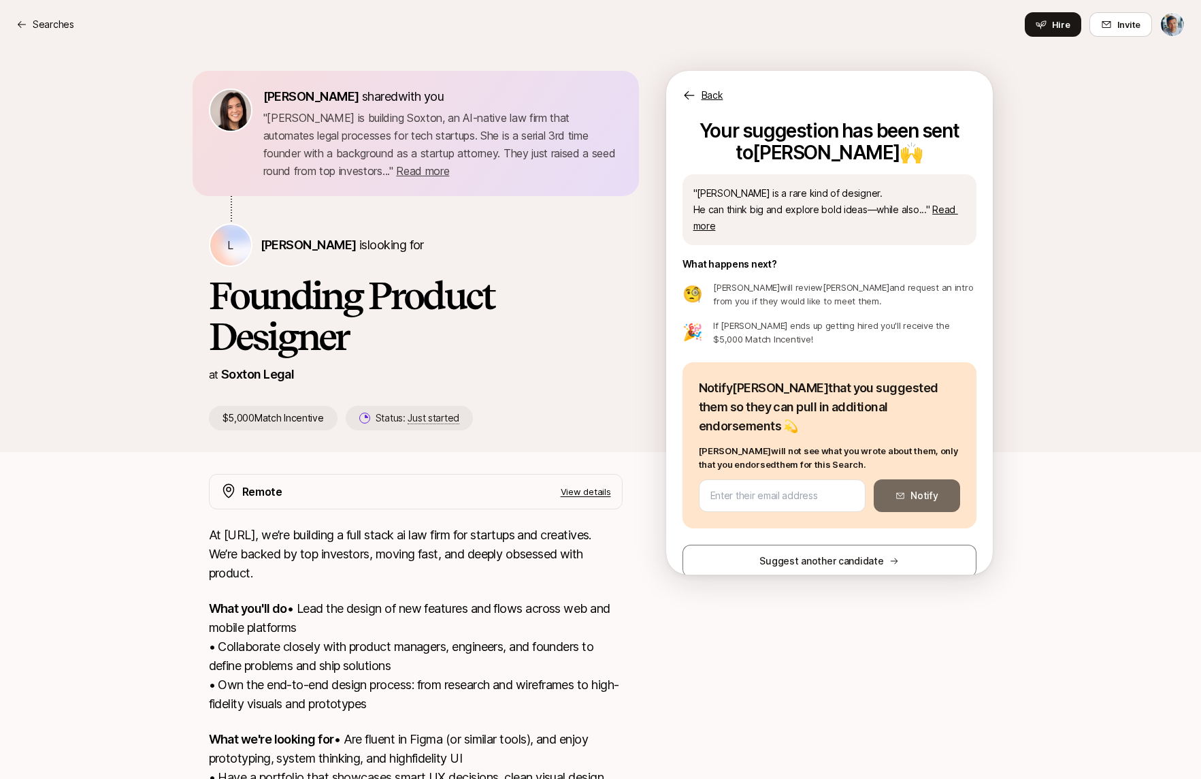
click at [1054, 534] on div "[PERSON_NAME] shared with you " [PERSON_NAME] is building Soxton, an AI-native …" at bounding box center [600, 556] width 1201 height 1014
click at [814, 487] on input "email" at bounding box center [783, 495] width 144 height 16
click at [39, 19] on p "Searches" at bounding box center [54, 24] width 42 height 16
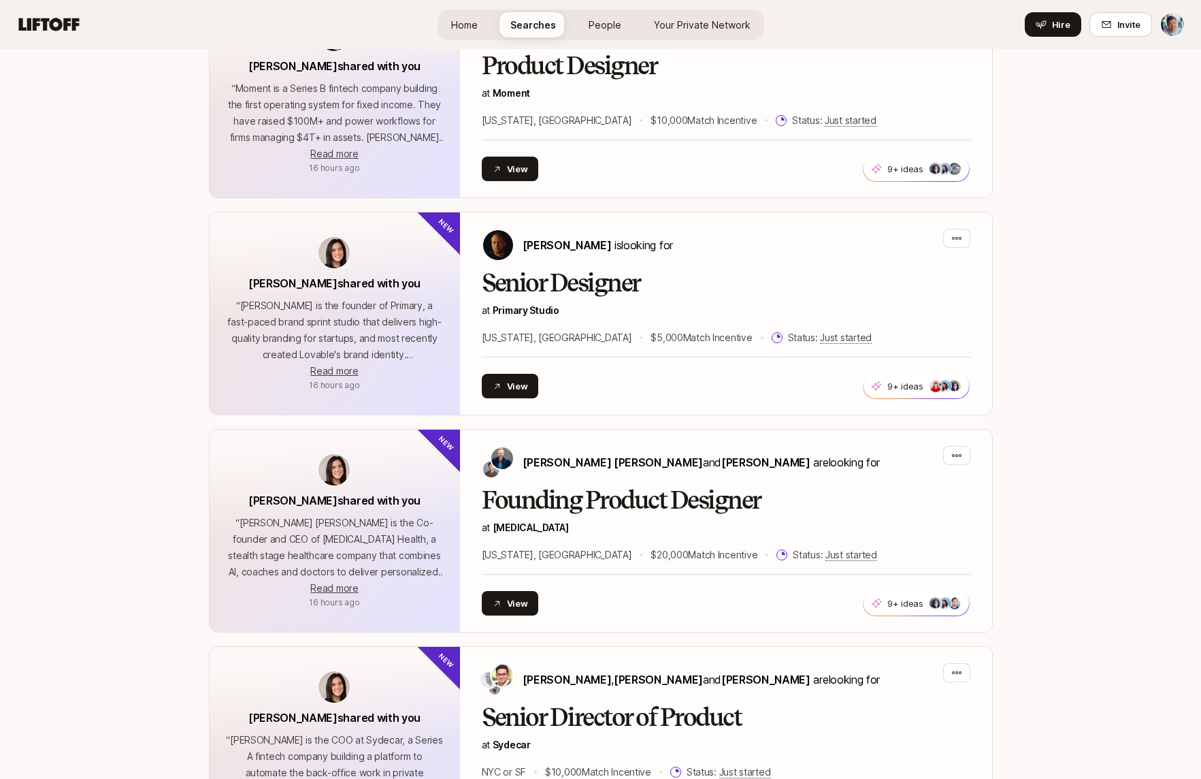
click at [710, 32] on link "Your Private Network" at bounding box center [702, 24] width 118 height 25
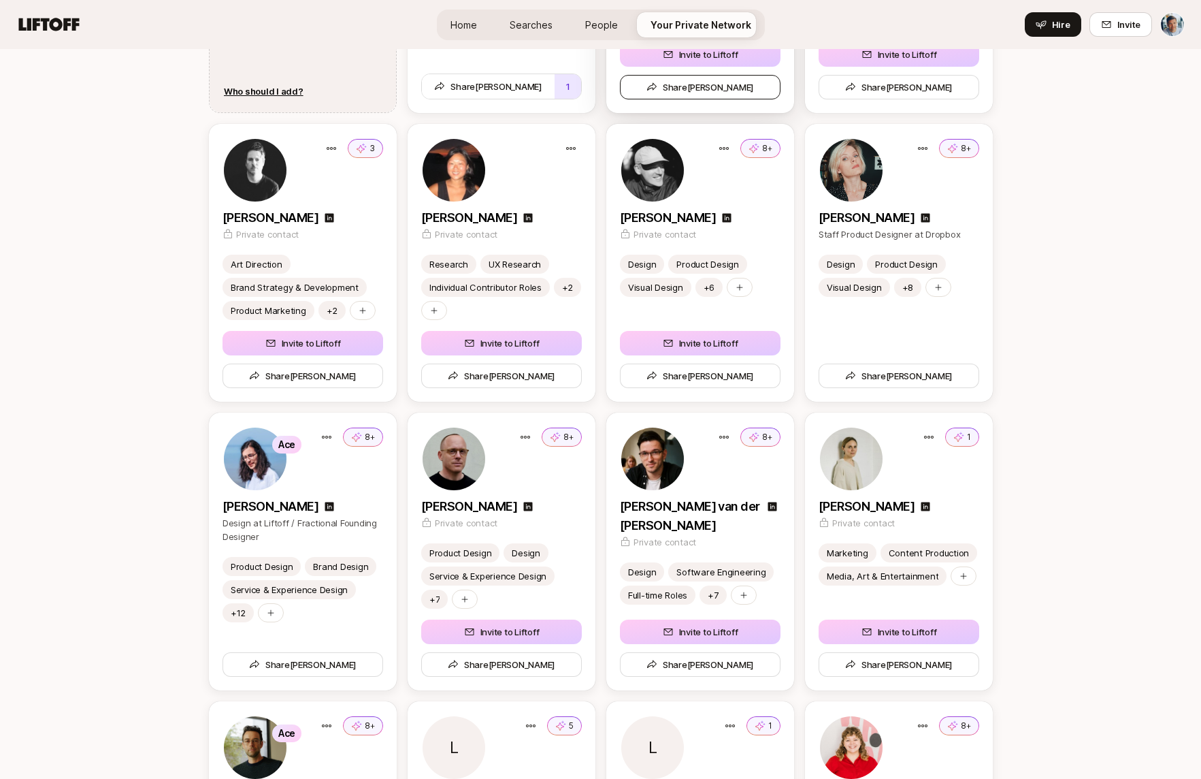
scroll to position [1987, 0]
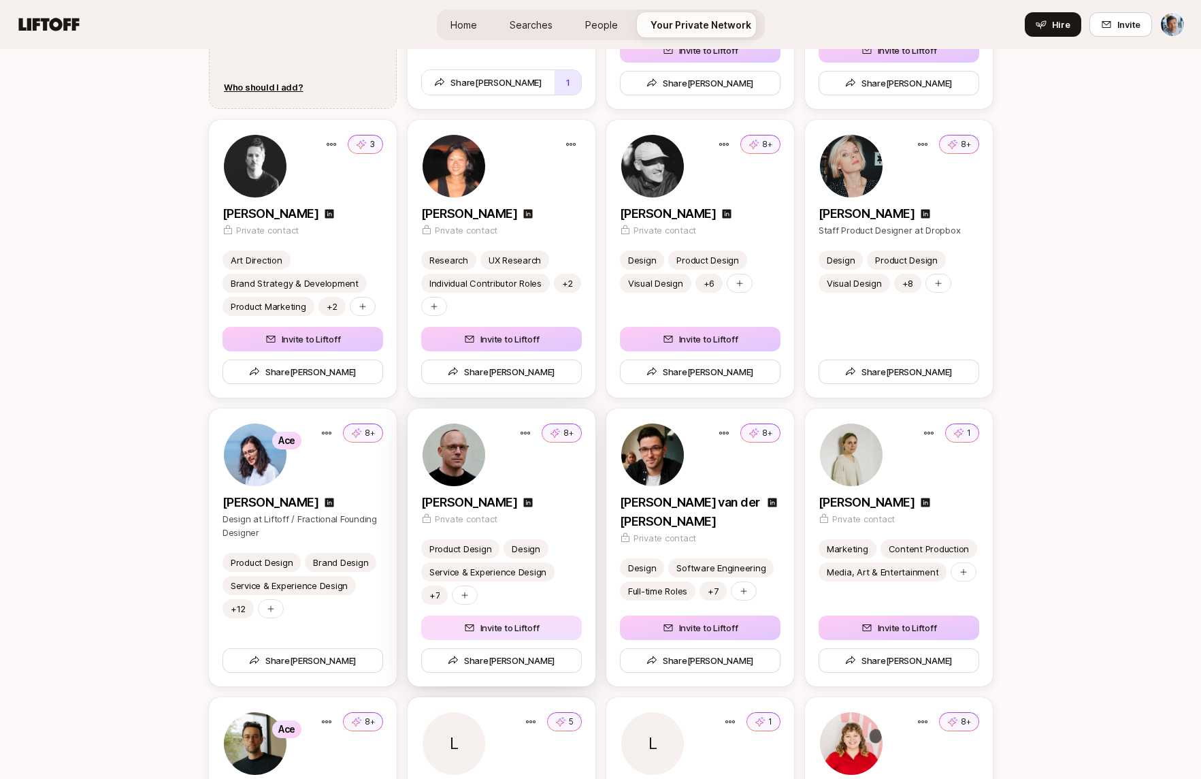
click at [525, 630] on button "Invite to Liftoff" at bounding box center [501, 627] width 161 height 25
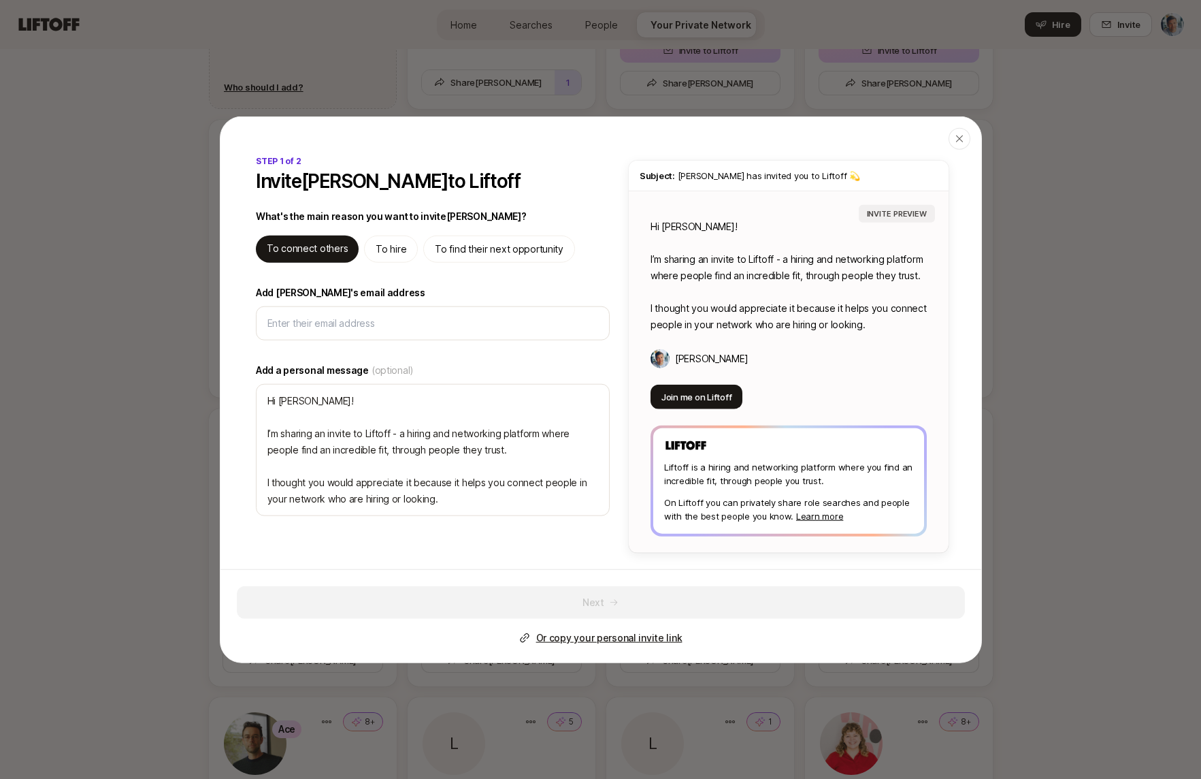
click at [491, 252] on p "To find their next opportunity" at bounding box center [499, 249] width 129 height 16
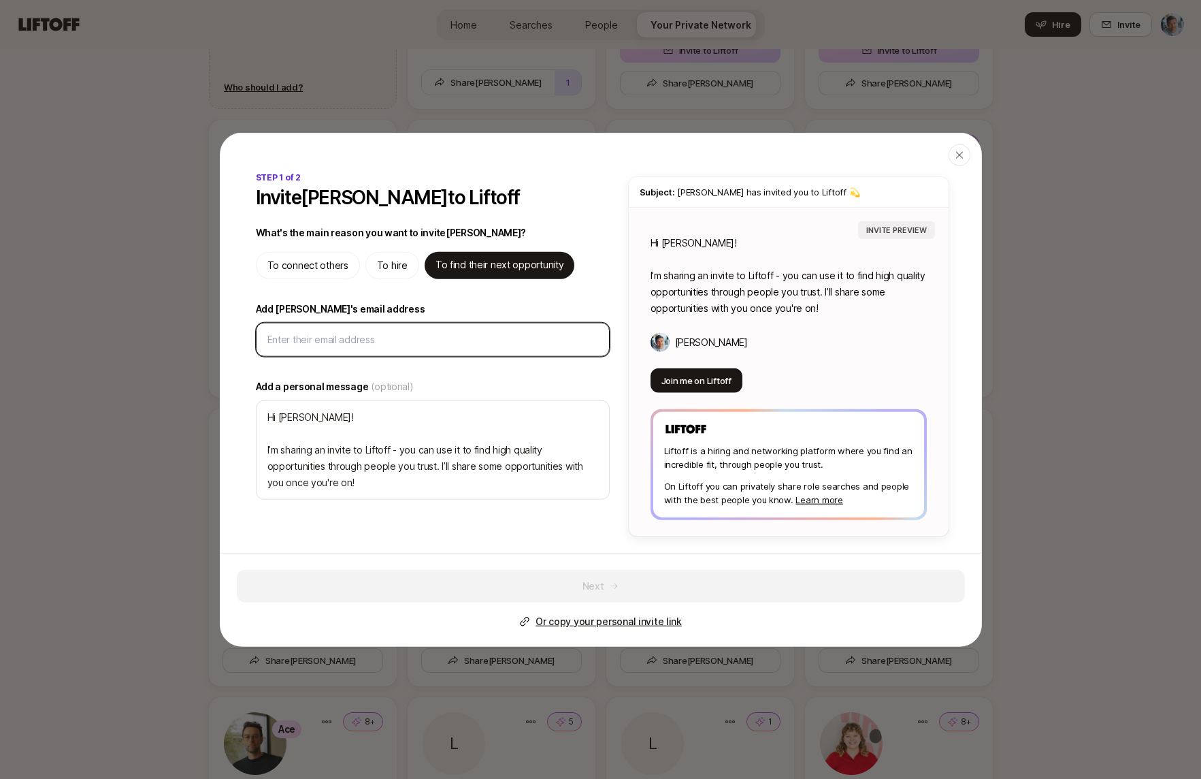
click at [457, 340] on input "Add [PERSON_NAME]'s email address" at bounding box center [432, 339] width 331 height 16
click at [962, 156] on icon "button" at bounding box center [959, 155] width 11 height 11
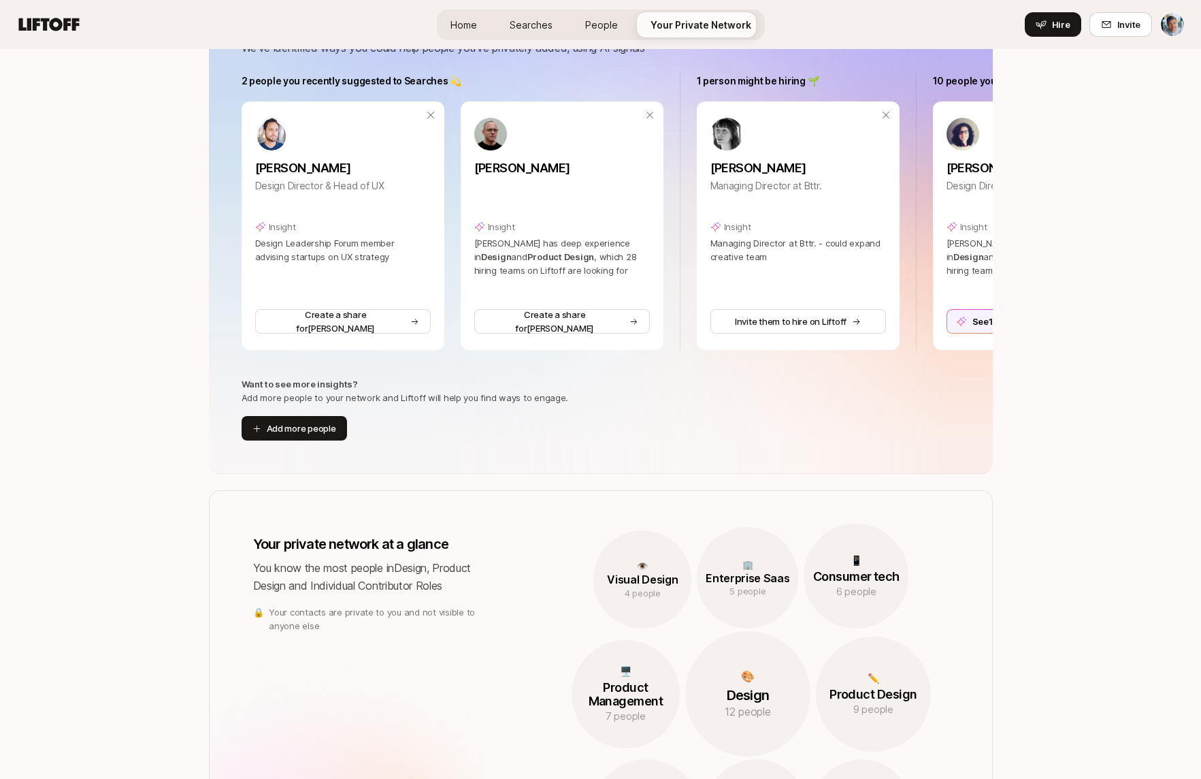
scroll to position [146, 0]
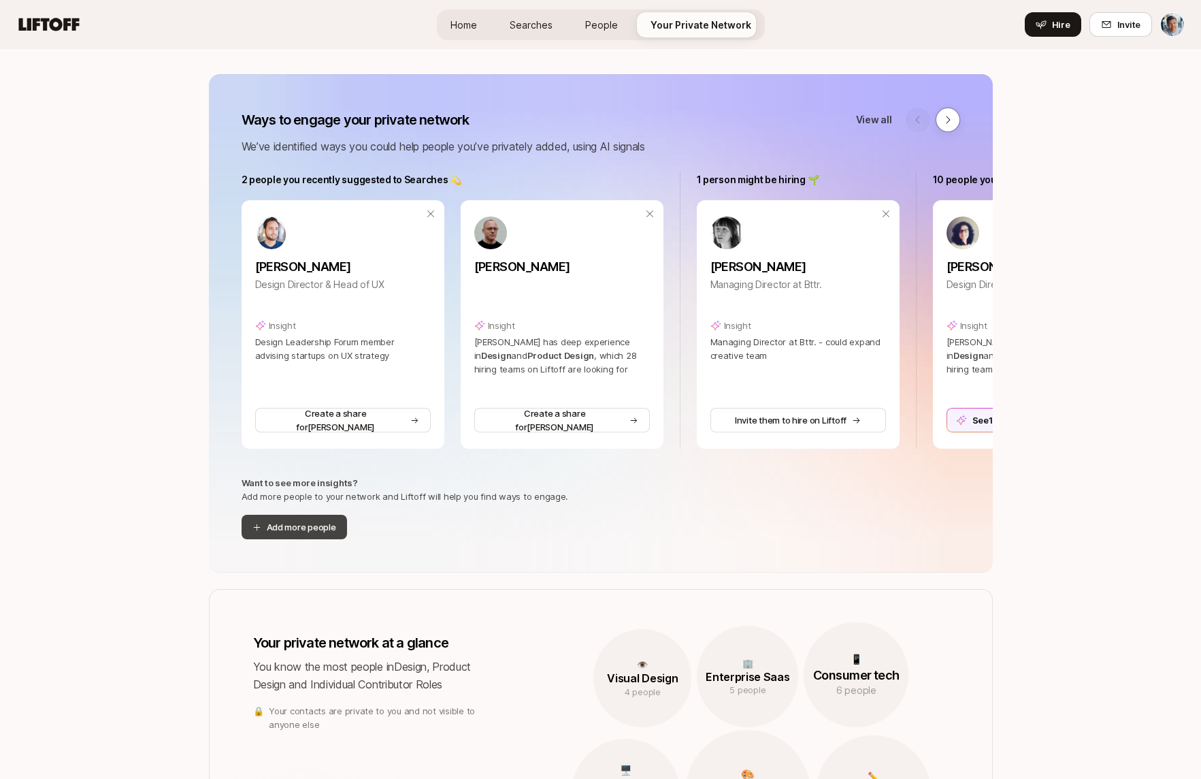
click at [322, 527] on button "Add more people" at bounding box center [294, 527] width 105 height 25
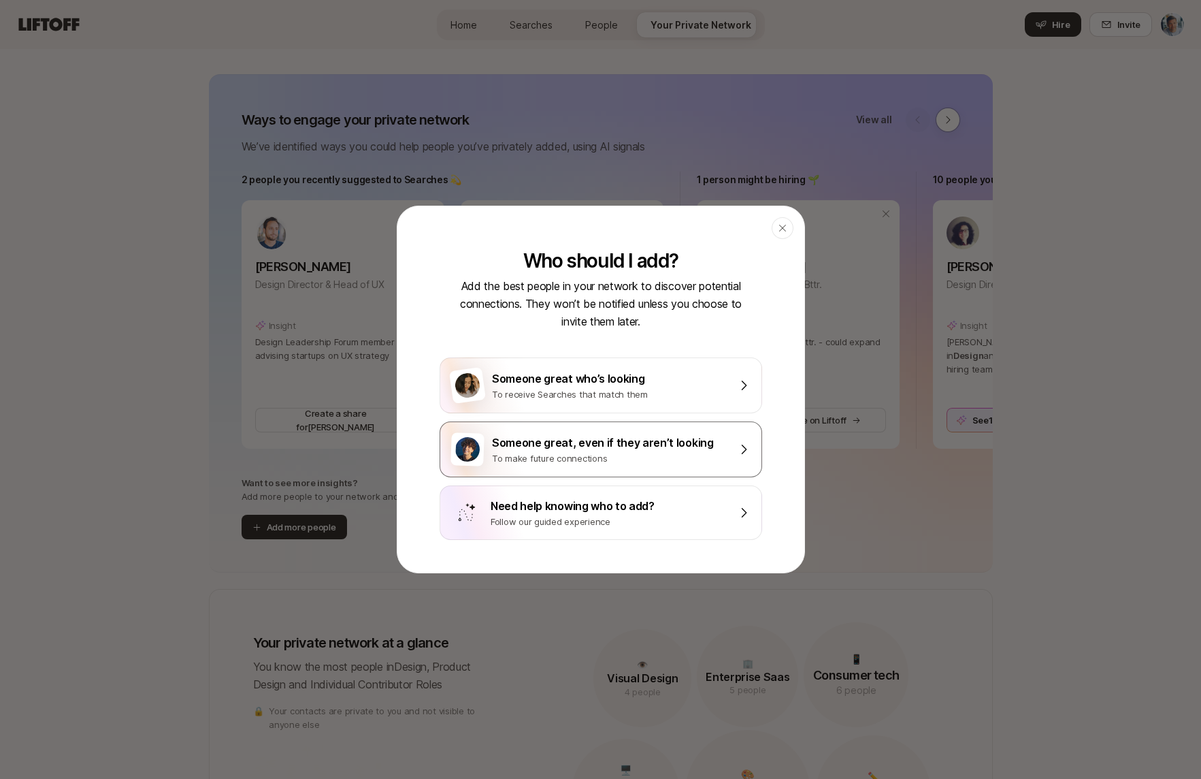
click at [563, 441] on div "Someone great, even if they aren’t looking" at bounding box center [610, 443] width 237 height 18
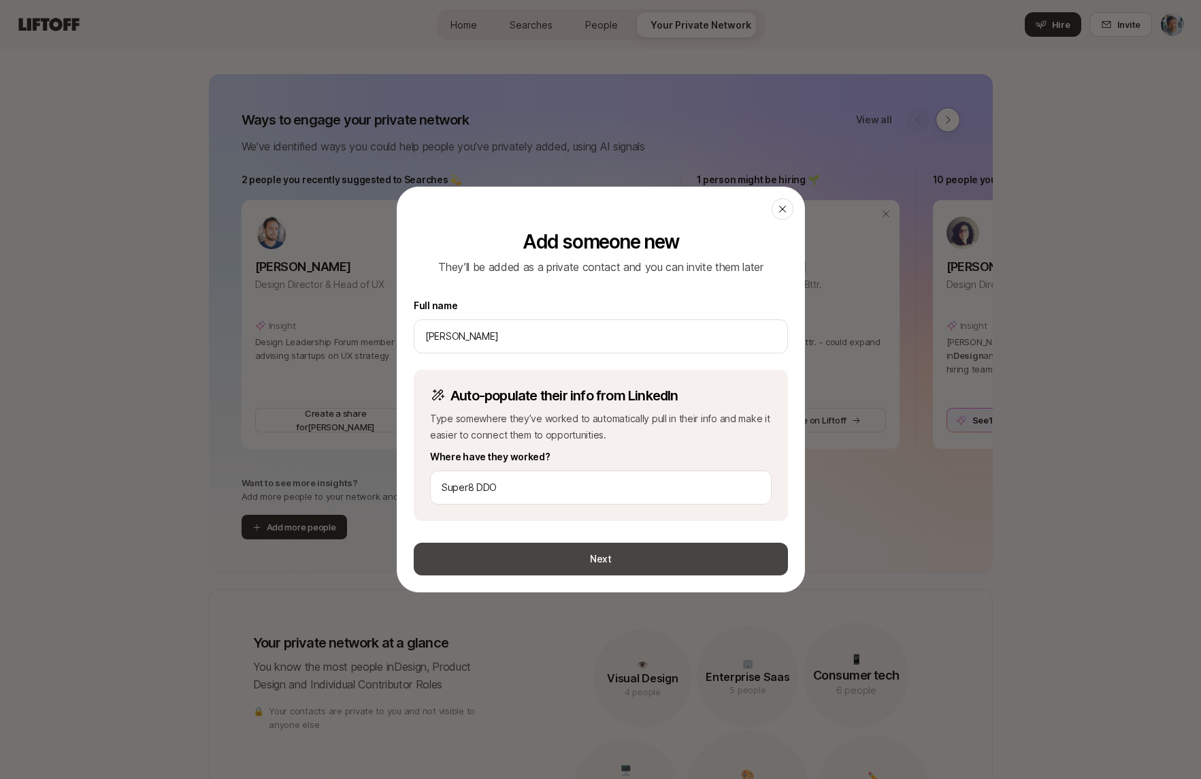
click at [489, 558] on button "Next" at bounding box center [601, 558] width 374 height 33
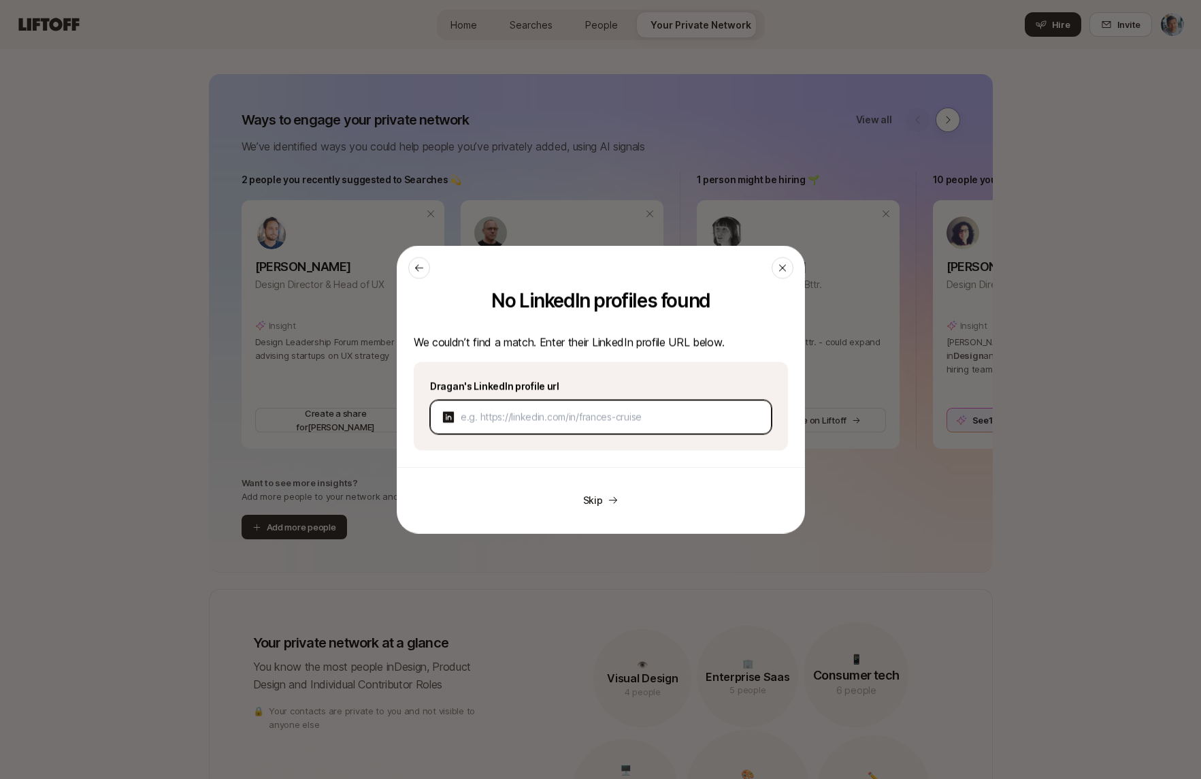
click at [510, 418] on input at bounding box center [610, 417] width 299 height 16
paste input "[URL][DOMAIN_NAME]"
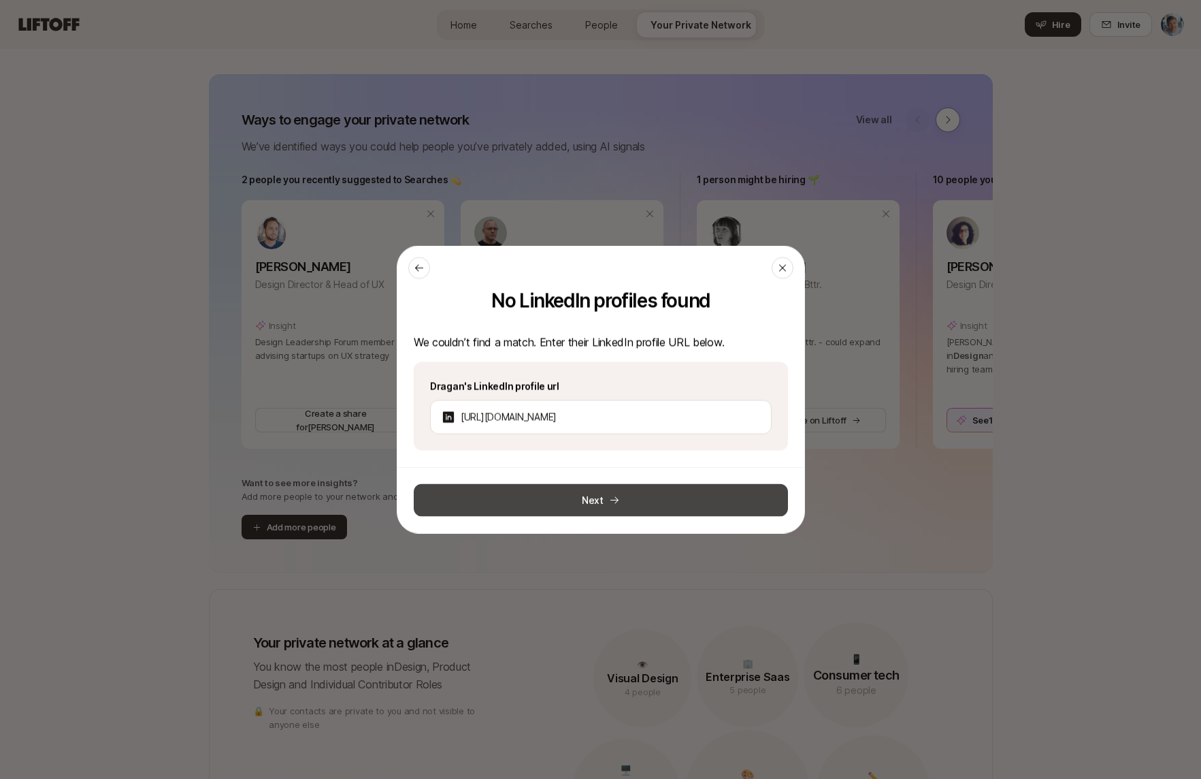
click at [604, 499] on button "Next" at bounding box center [601, 500] width 374 height 33
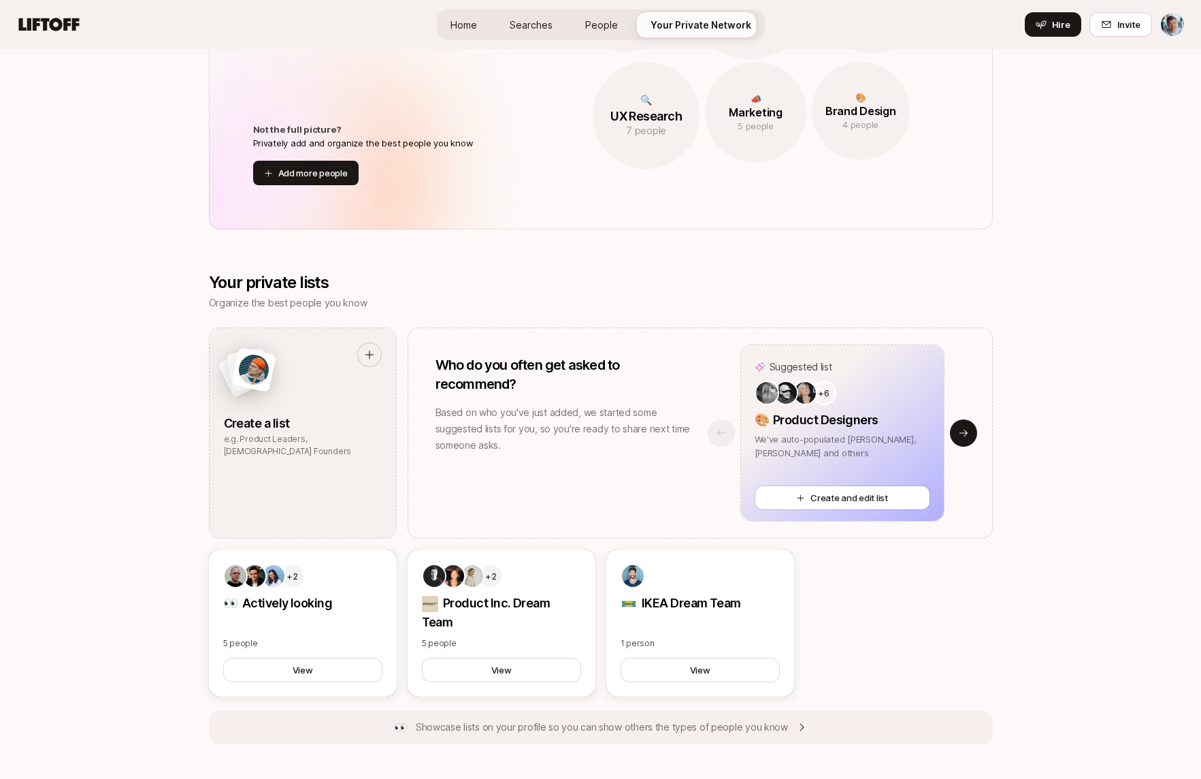
scroll to position [889, 0]
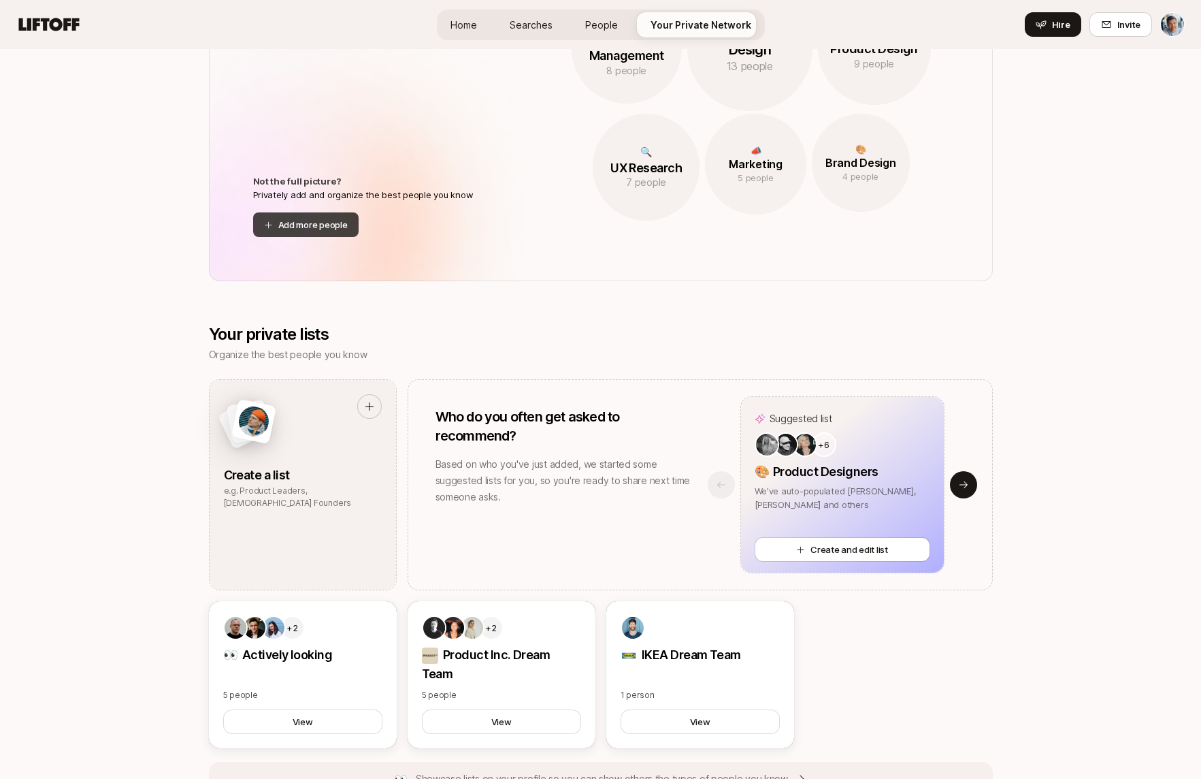
click at [335, 228] on button "Add more people" at bounding box center [305, 224] width 105 height 25
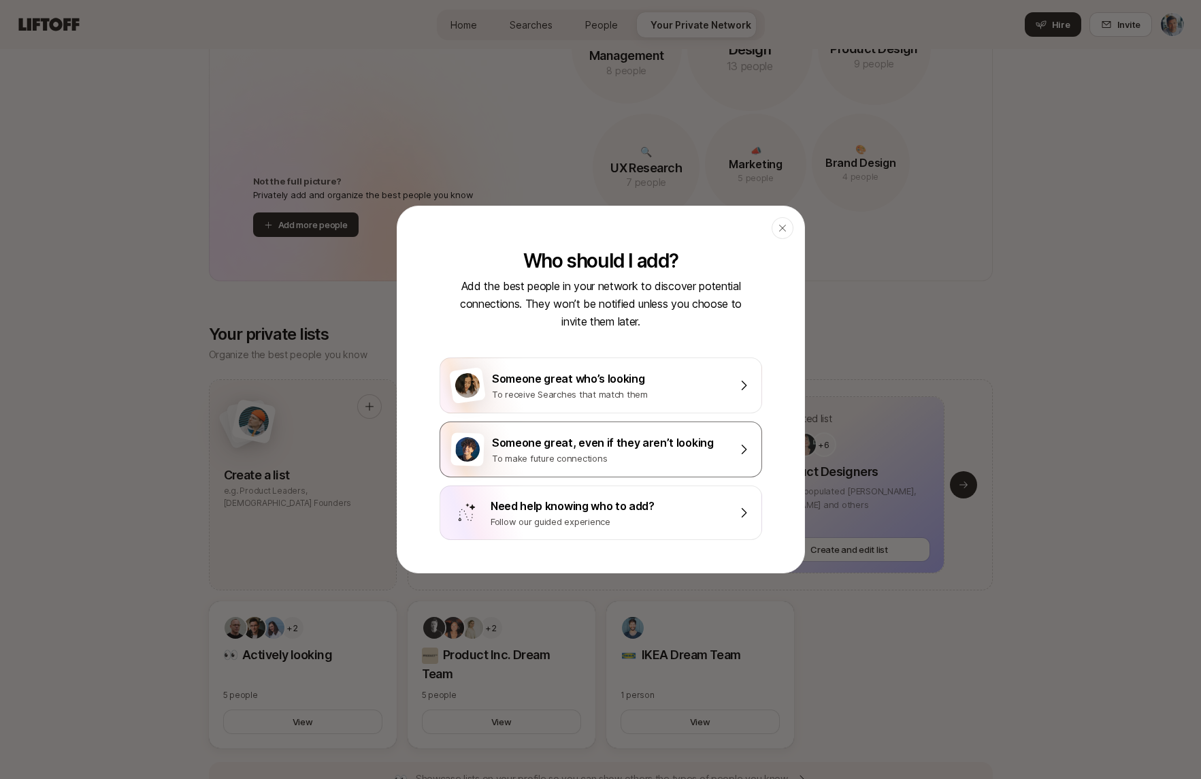
click at [533, 440] on div "Someone great, even if they aren’t looking" at bounding box center [610, 443] width 237 height 18
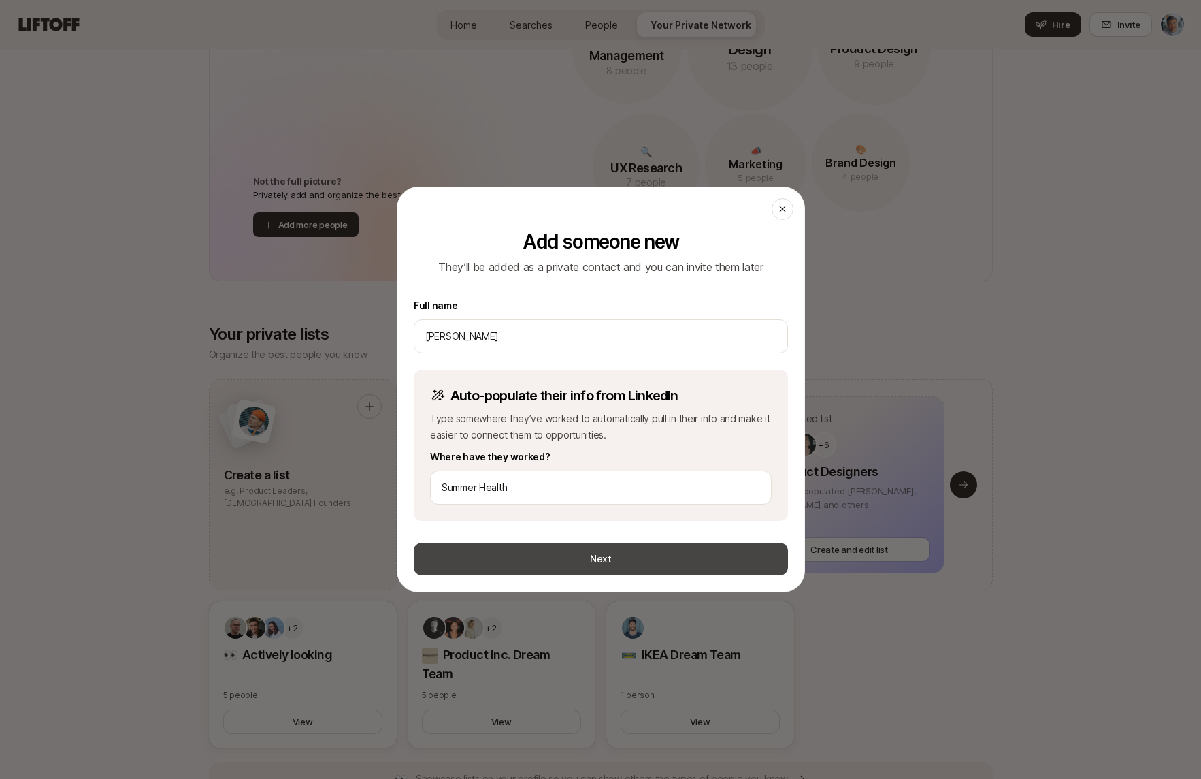
click at [599, 559] on button "Next" at bounding box center [601, 558] width 374 height 33
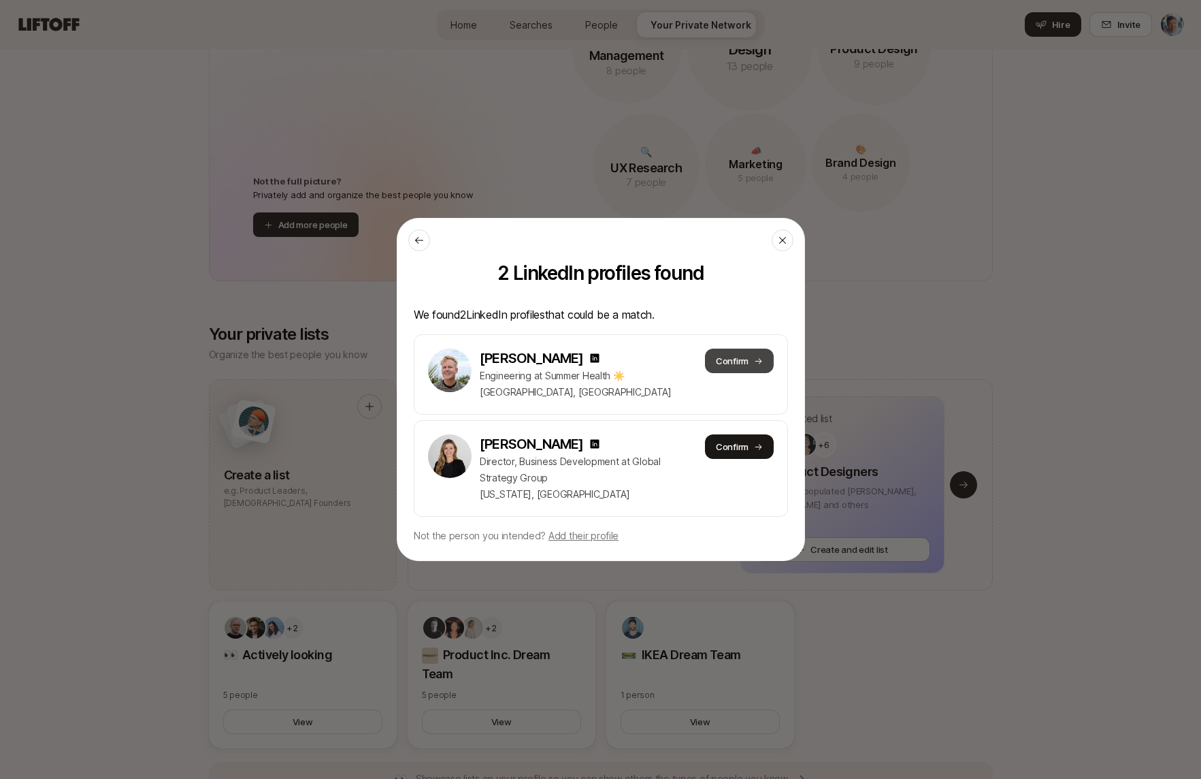
click at [735, 362] on button "Confirm" at bounding box center [738, 360] width 69 height 25
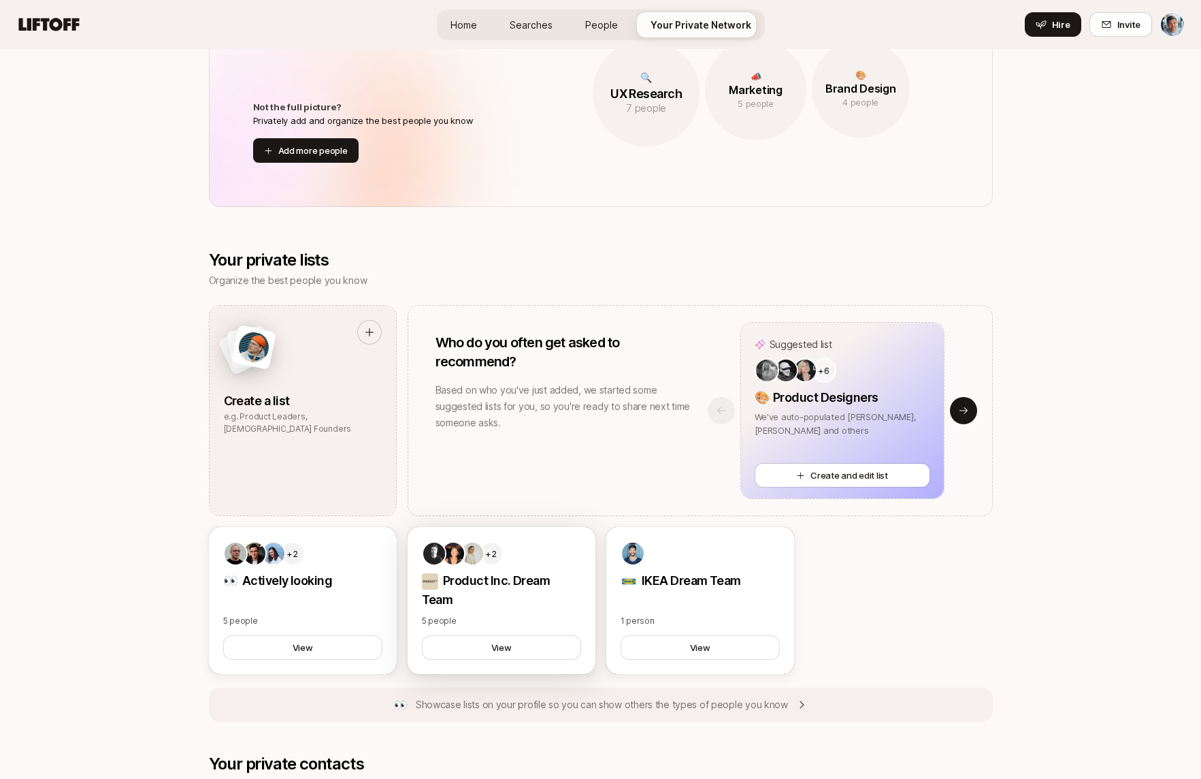
scroll to position [960, 0]
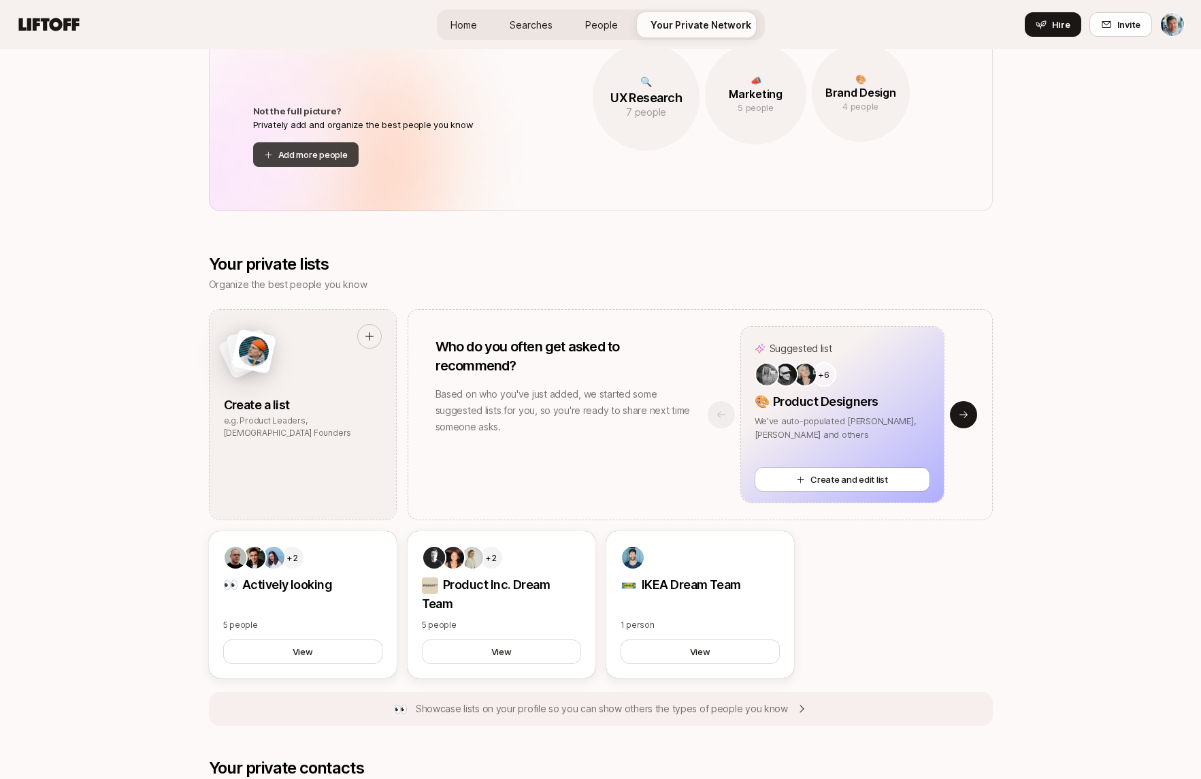
click at [324, 163] on button "Add more people" at bounding box center [305, 154] width 105 height 25
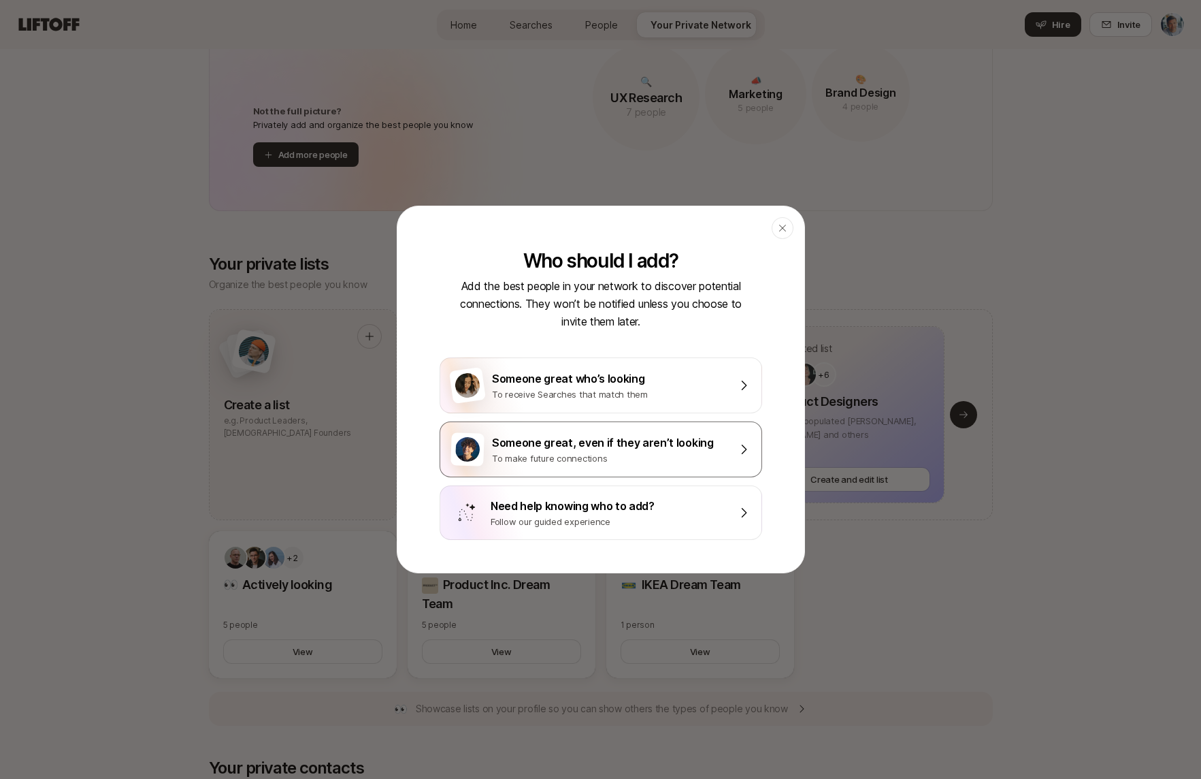
click at [557, 446] on div "Someone great, even if they aren’t looking" at bounding box center [610, 443] width 237 height 18
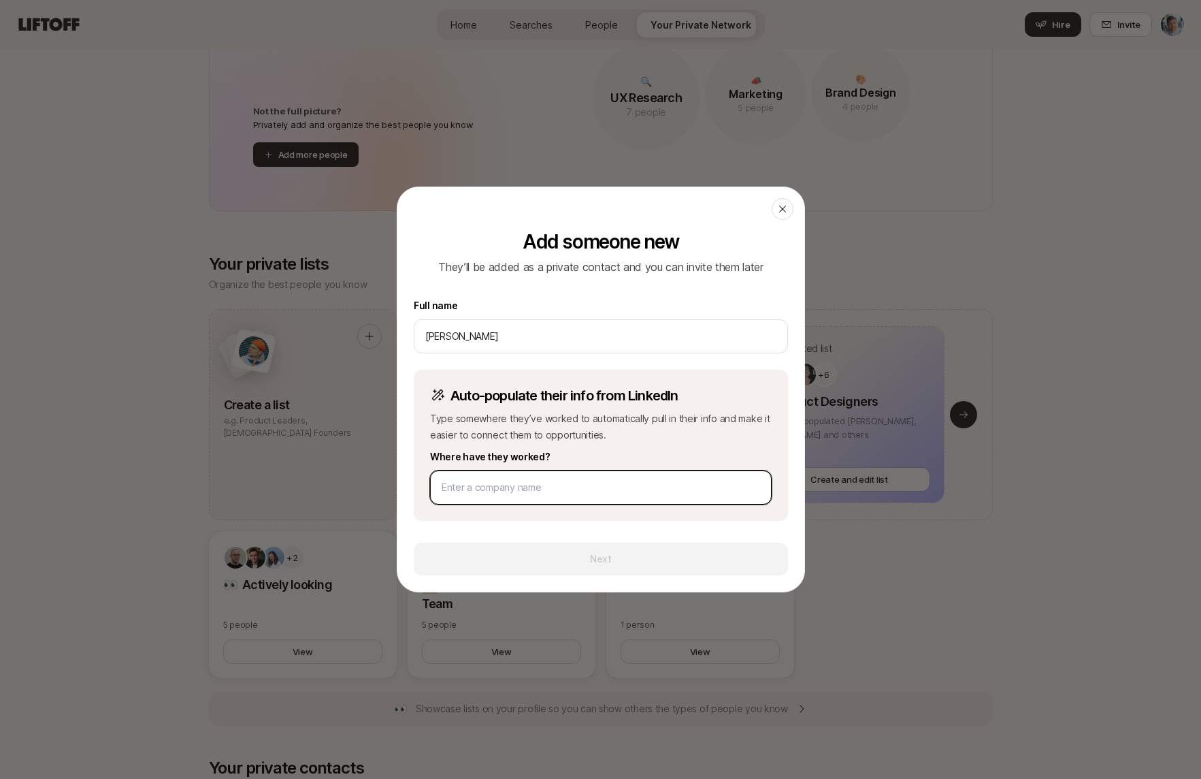
click at [544, 480] on input at bounding box center [601, 487] width 319 height 16
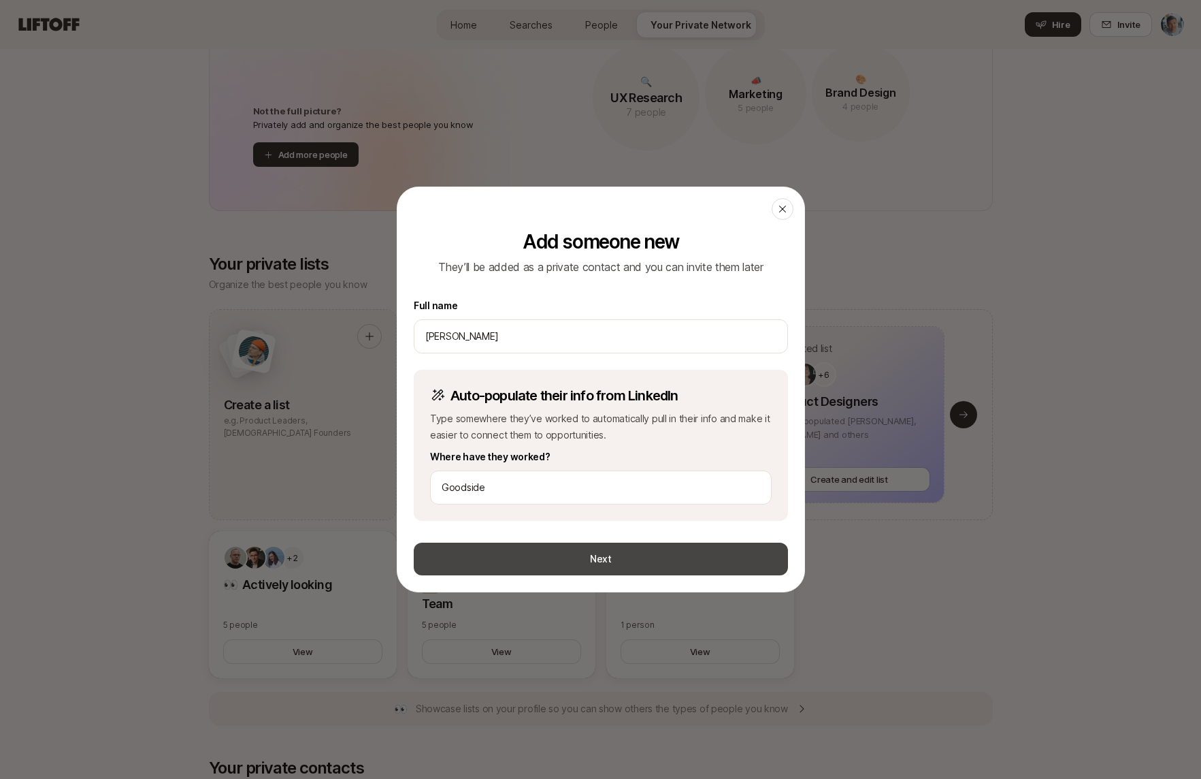
click at [493, 561] on button "Next" at bounding box center [601, 558] width 374 height 33
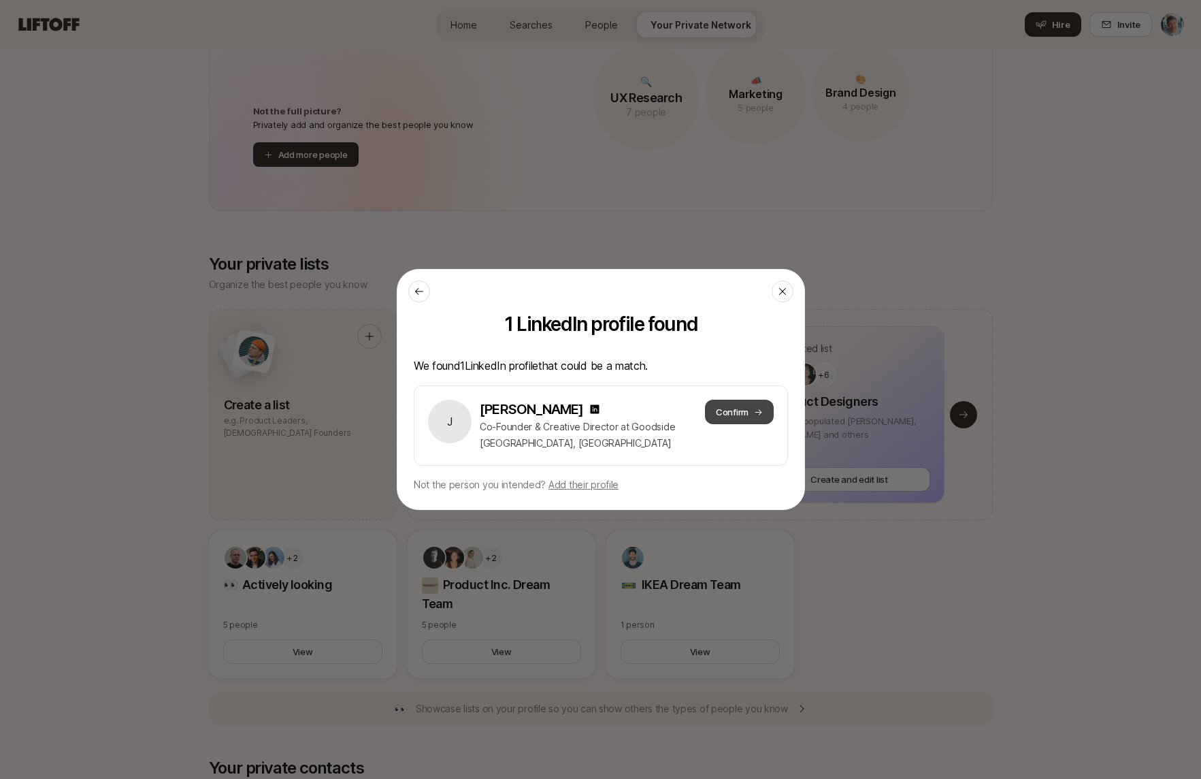
click at [733, 417] on button "Confirm" at bounding box center [738, 411] width 69 height 25
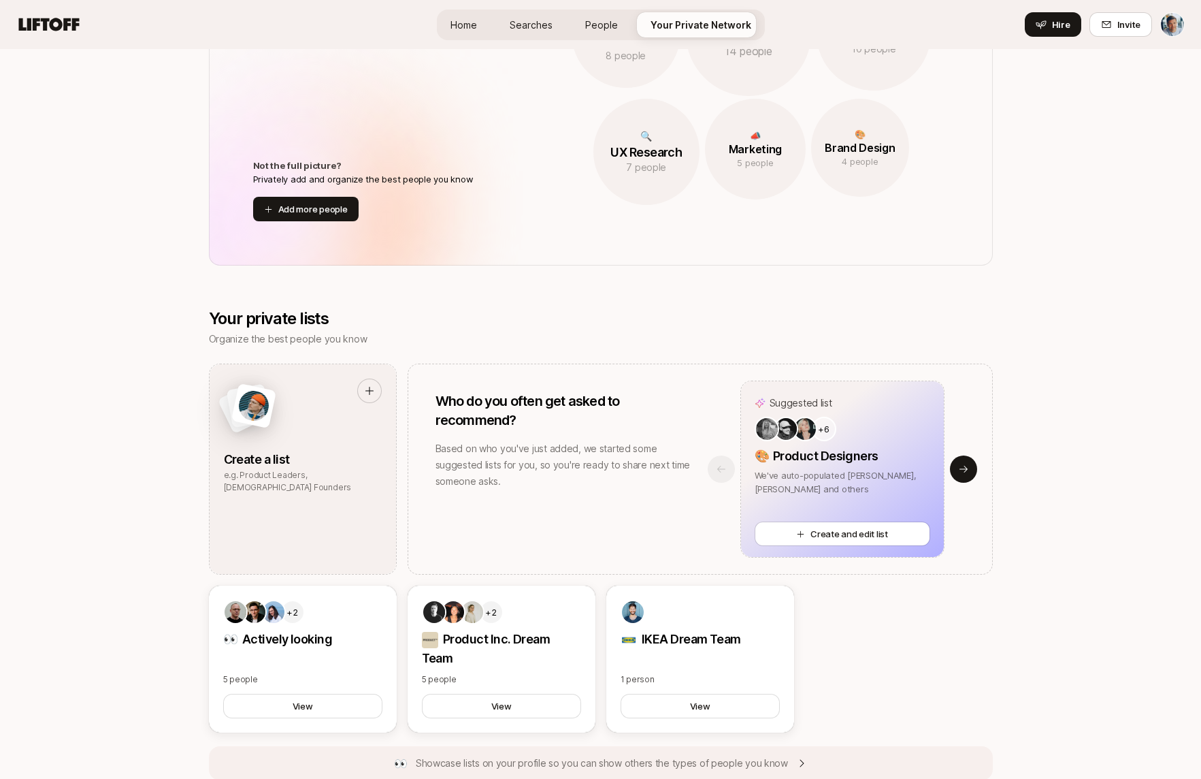
scroll to position [902, 0]
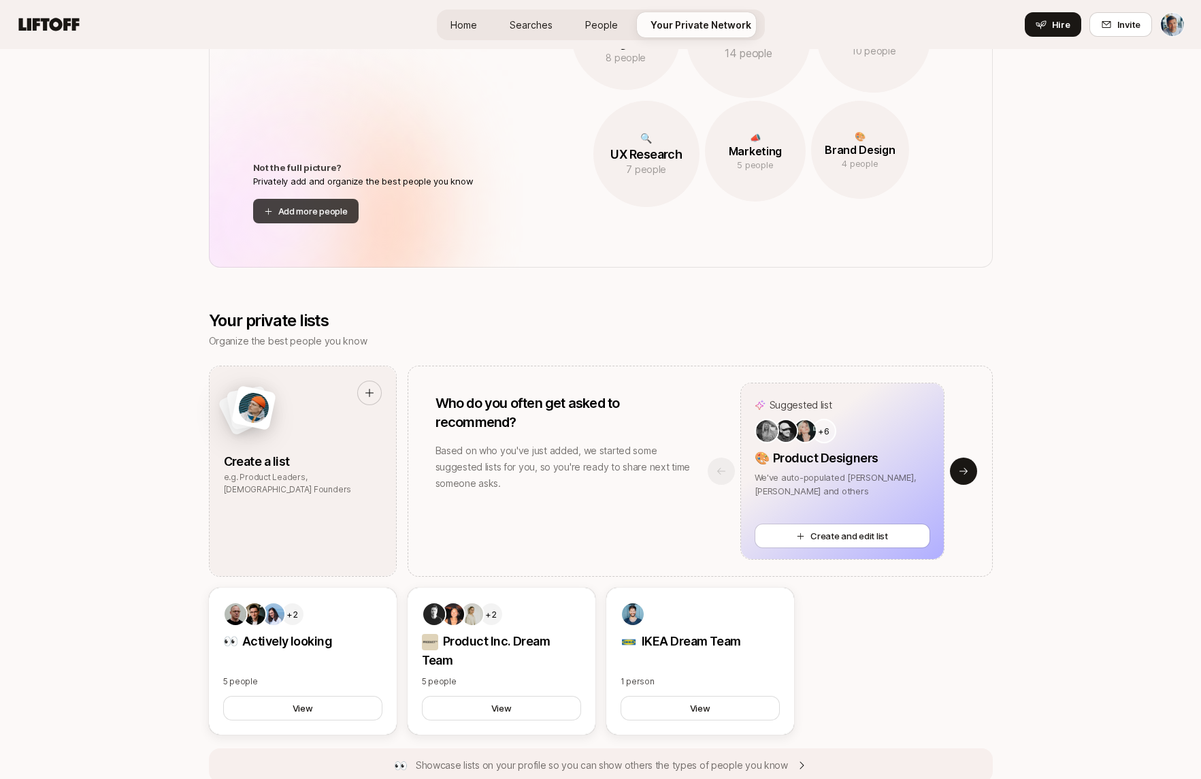
click at [340, 212] on button "Add more people" at bounding box center [305, 211] width 105 height 25
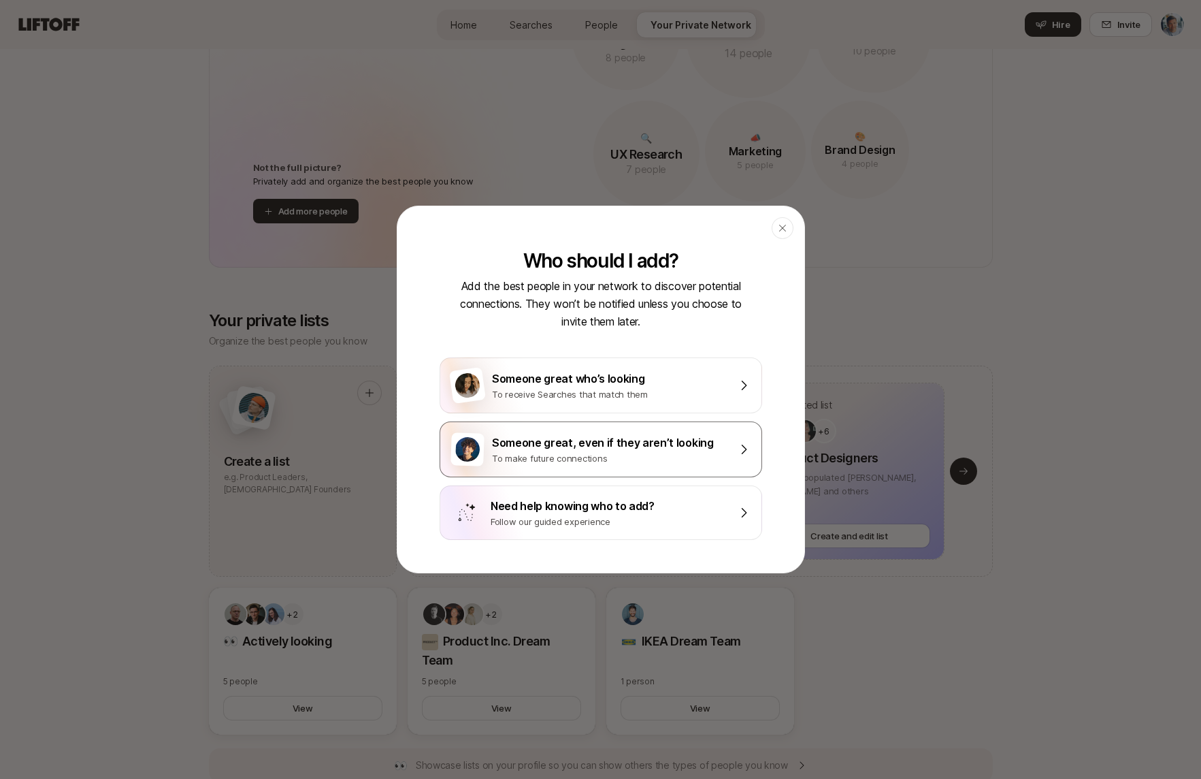
click at [546, 444] on div "Someone great, even if they aren’t looking" at bounding box center [610, 443] width 237 height 18
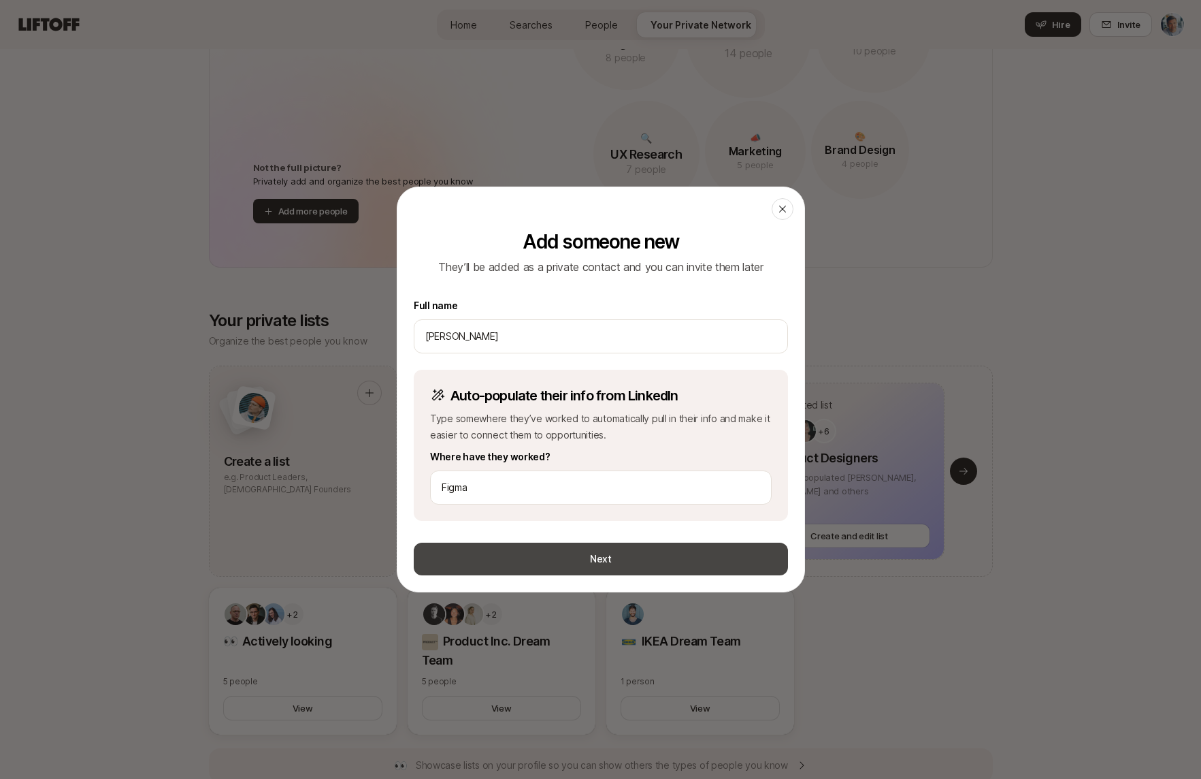
click at [607, 563] on button "Next" at bounding box center [601, 558] width 374 height 33
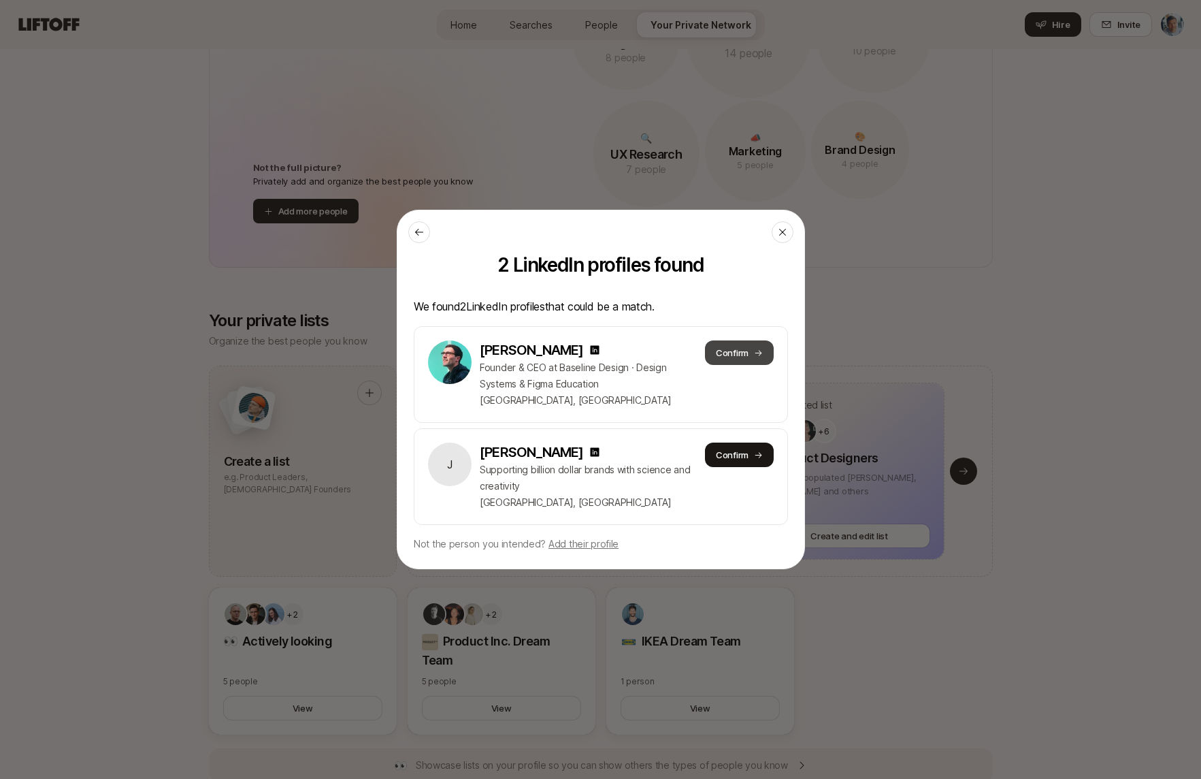
click at [745, 354] on button "Confirm" at bounding box center [738, 352] width 69 height 25
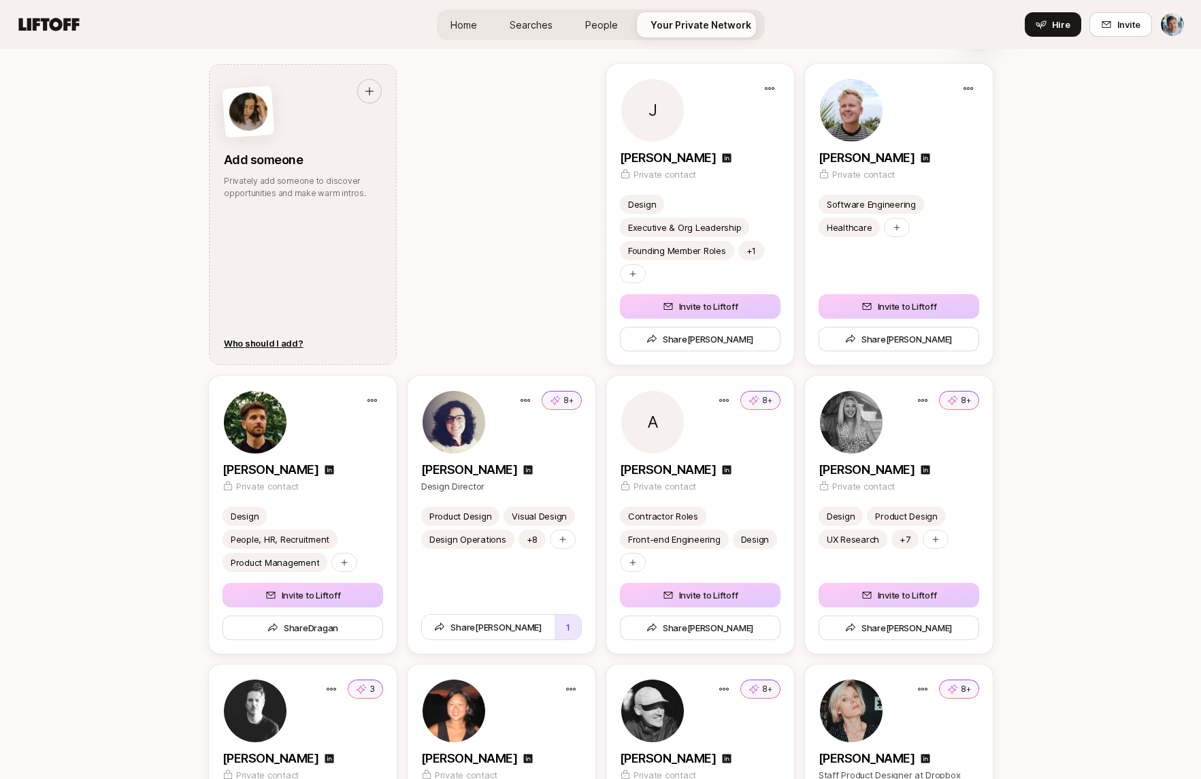
scroll to position [1745, 0]
